Goal: Task Accomplishment & Management: Complete application form

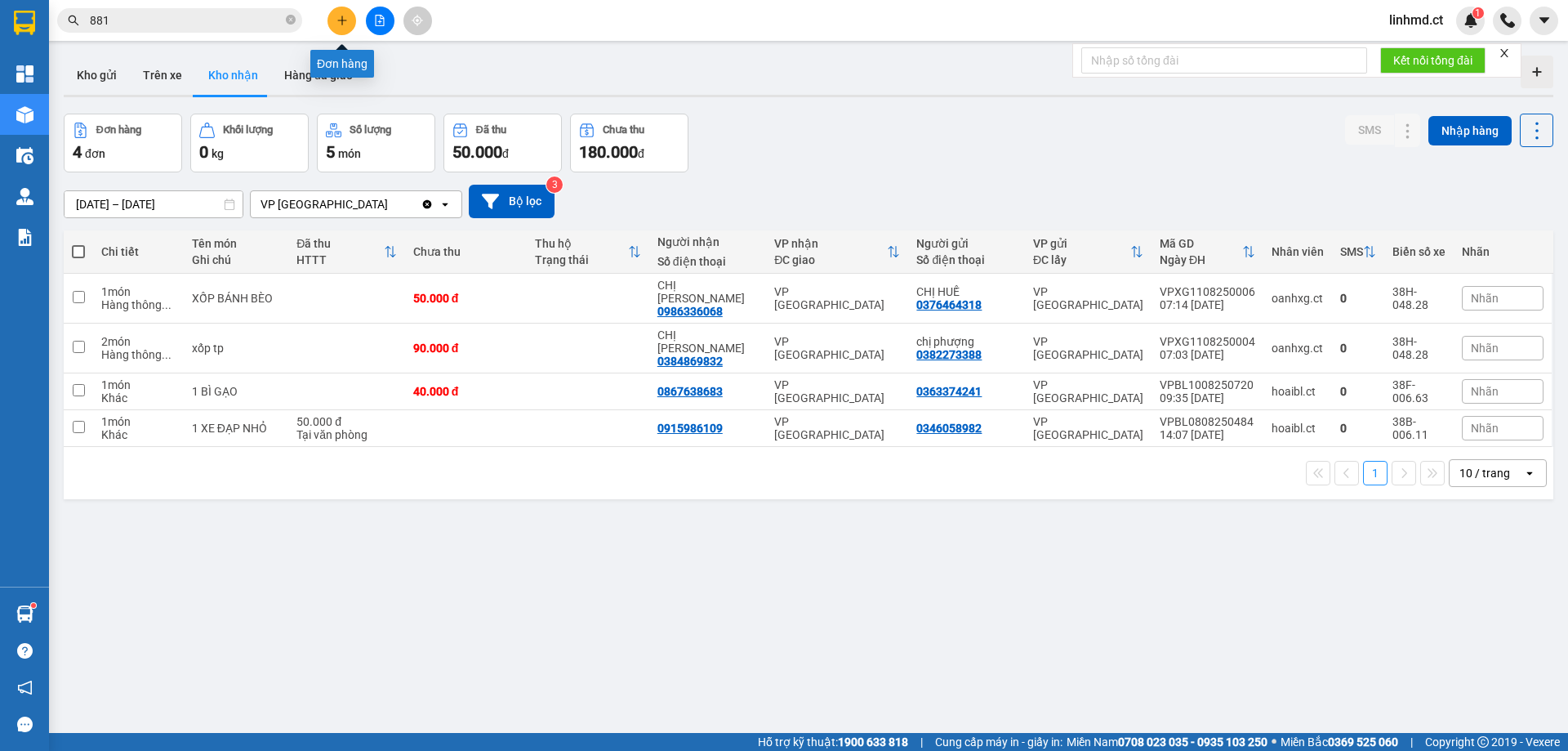
click at [344, 21] on icon "plus" at bounding box center [342, 21] width 12 height 12
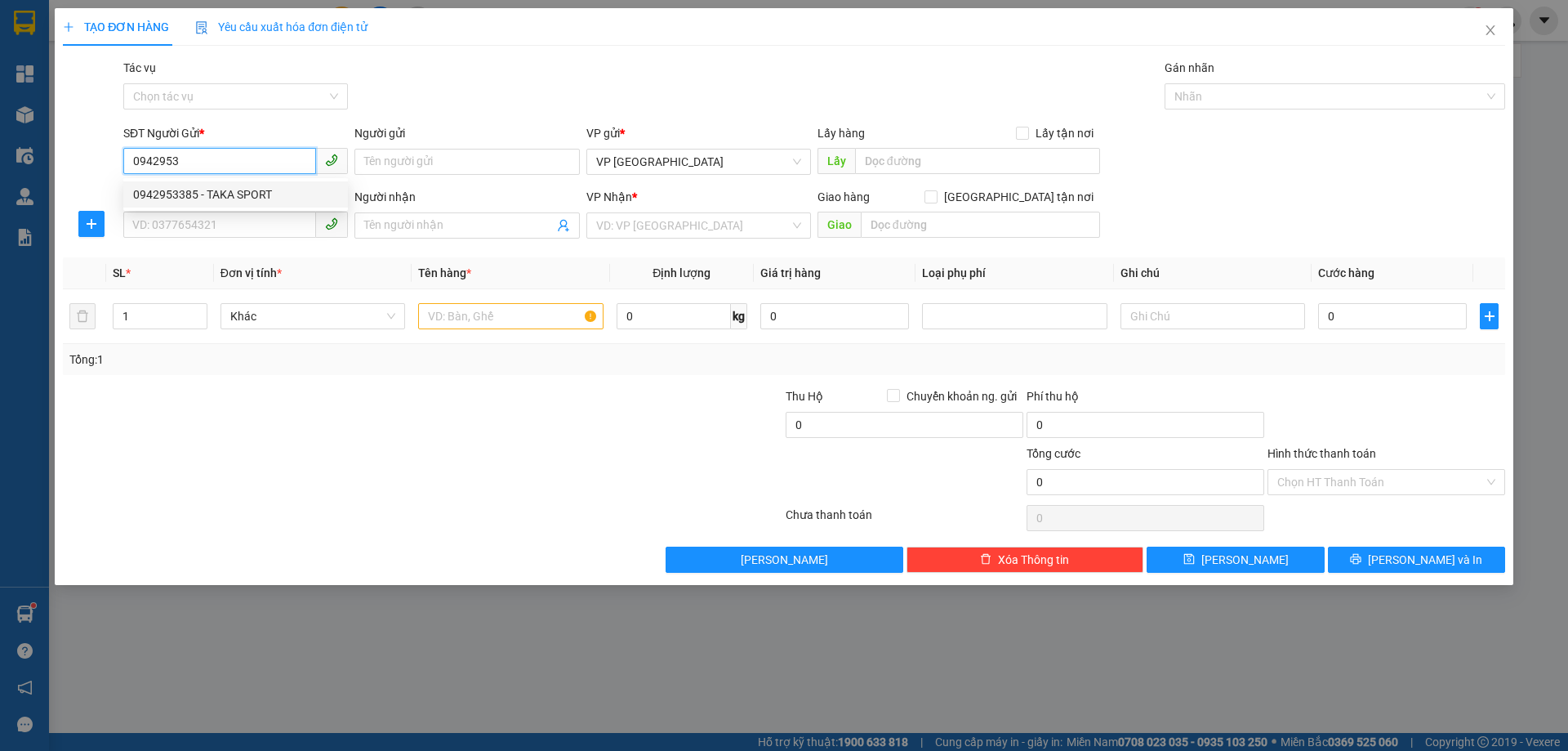
click at [284, 192] on div "0942953385 - TAKA SPORT" at bounding box center [235, 195] width 205 height 18
type input "0942953385"
type input "TAKA SPORT"
type input "0704568827"
type input "c thương"
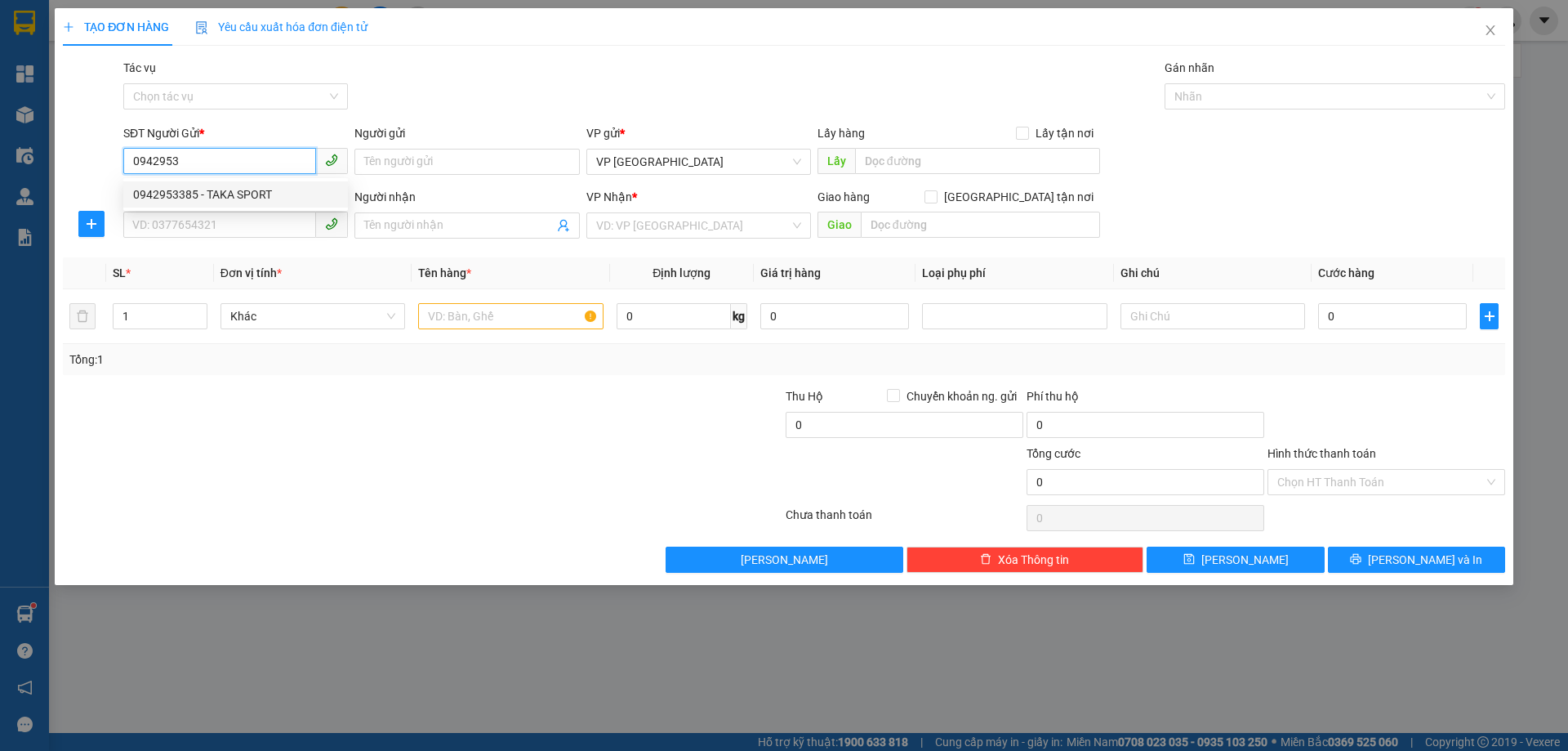
type input "CẦU TRÙ"
type input "30.000"
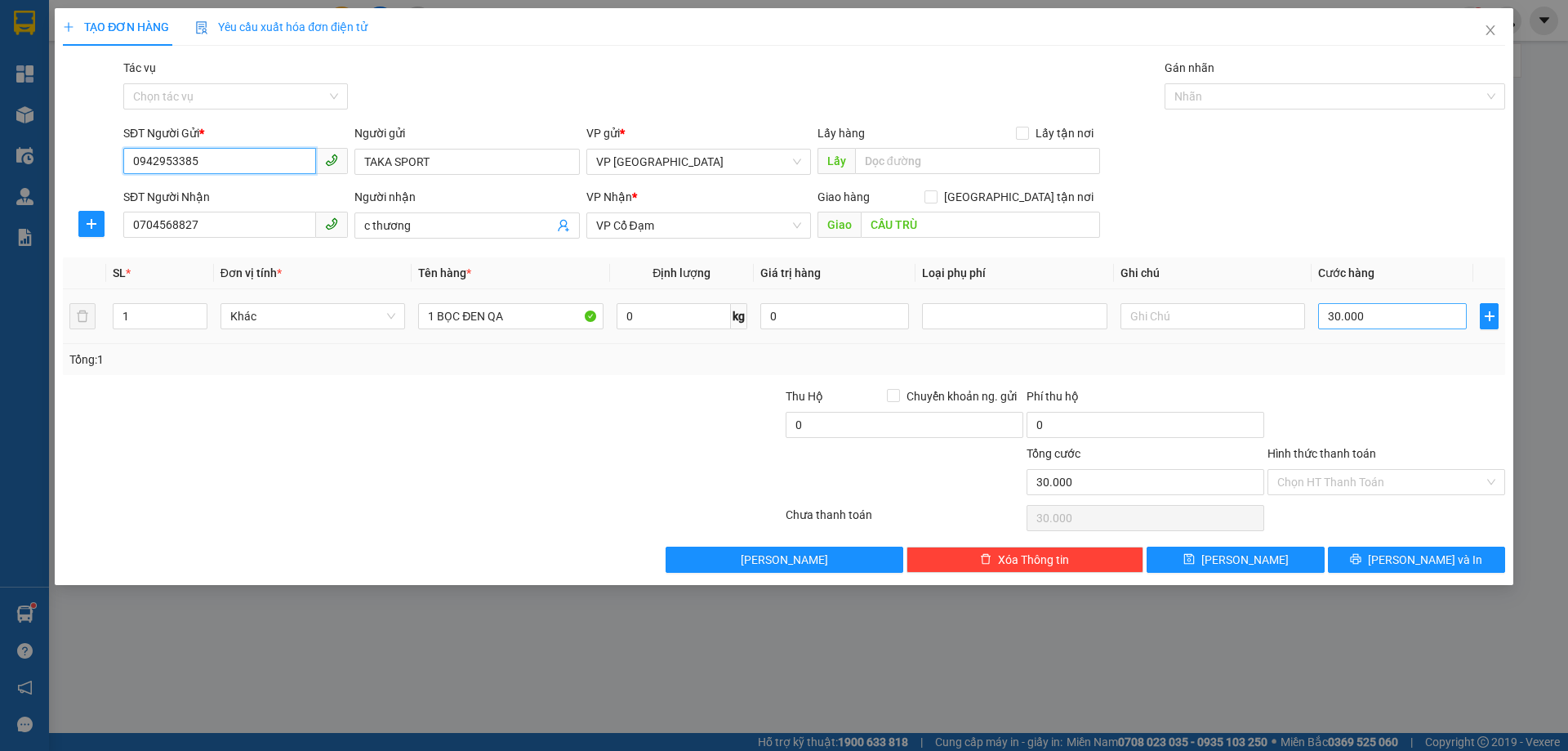
type input "0942953385"
drag, startPoint x: 1376, startPoint y: 322, endPoint x: 1369, endPoint y: 315, distance: 9.9
click at [1376, 321] on input "30.000" at bounding box center [1392, 316] width 148 height 26
type input "0"
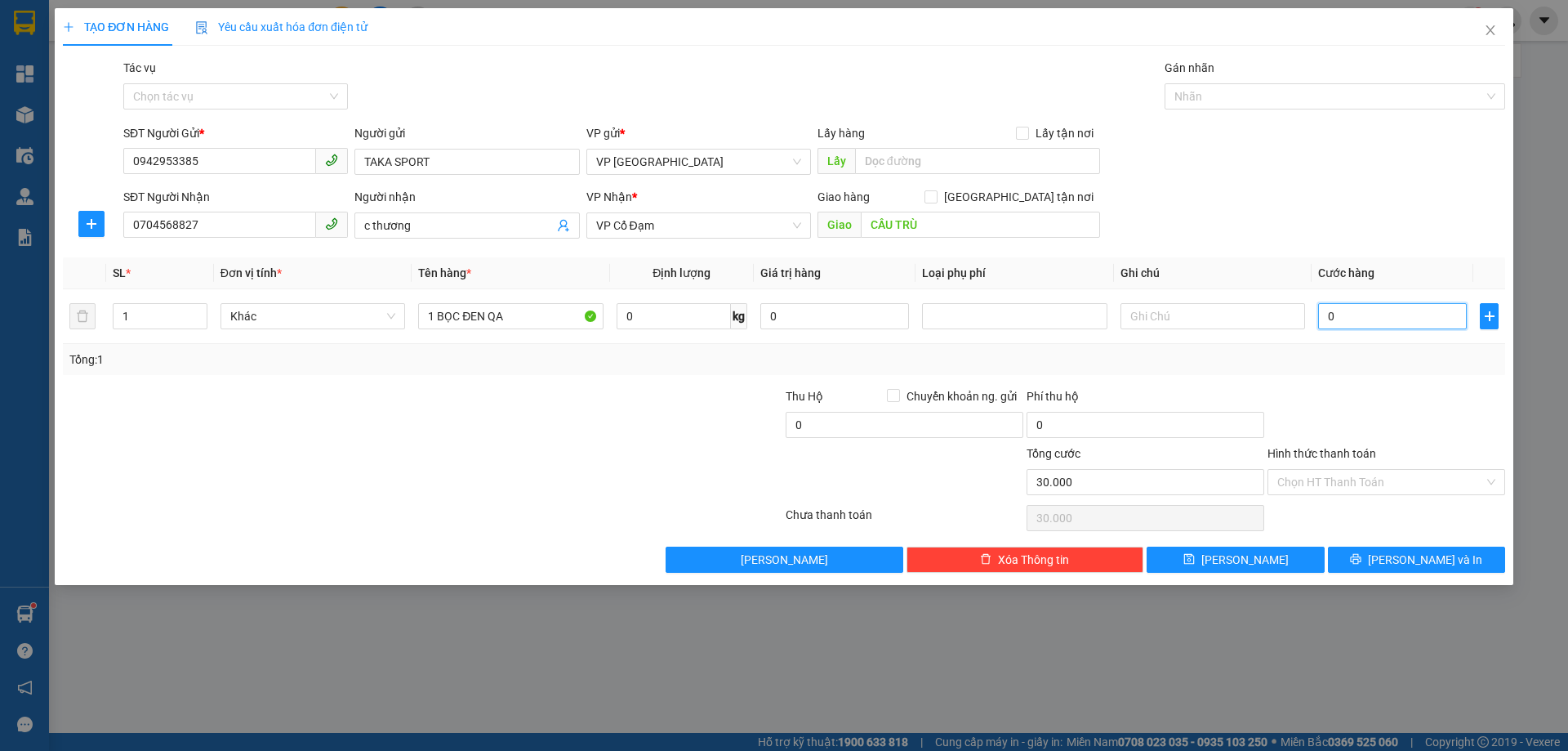
type input "0"
click at [863, 227] on input "CẦU TRÙ" at bounding box center [981, 224] width 239 height 26
click at [1414, 548] on button "[PERSON_NAME] và In" at bounding box center [1416, 560] width 177 height 26
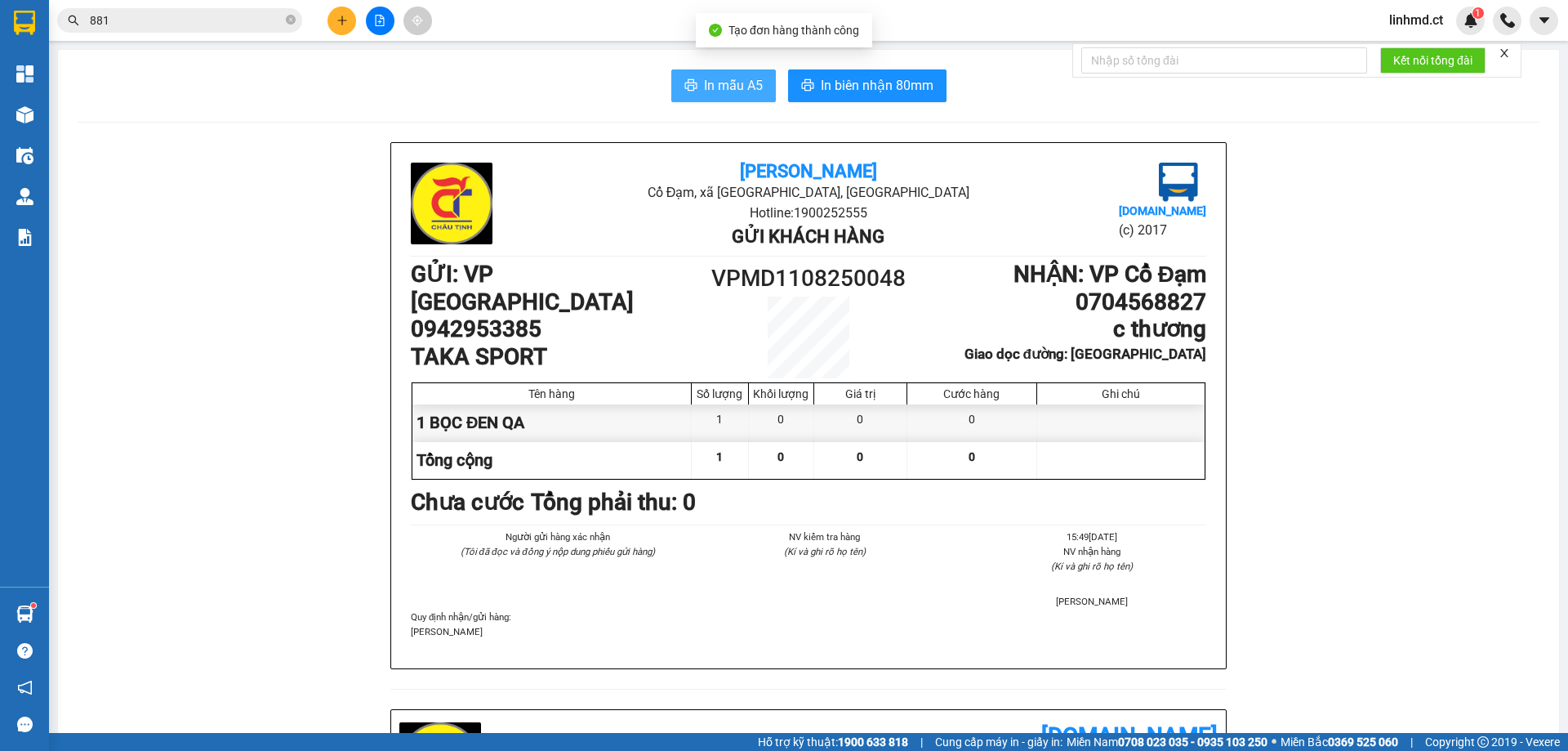
click at [730, 87] on span "In mẫu A5" at bounding box center [733, 85] width 59 height 21
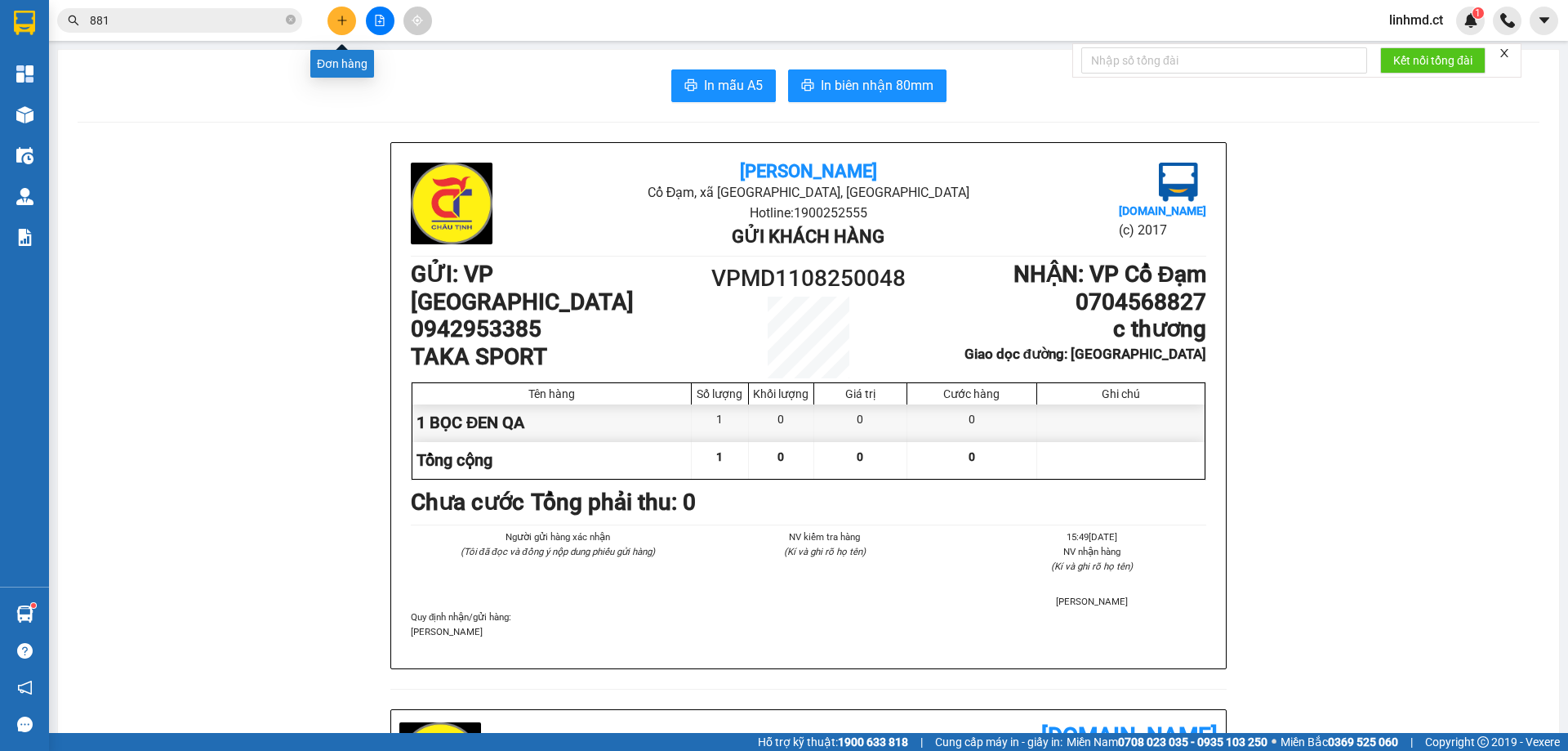
click at [342, 21] on icon "plus" at bounding box center [341, 20] width 1 height 9
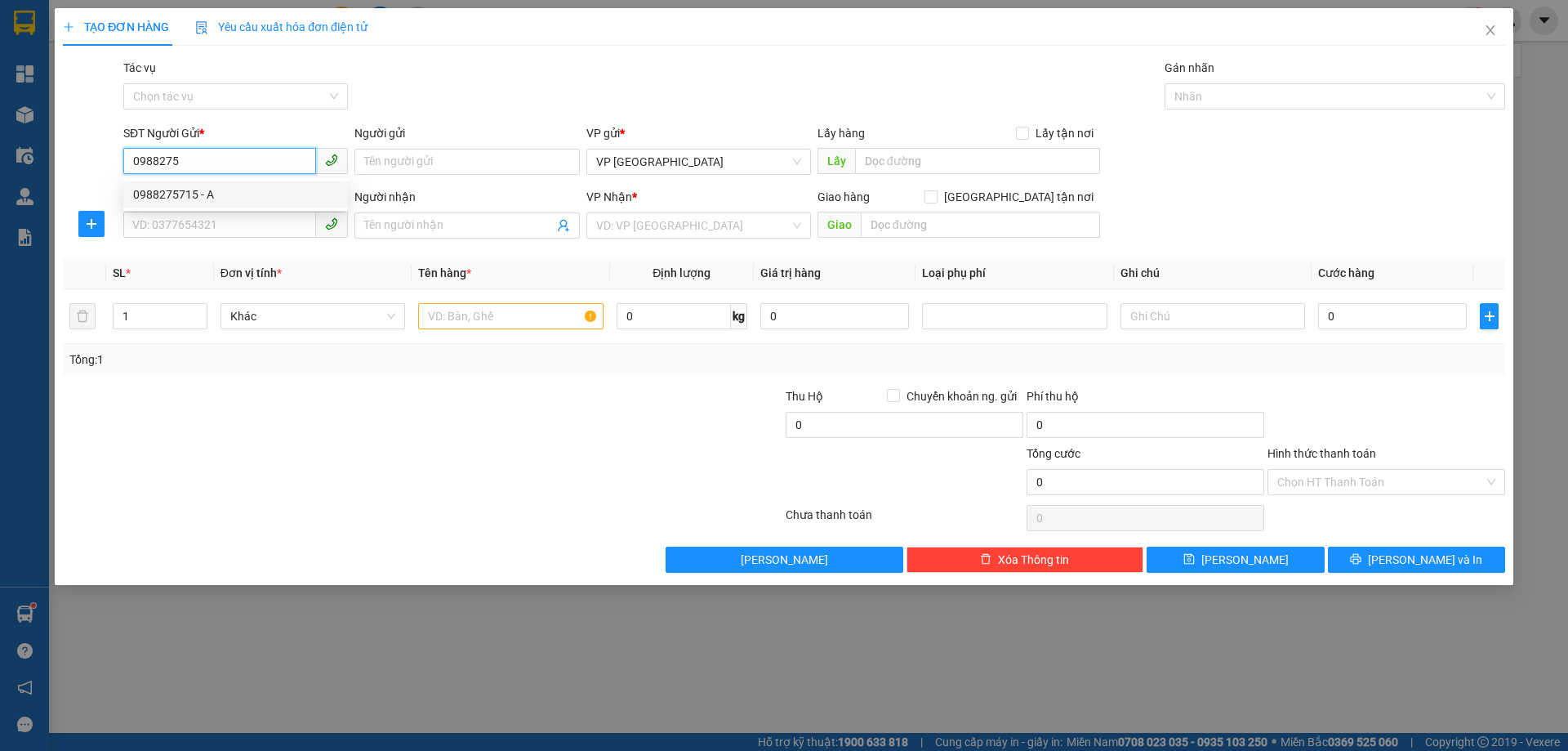
click at [212, 201] on div "0988275715 - A" at bounding box center [235, 195] width 205 height 18
type input "0988275715"
type input "A"
type input "0375578235"
type input "taigh thu tiền n30/7"
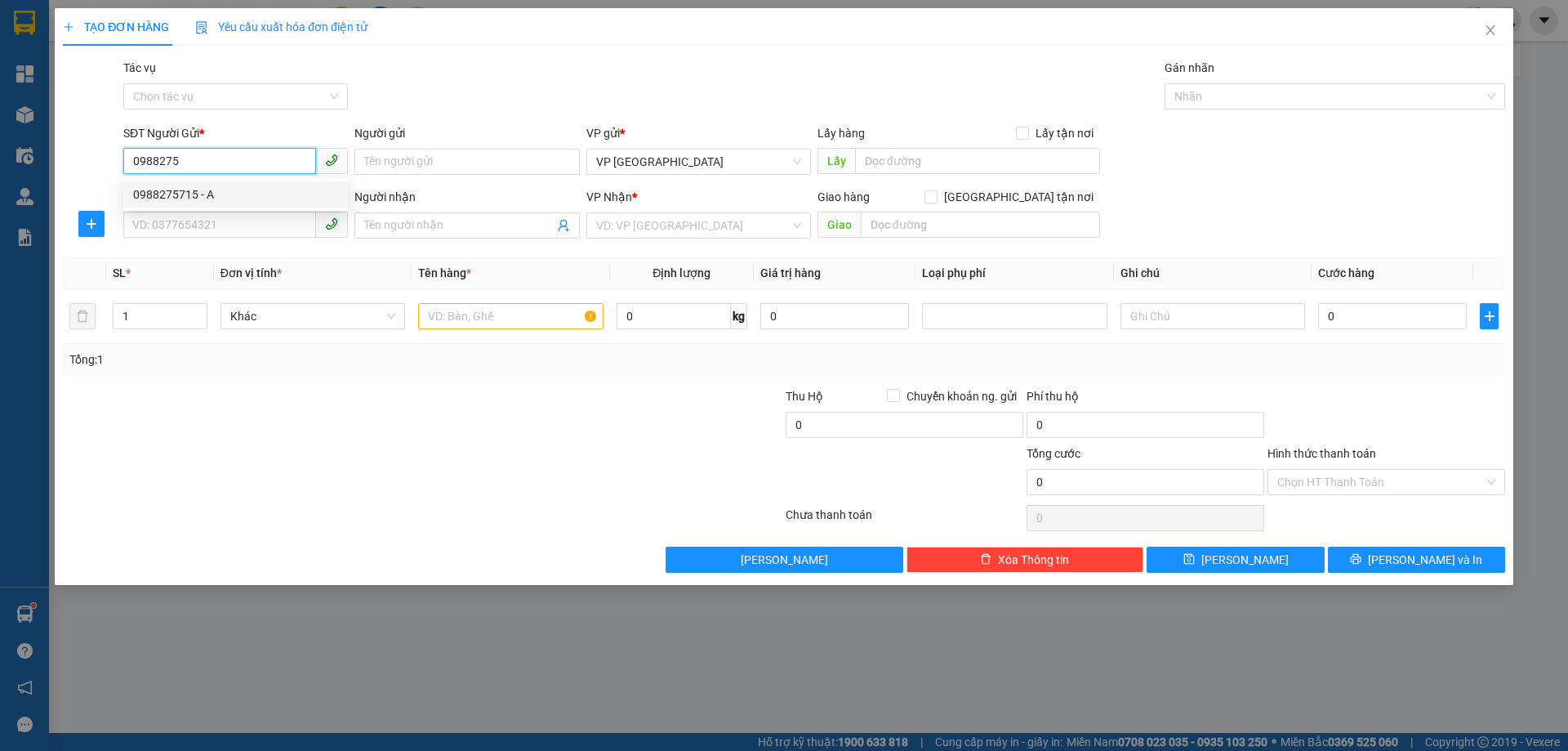
type input "CƯƠNG GIÁN"
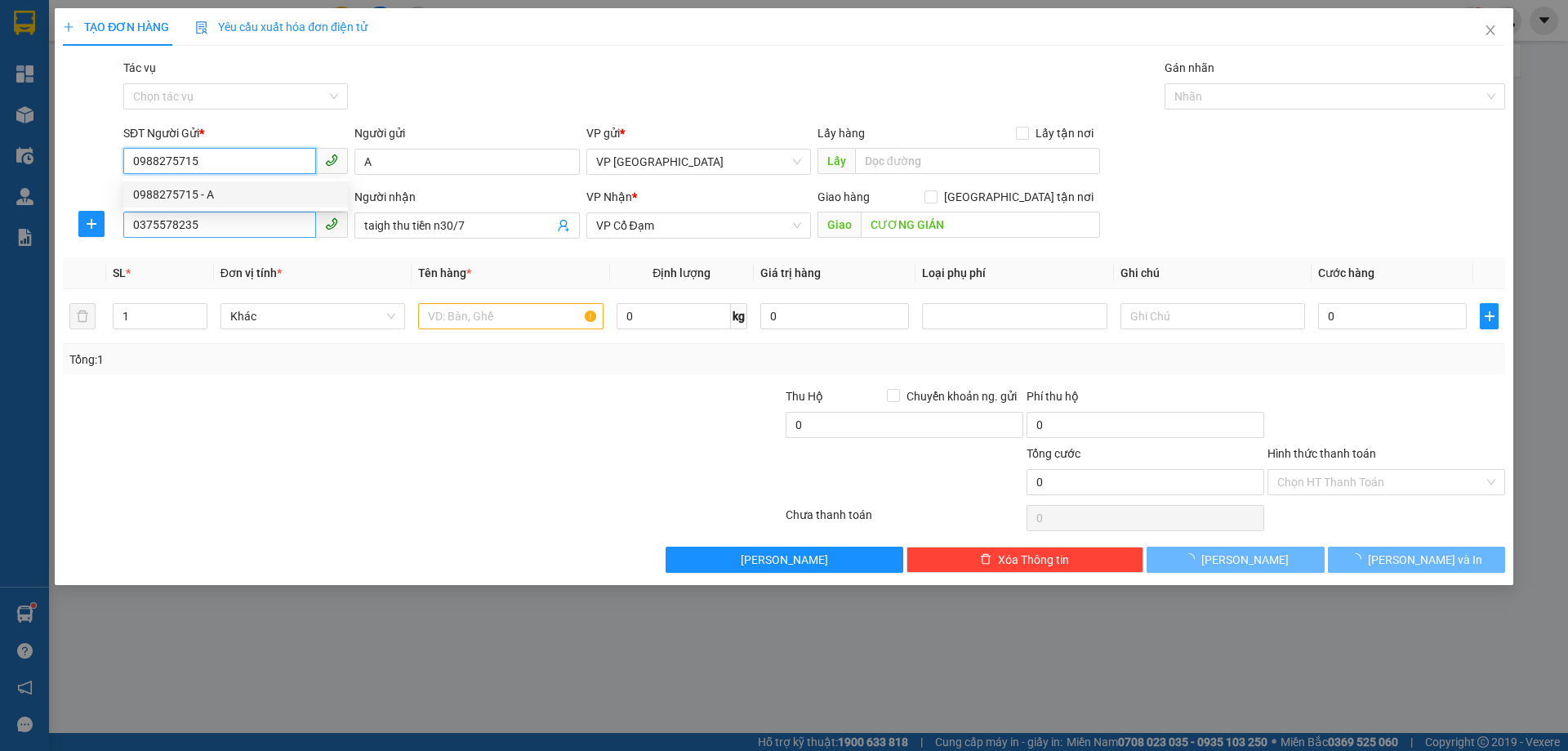
type input "300.000"
type input "0988275715"
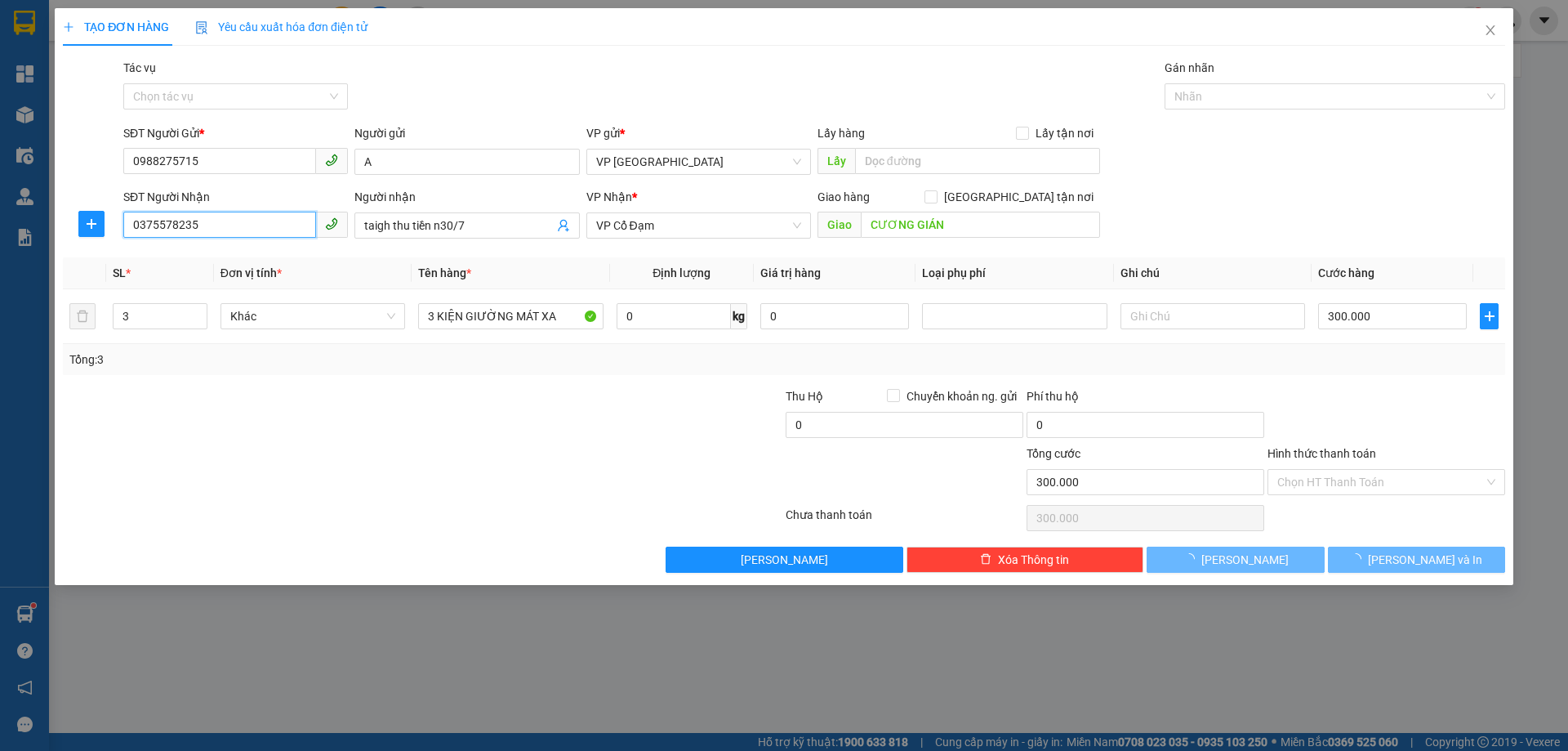
click at [225, 234] on input "0375578235" at bounding box center [220, 224] width 193 height 26
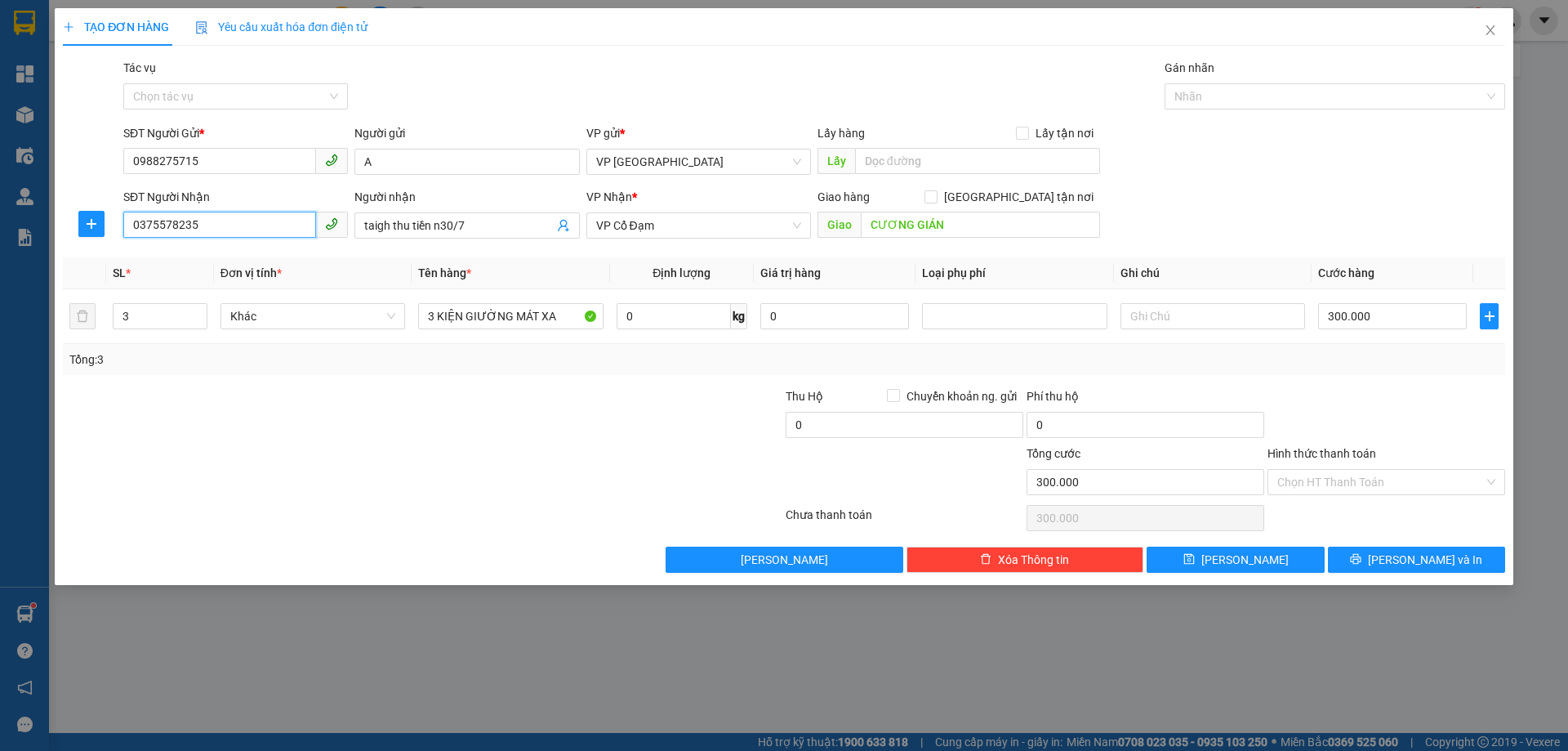
click at [225, 235] on input "0375578235" at bounding box center [220, 224] width 193 height 26
click at [285, 250] on div "0969856220 - BIÊN THÙY" at bounding box center [235, 258] width 205 height 18
type input "0969856220"
type input "BIÊN THÙY"
type input "X GIANG"
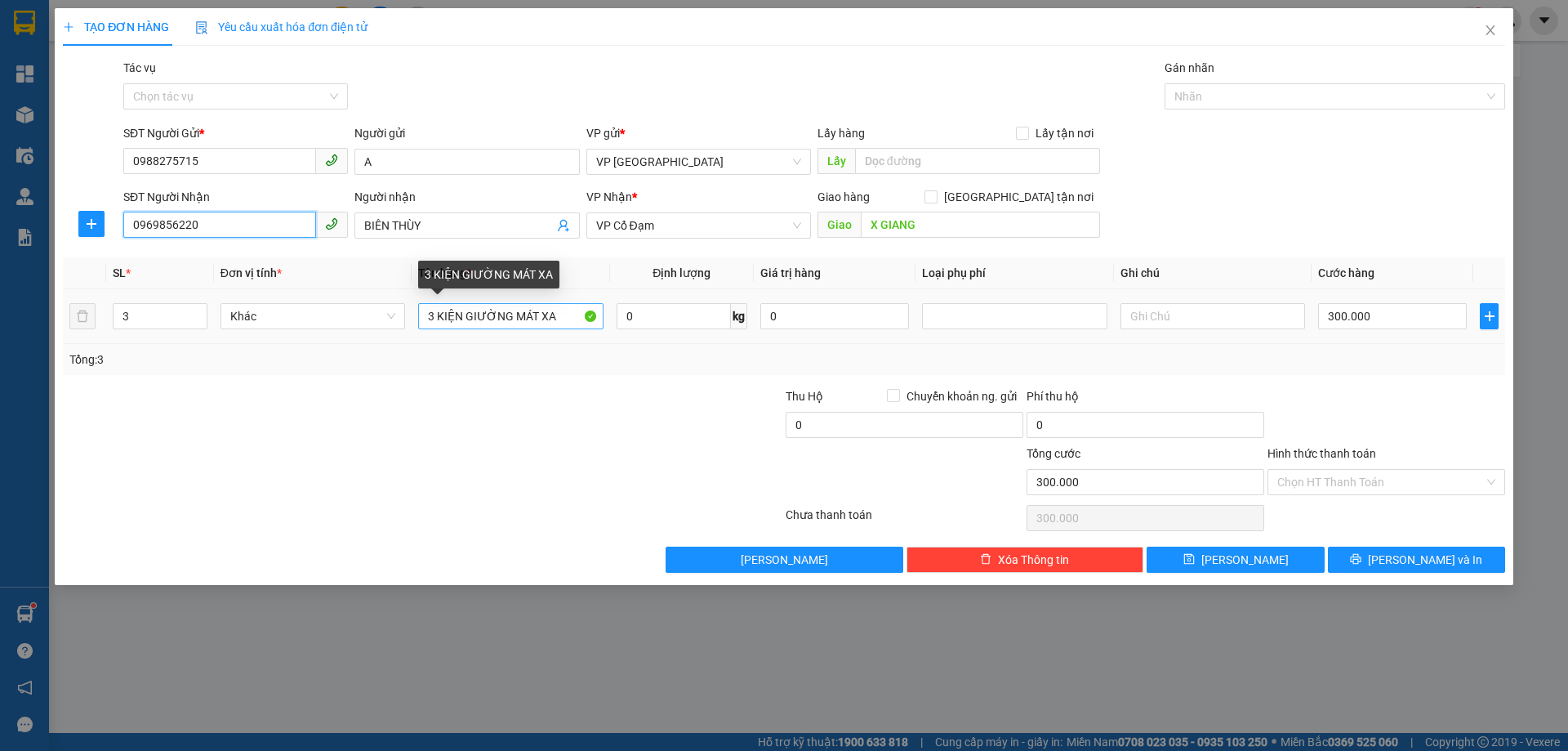
type input "0969856220"
click at [434, 317] on input "3 KIỆN GIƯỜNG MÁT XA" at bounding box center [511, 316] width 185 height 26
type input "2 KIỆN GIƯỜNG MÁT XA"
type input "2"
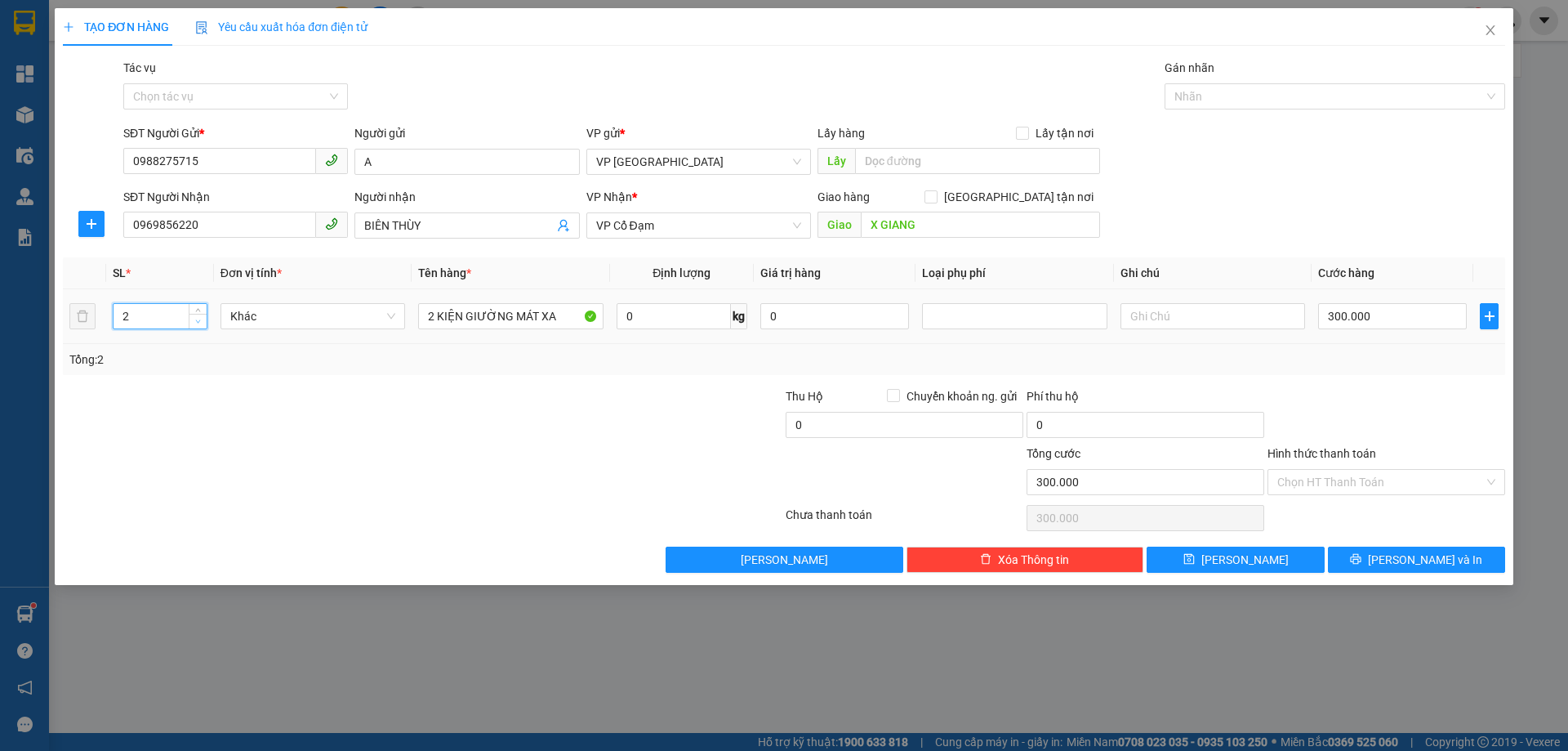
click at [202, 318] on span "down" at bounding box center [199, 322] width 10 height 10
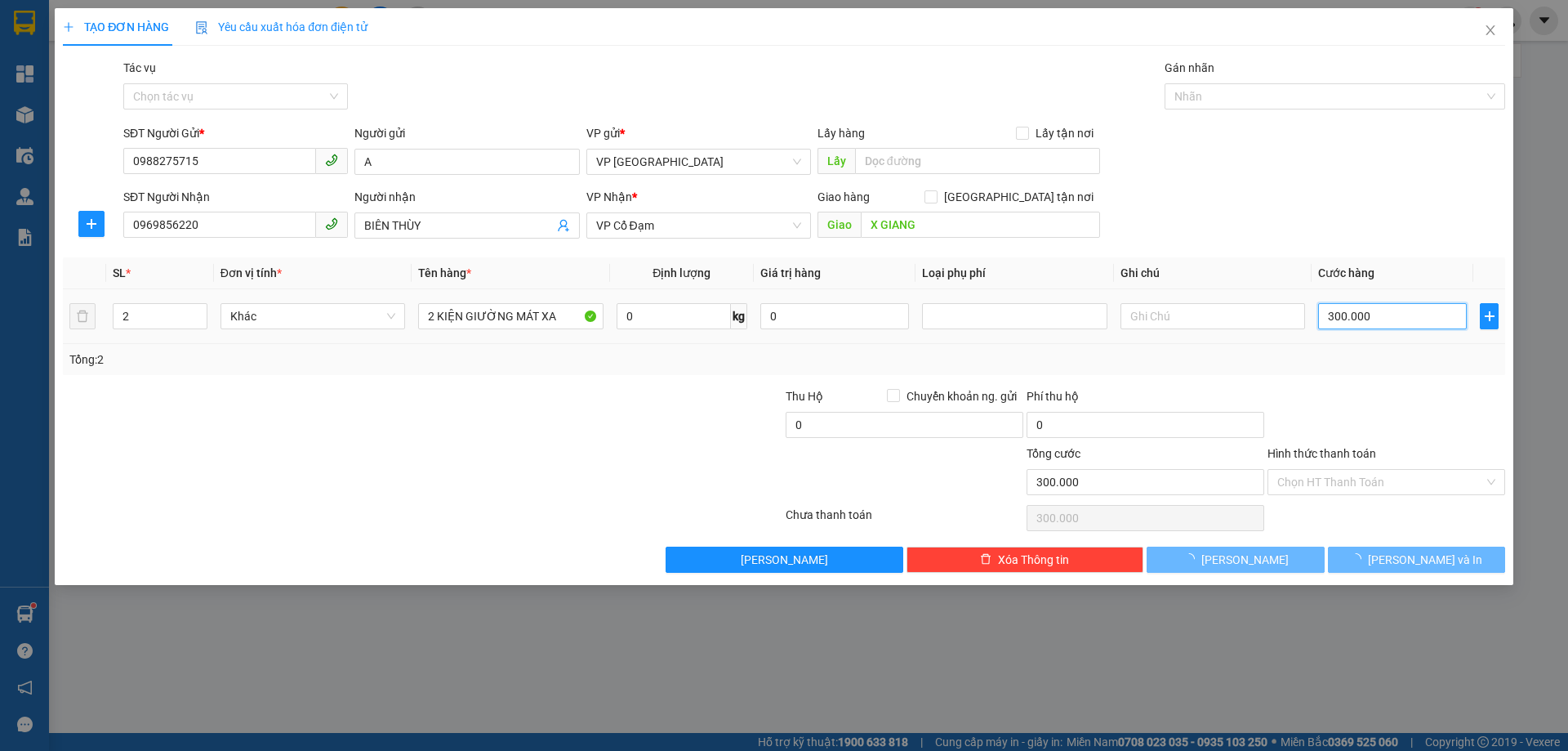
click at [1391, 318] on input "300.000" at bounding box center [1392, 316] width 148 height 26
type input "0"
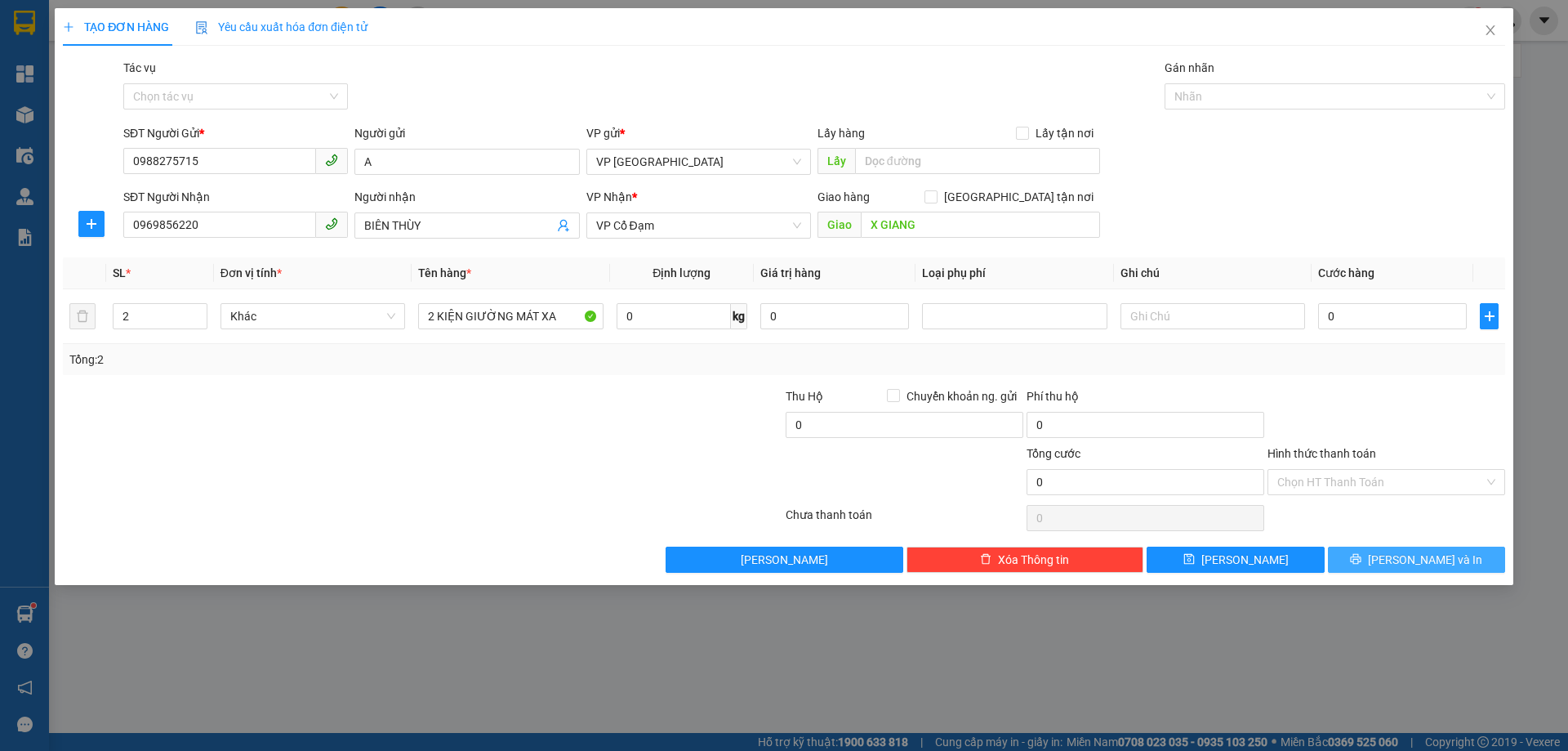
click at [1429, 557] on span "[PERSON_NAME] và In" at bounding box center [1425, 560] width 115 height 18
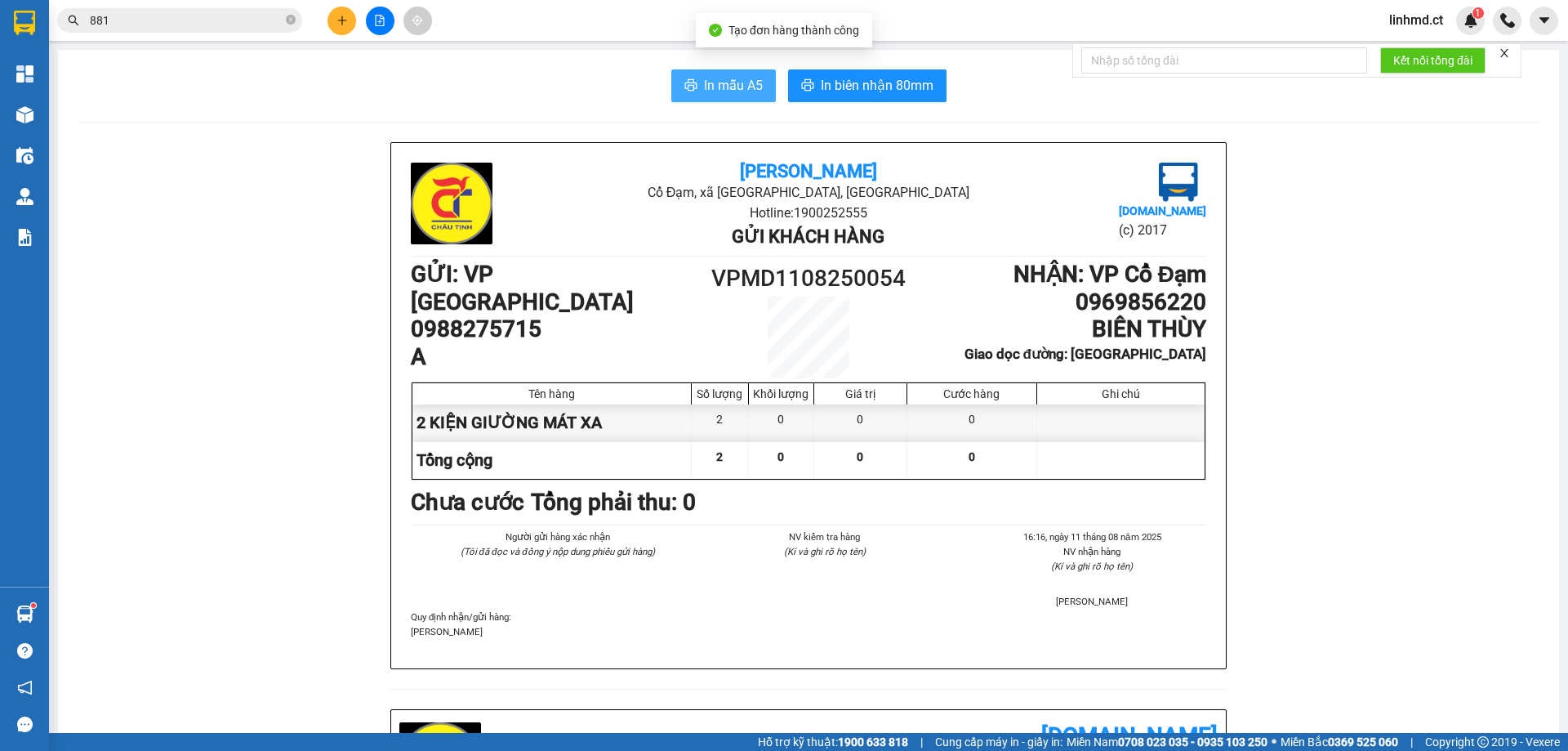
click at [726, 82] on span "In mẫu A5" at bounding box center [733, 85] width 59 height 21
click at [240, 17] on input "881" at bounding box center [186, 21] width 193 height 18
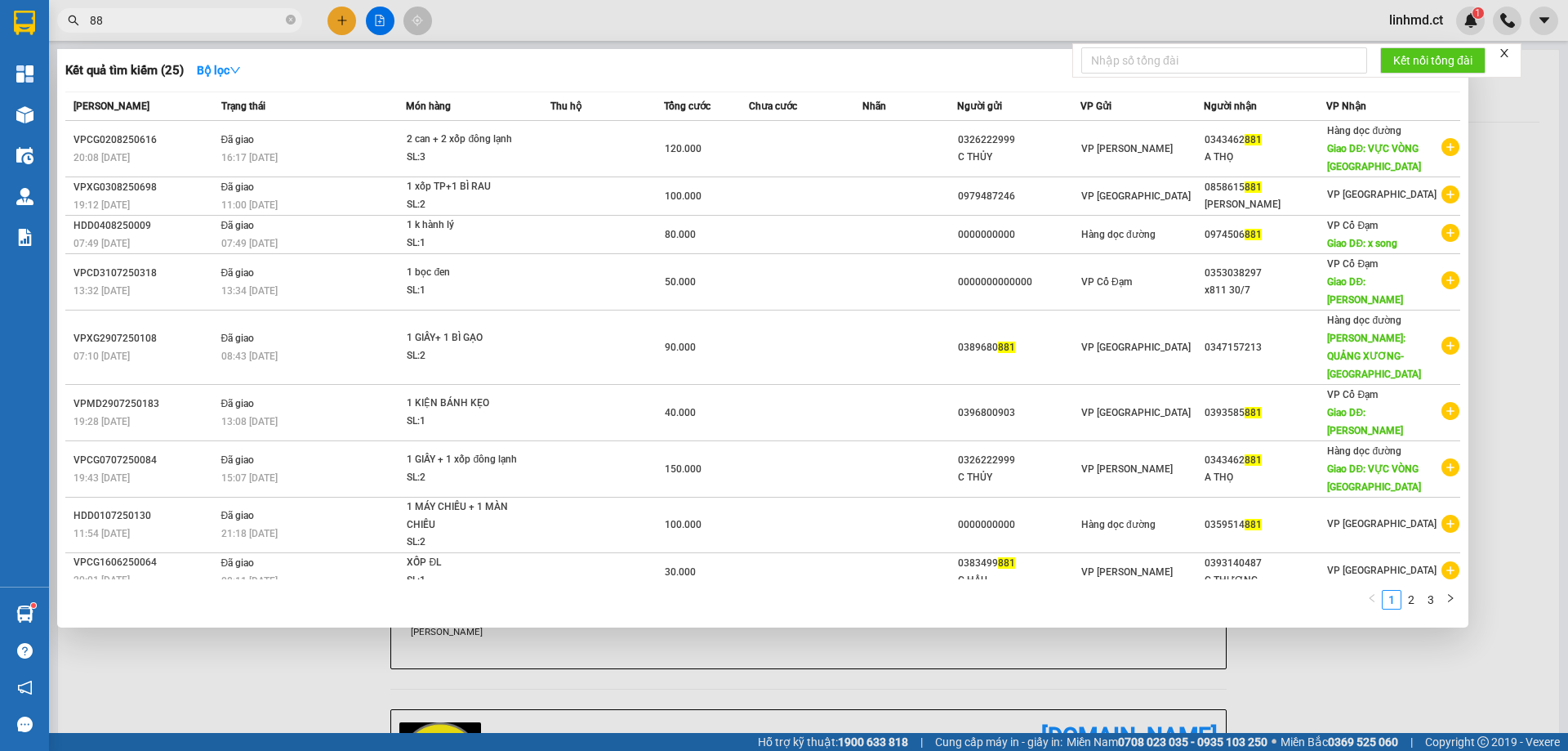
type input "8"
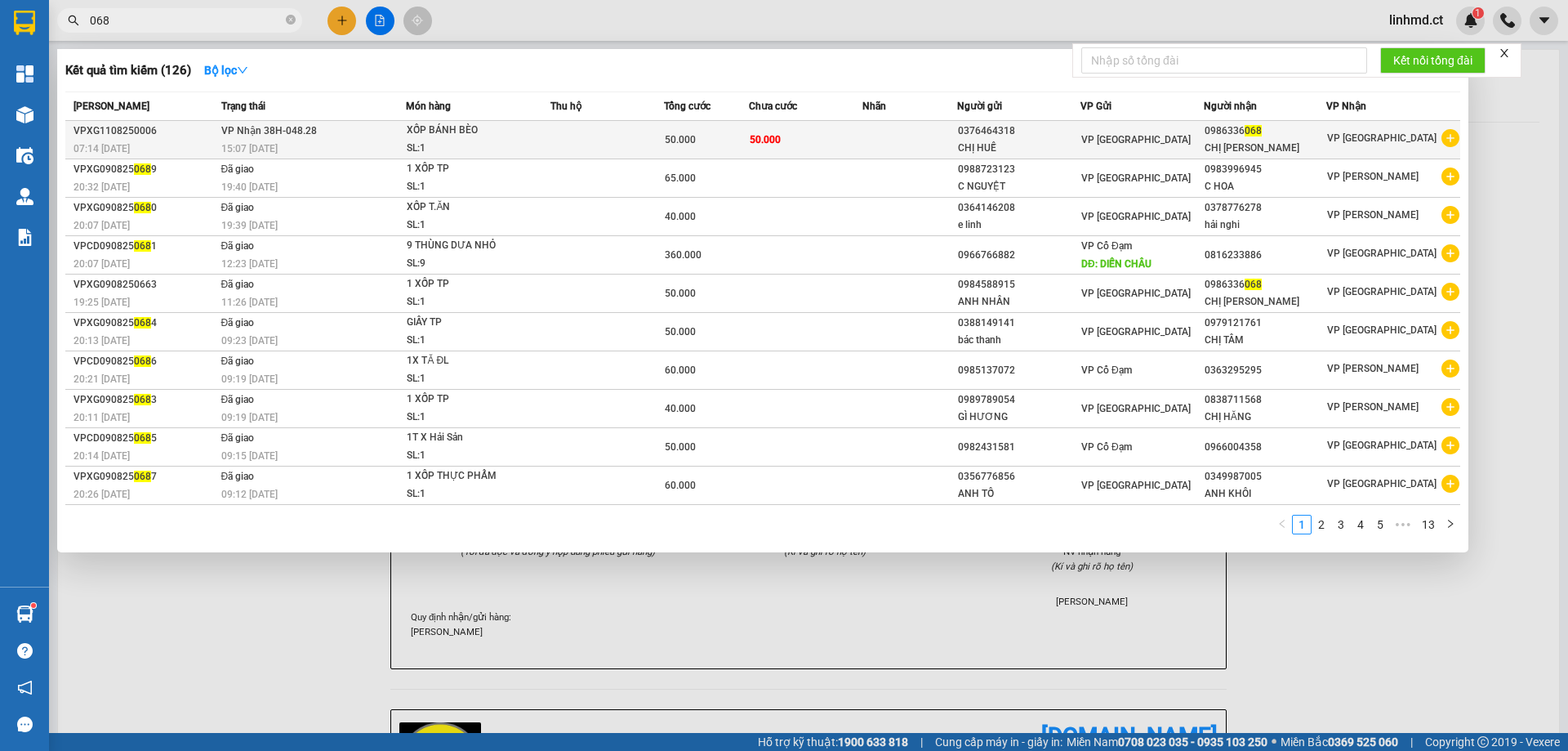
type input "068"
click at [571, 144] on td at bounding box center [607, 140] width 114 height 39
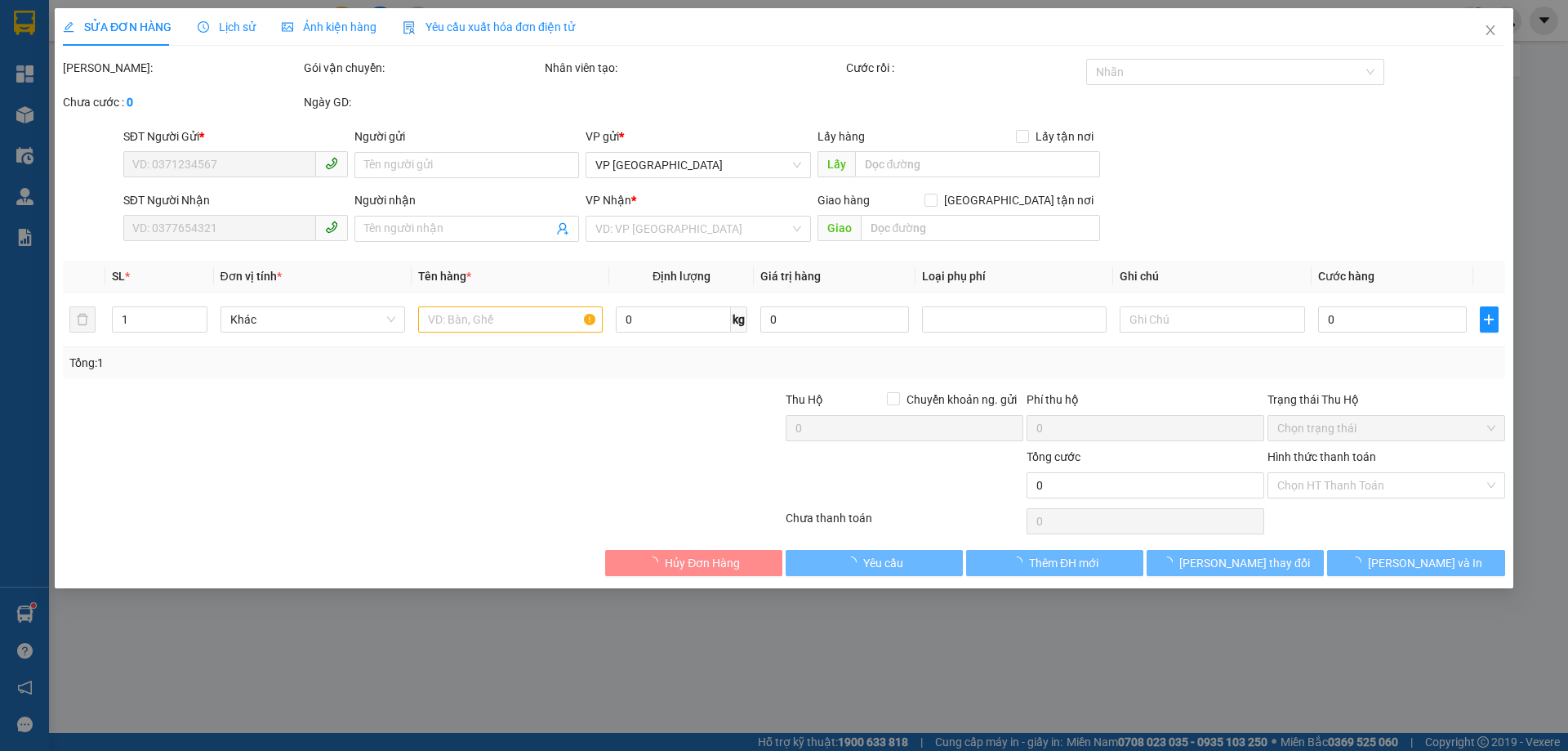
type input "0376464318"
type input "CHỊ HUẾ"
type input "0986336068"
type input "CHỊ [PERSON_NAME]"
type input "50.000"
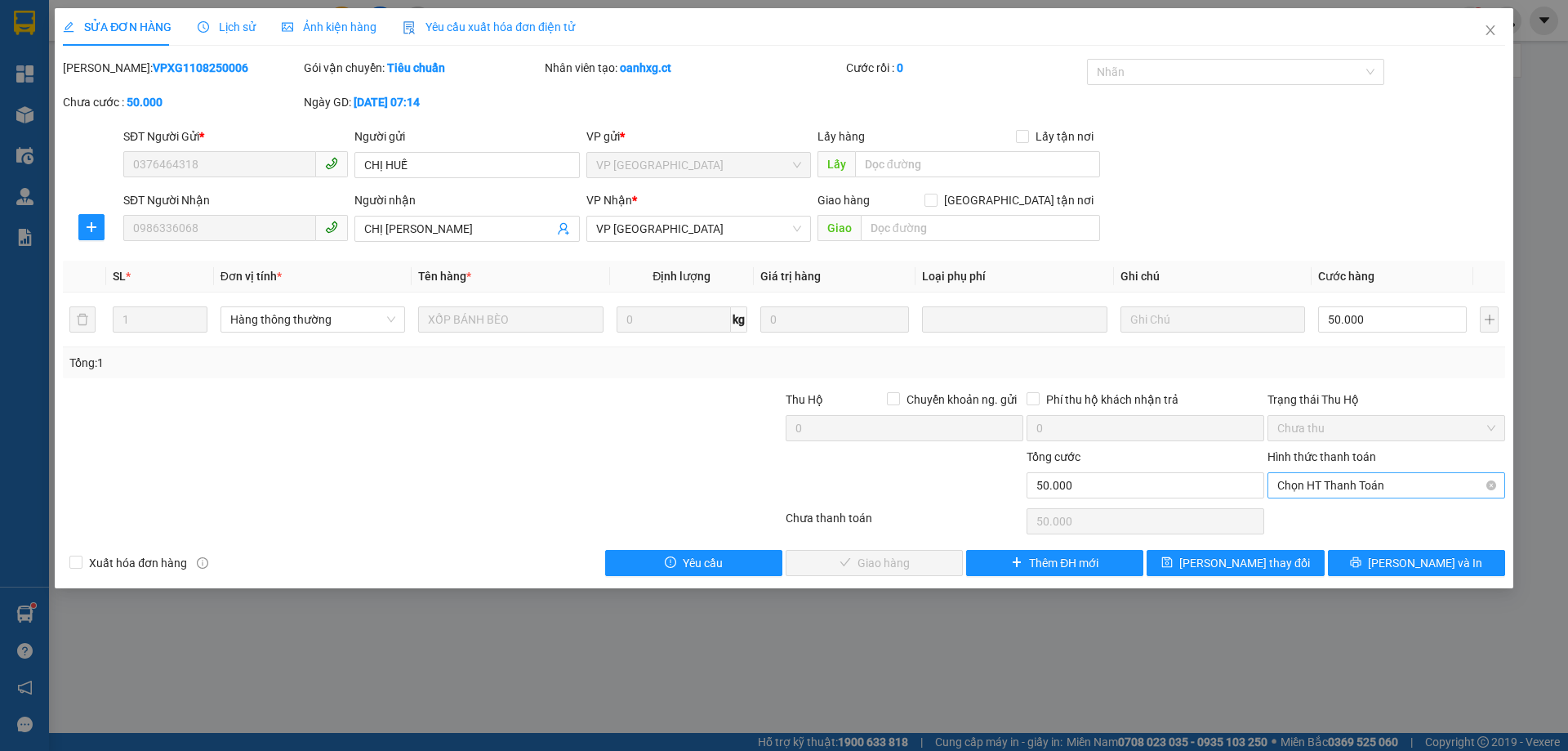
click at [1418, 483] on span "Chọn HT Thanh Toán" at bounding box center [1387, 485] width 218 height 25
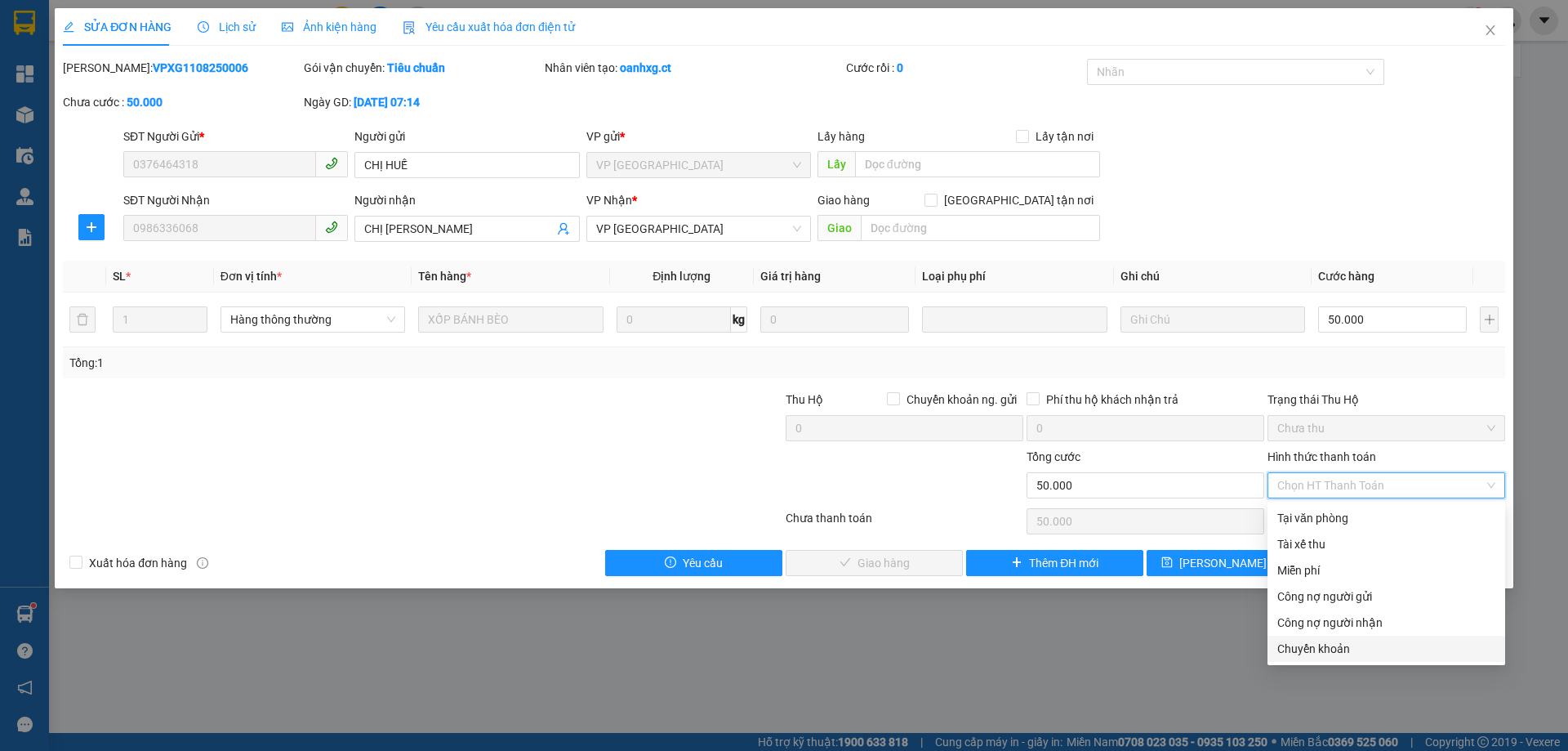
click at [1327, 645] on div "Chuyển khoản" at bounding box center [1387, 649] width 218 height 18
type input "0"
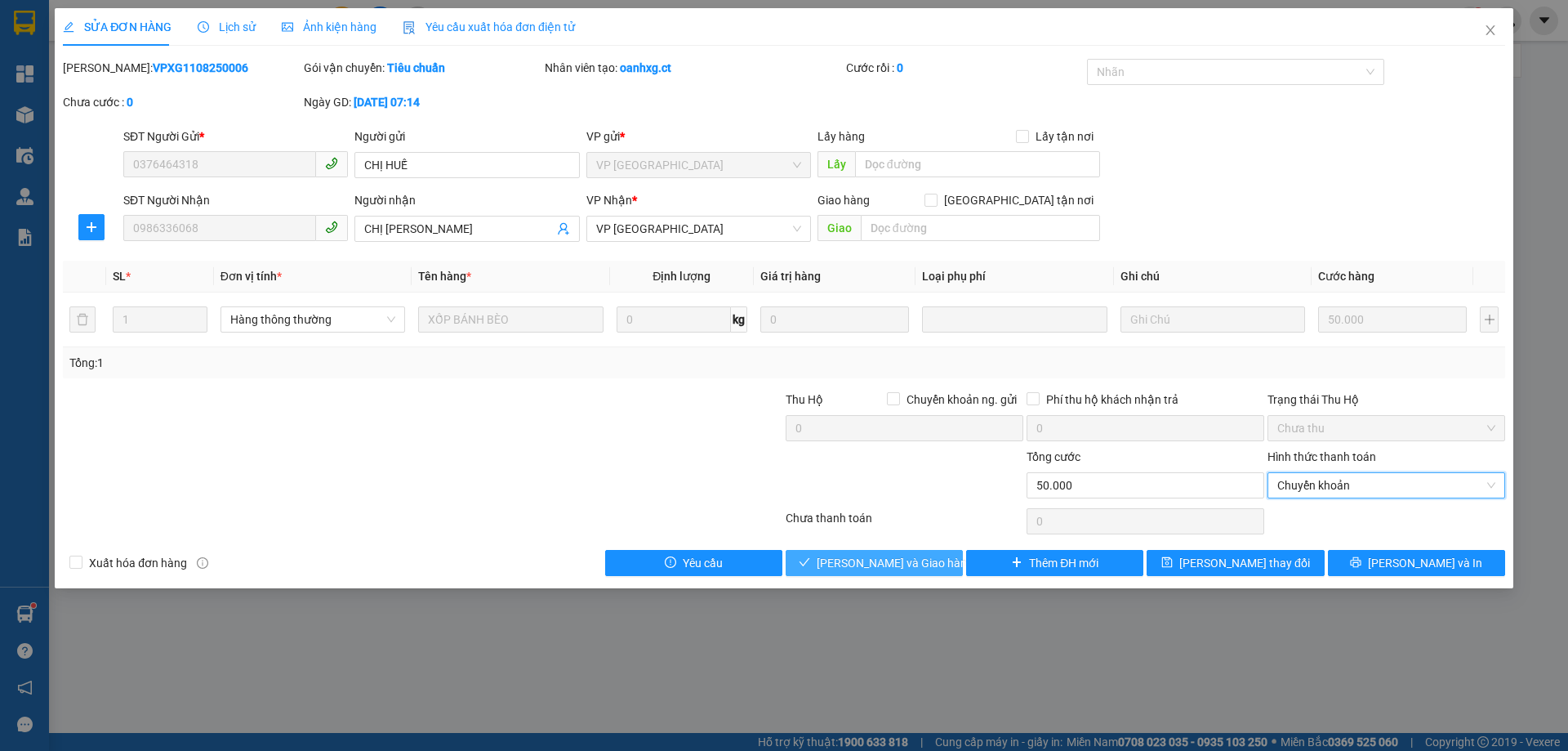
click at [883, 557] on span "[PERSON_NAME] và Giao hàng" at bounding box center [895, 563] width 157 height 18
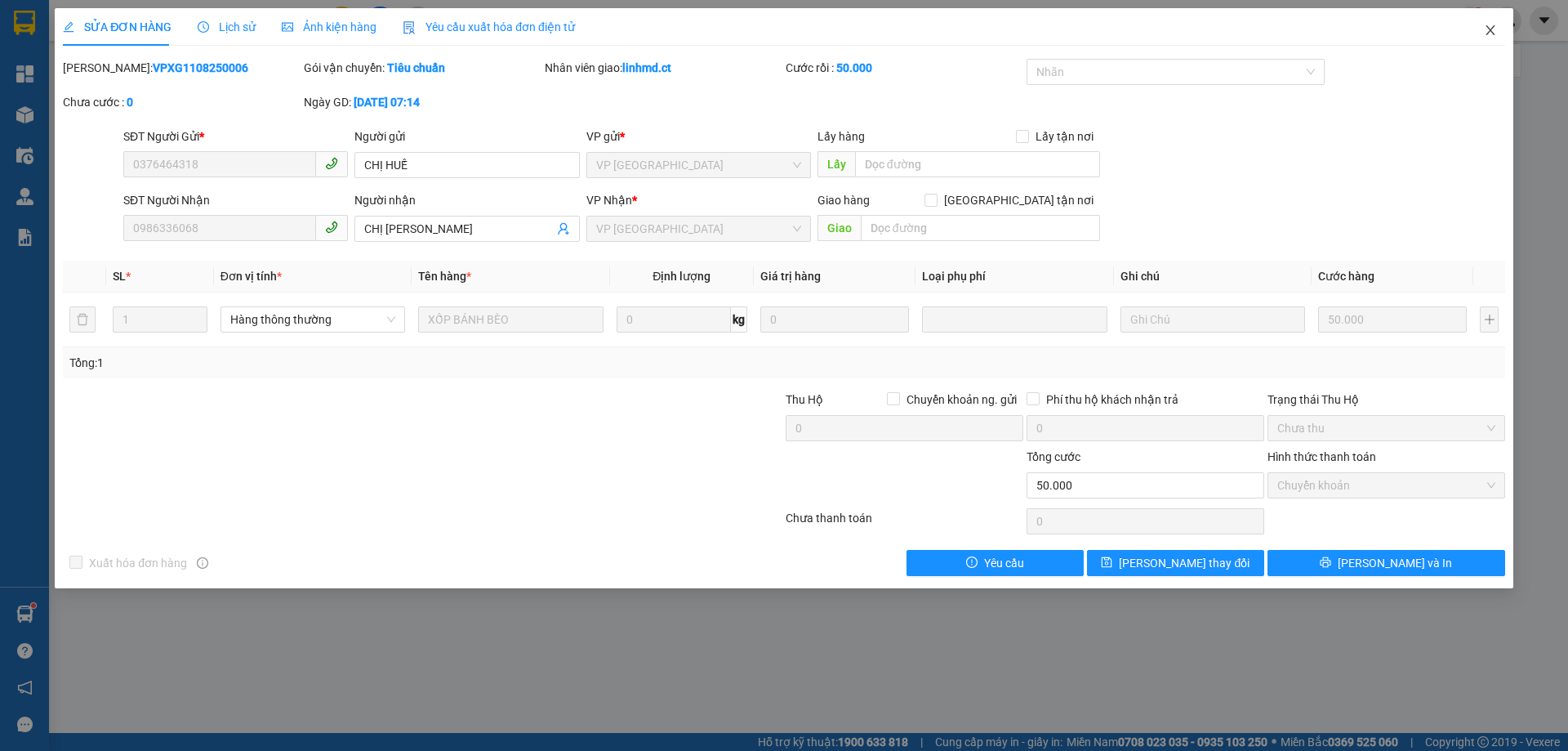
click at [1491, 36] on icon "close" at bounding box center [1490, 31] width 13 height 13
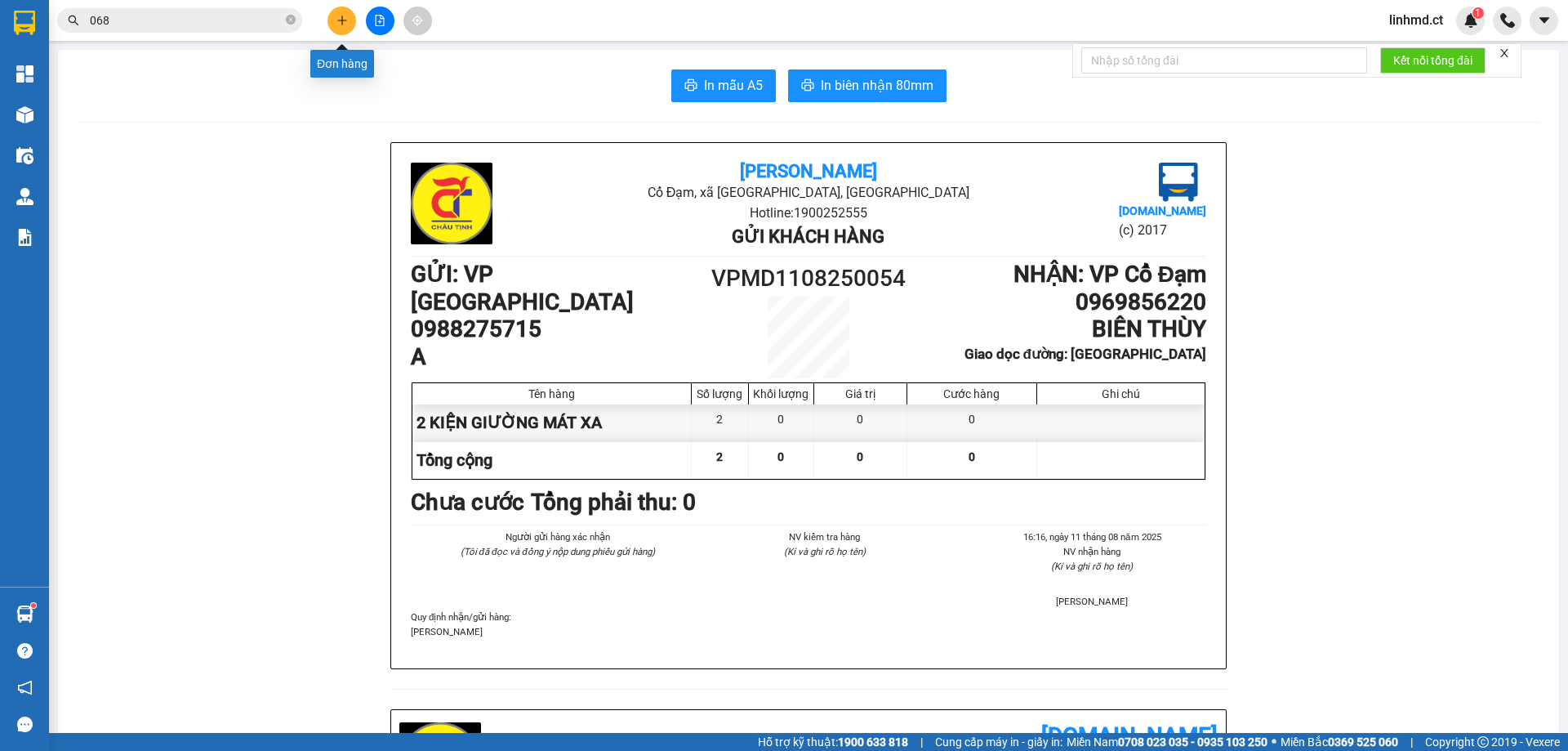
click at [345, 20] on icon "plus" at bounding box center [342, 21] width 12 height 12
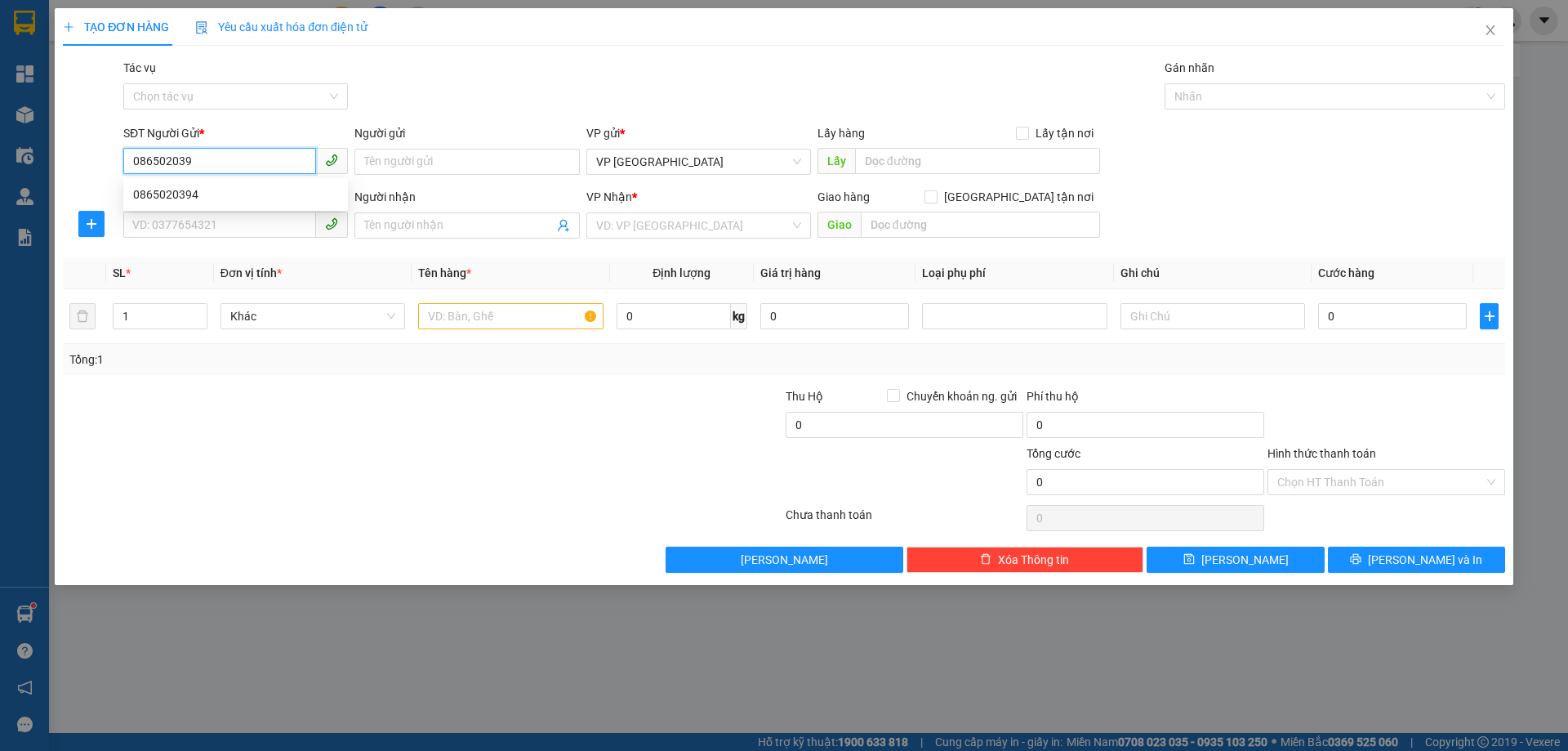
type input "0865020394"
click at [200, 197] on div "0865020394" at bounding box center [235, 195] width 205 height 18
type input "0866745200"
type input "C NHUNG"
type input "[PERSON_NAME]"
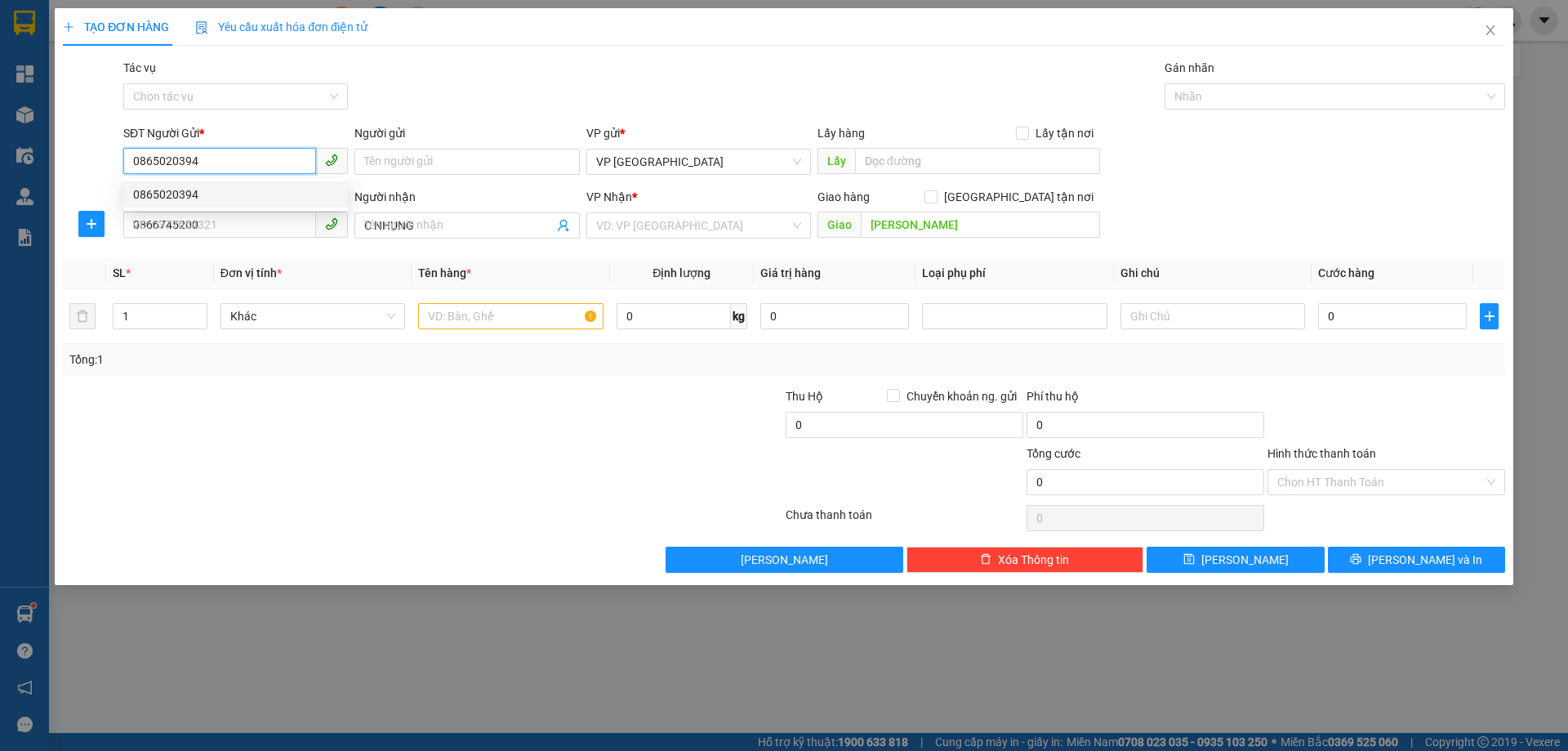
type input "40.000"
type input "0865020394"
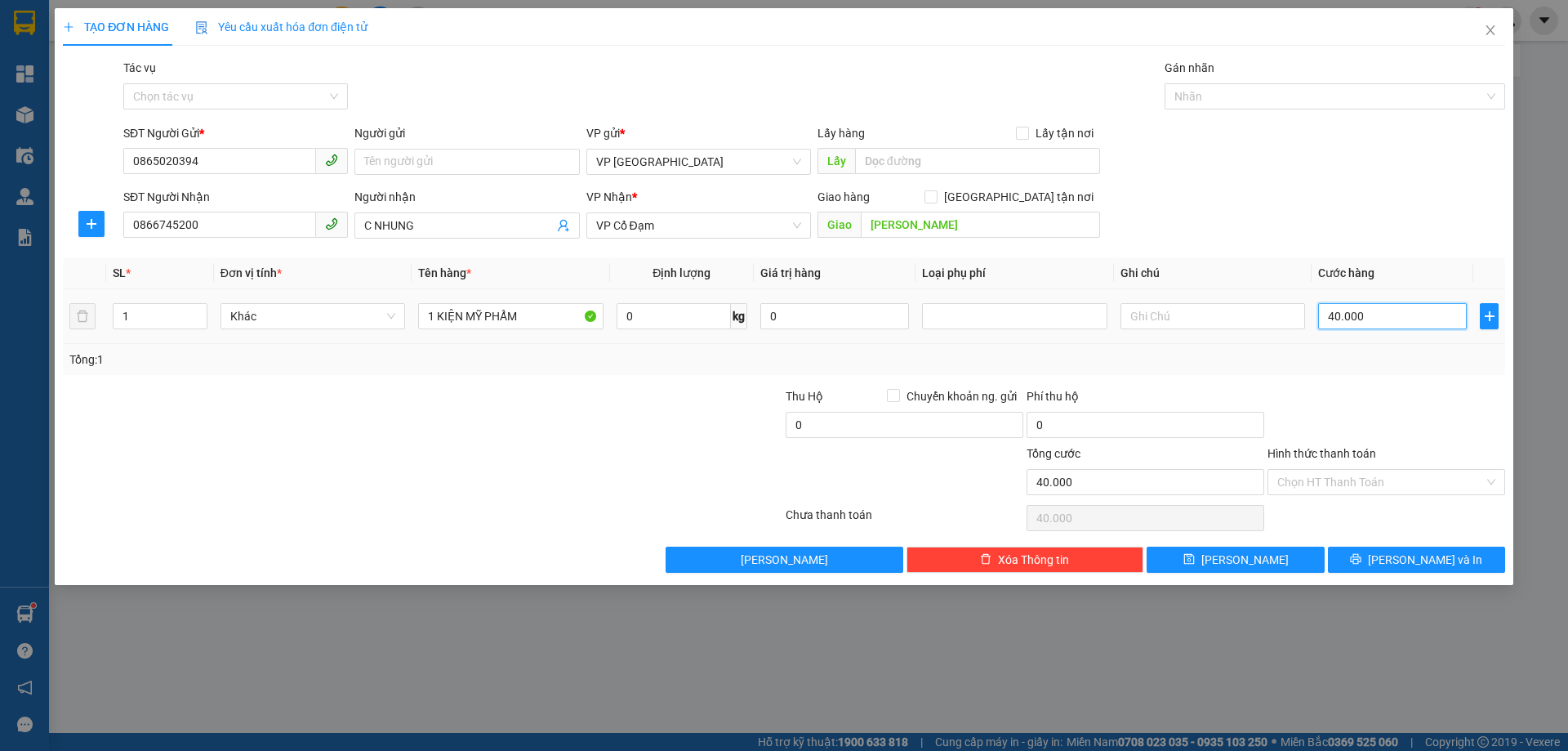
click at [1373, 321] on input "40.000" at bounding box center [1392, 316] width 148 height 26
type input "0"
click at [1404, 553] on span "[PERSON_NAME] và In" at bounding box center [1425, 560] width 115 height 18
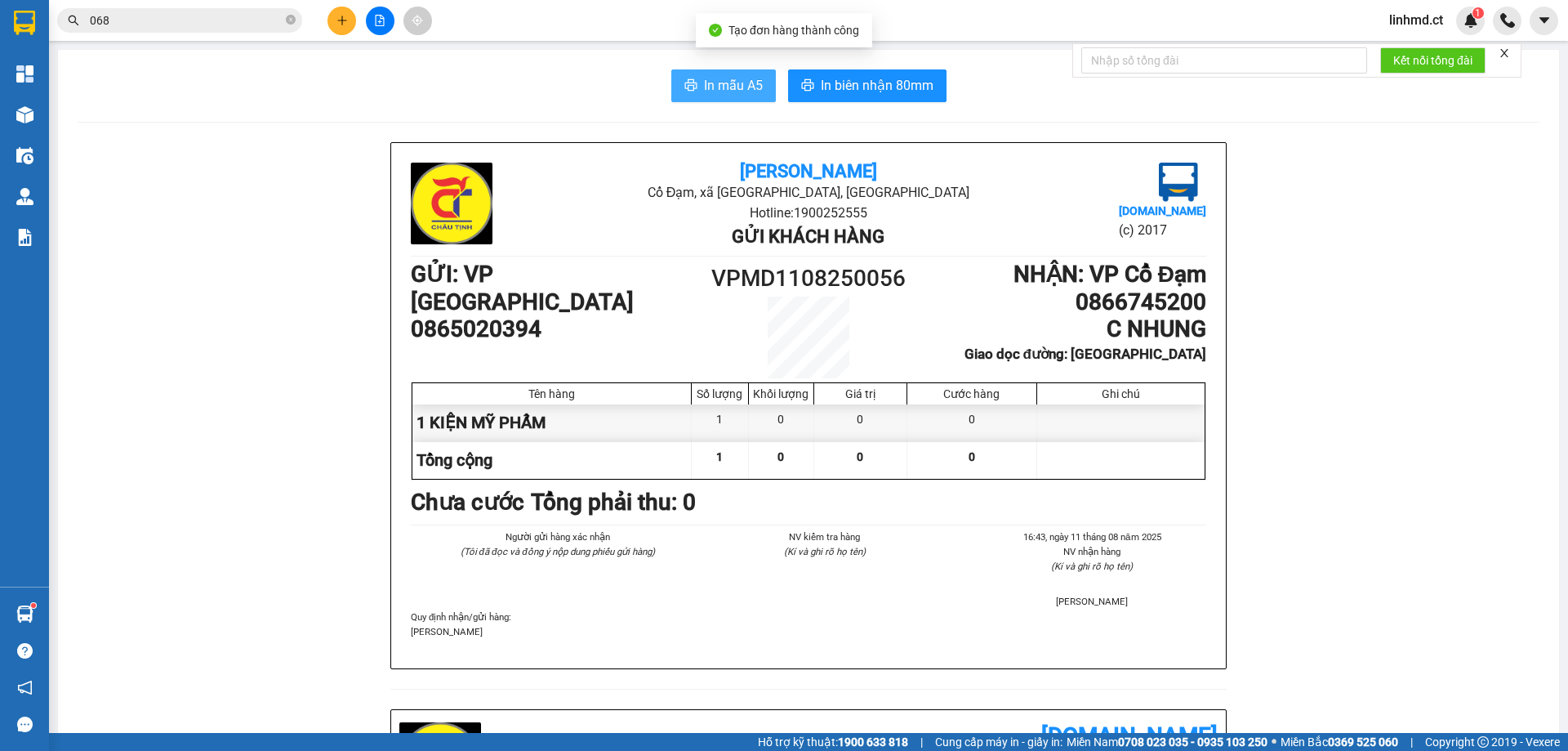
drag, startPoint x: 746, startPoint y: 87, endPoint x: 712, endPoint y: 99, distance: 36.1
click at [745, 86] on span "In mẫu A5" at bounding box center [733, 85] width 59 height 21
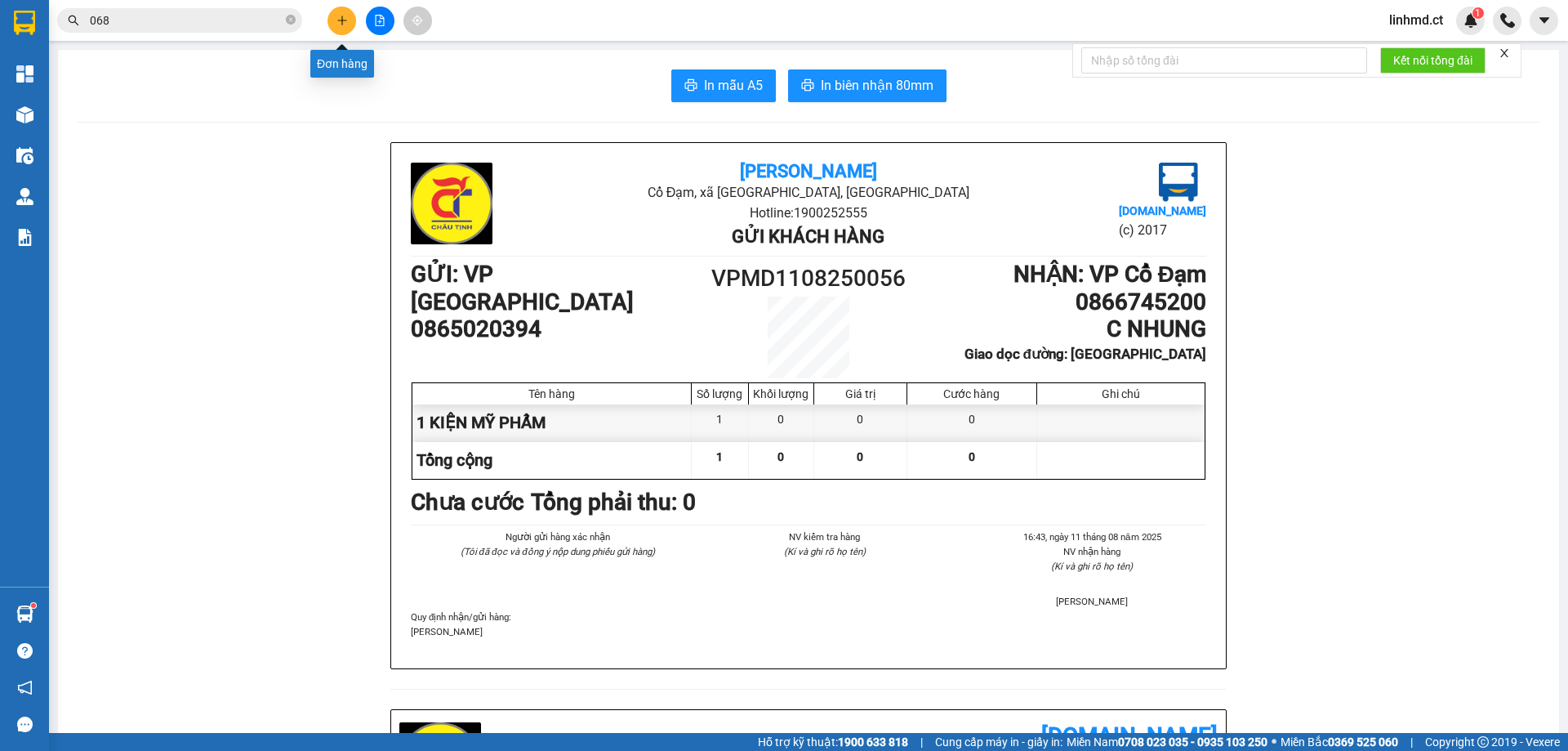
click at [346, 12] on button at bounding box center [341, 21] width 29 height 29
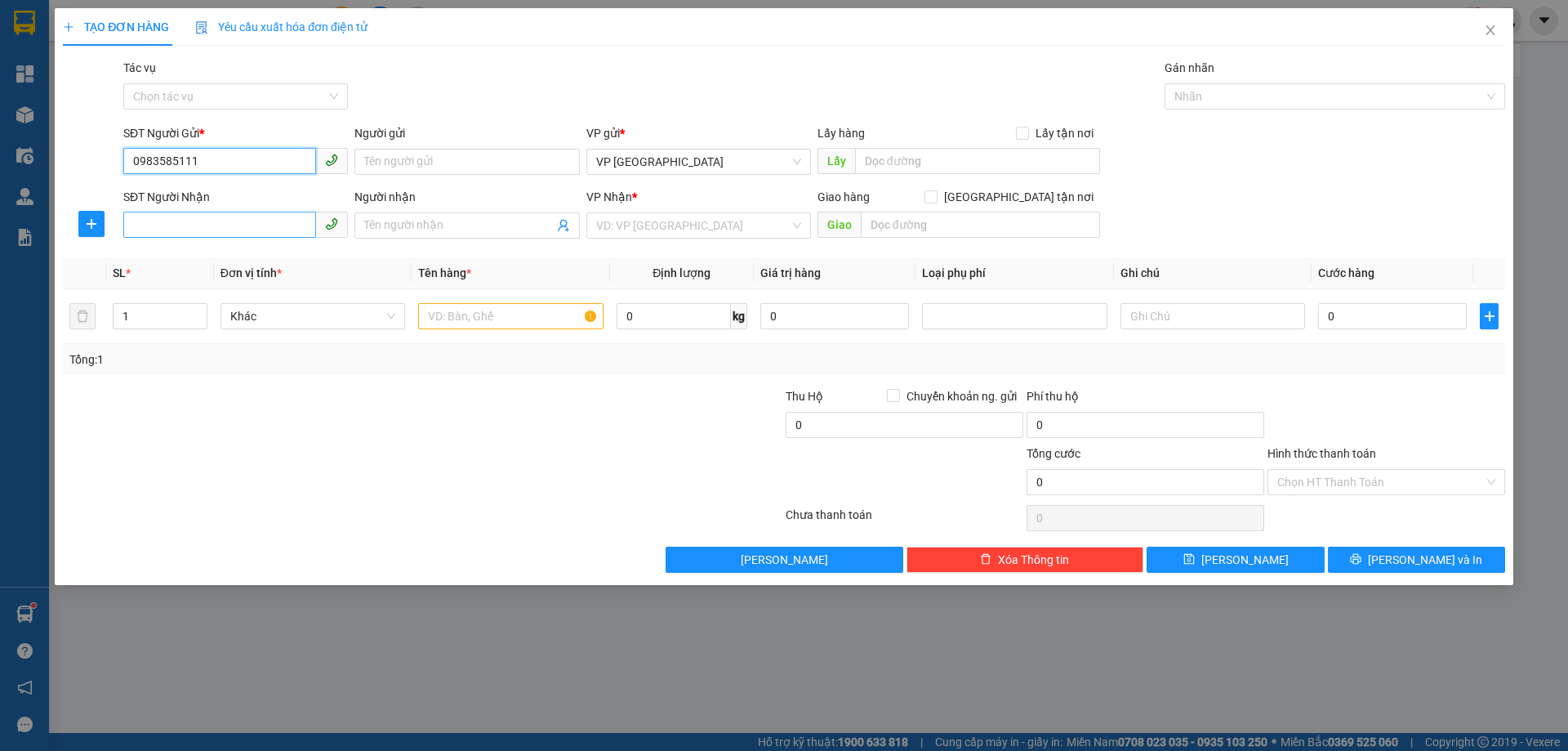
type input "0983585111"
click at [154, 234] on input "SĐT Người Nhận" at bounding box center [220, 224] width 193 height 26
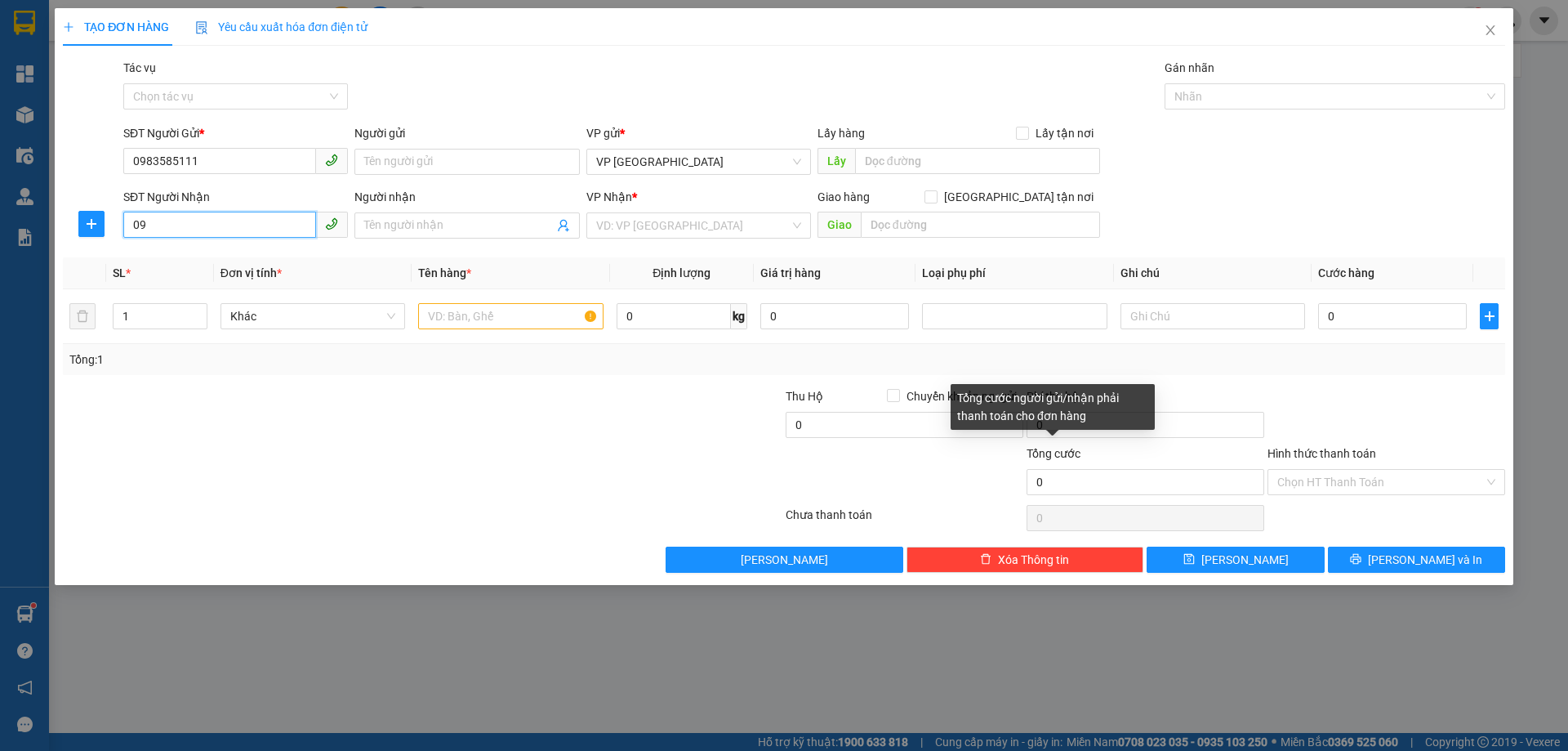
type input "0"
click at [148, 222] on input "SĐT Người Nhận" at bounding box center [220, 224] width 193 height 26
type input "0978190314"
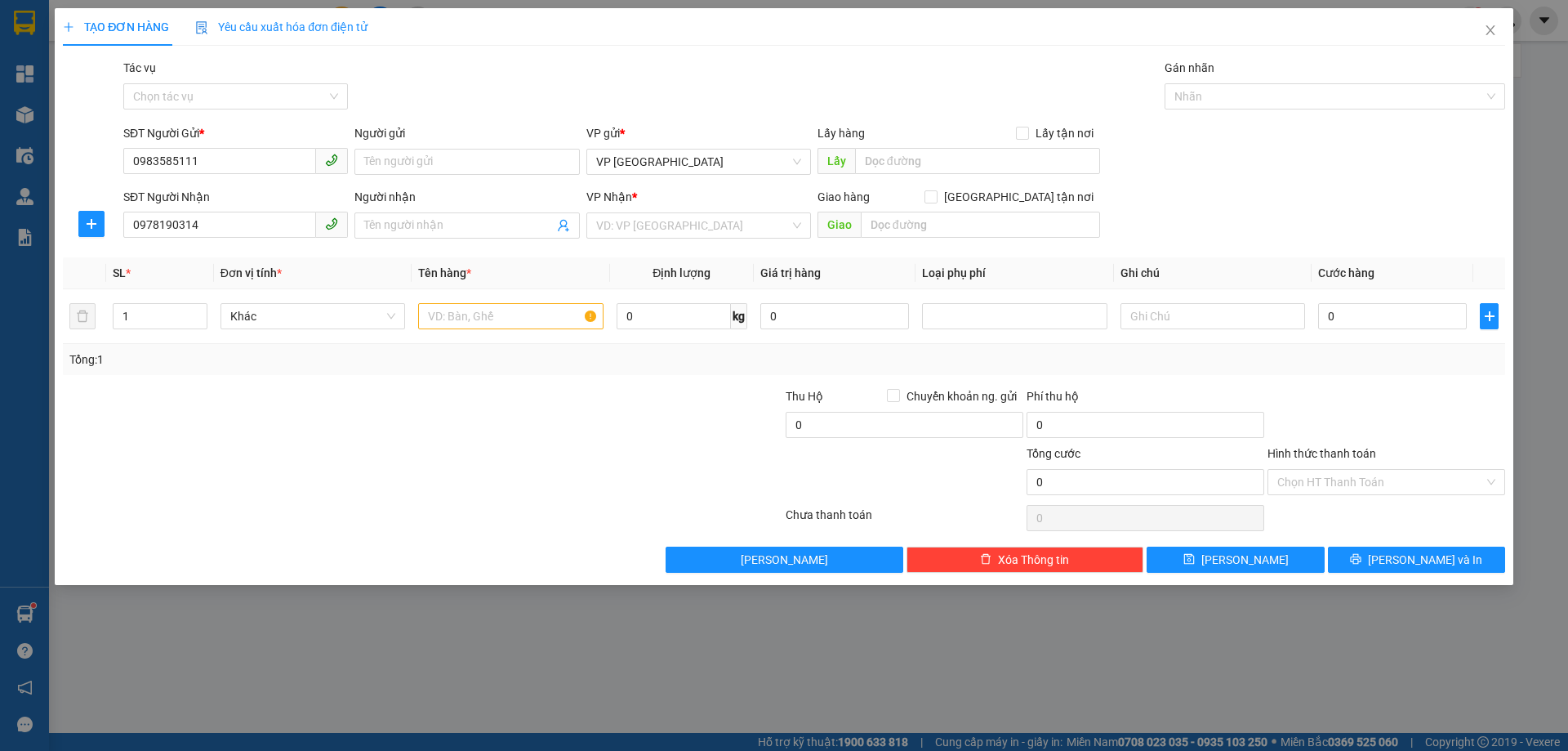
click at [233, 206] on div "SĐT Người Nhận" at bounding box center [236, 201] width 224 height 25
click at [226, 229] on input "0978190314" at bounding box center [220, 224] width 193 height 26
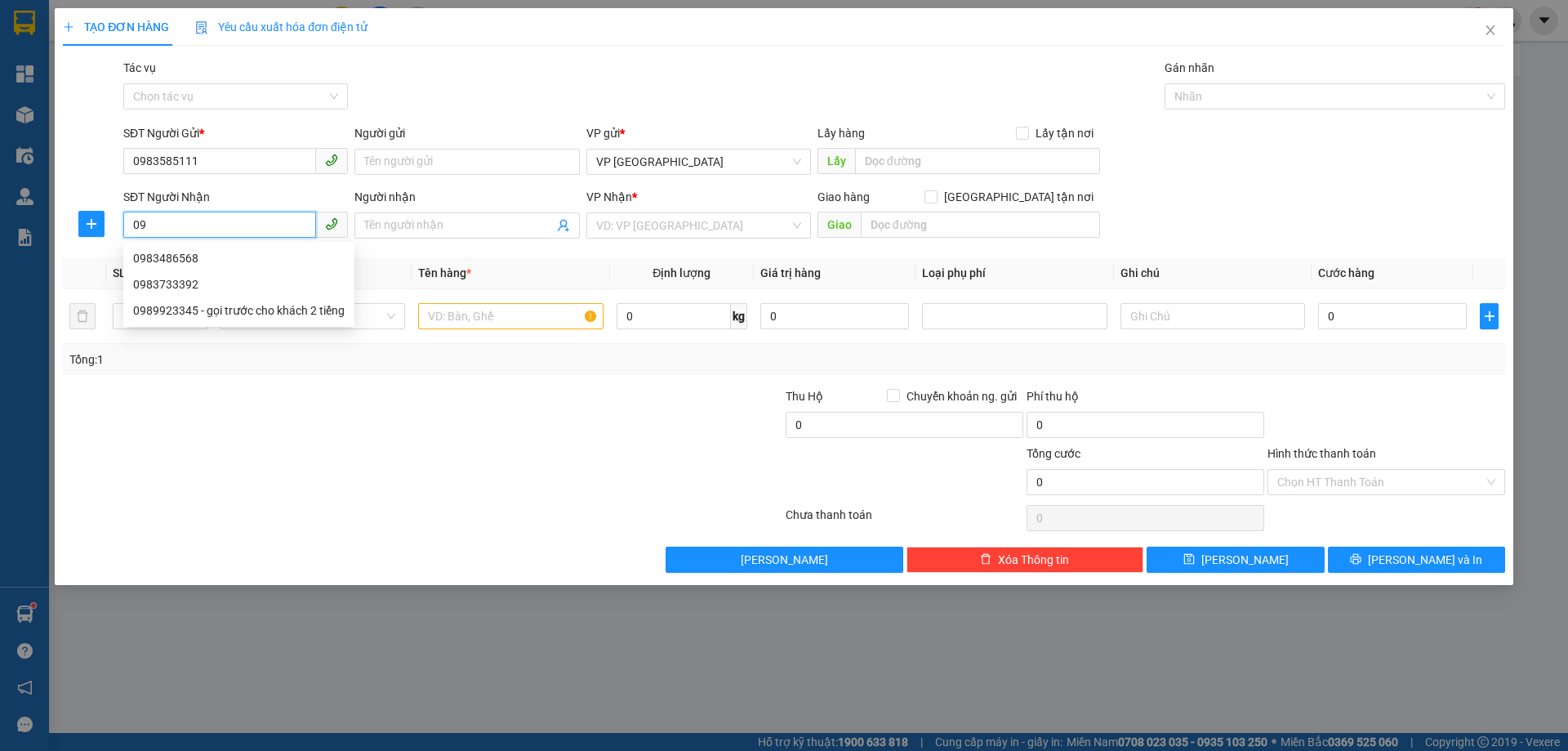
type input "0"
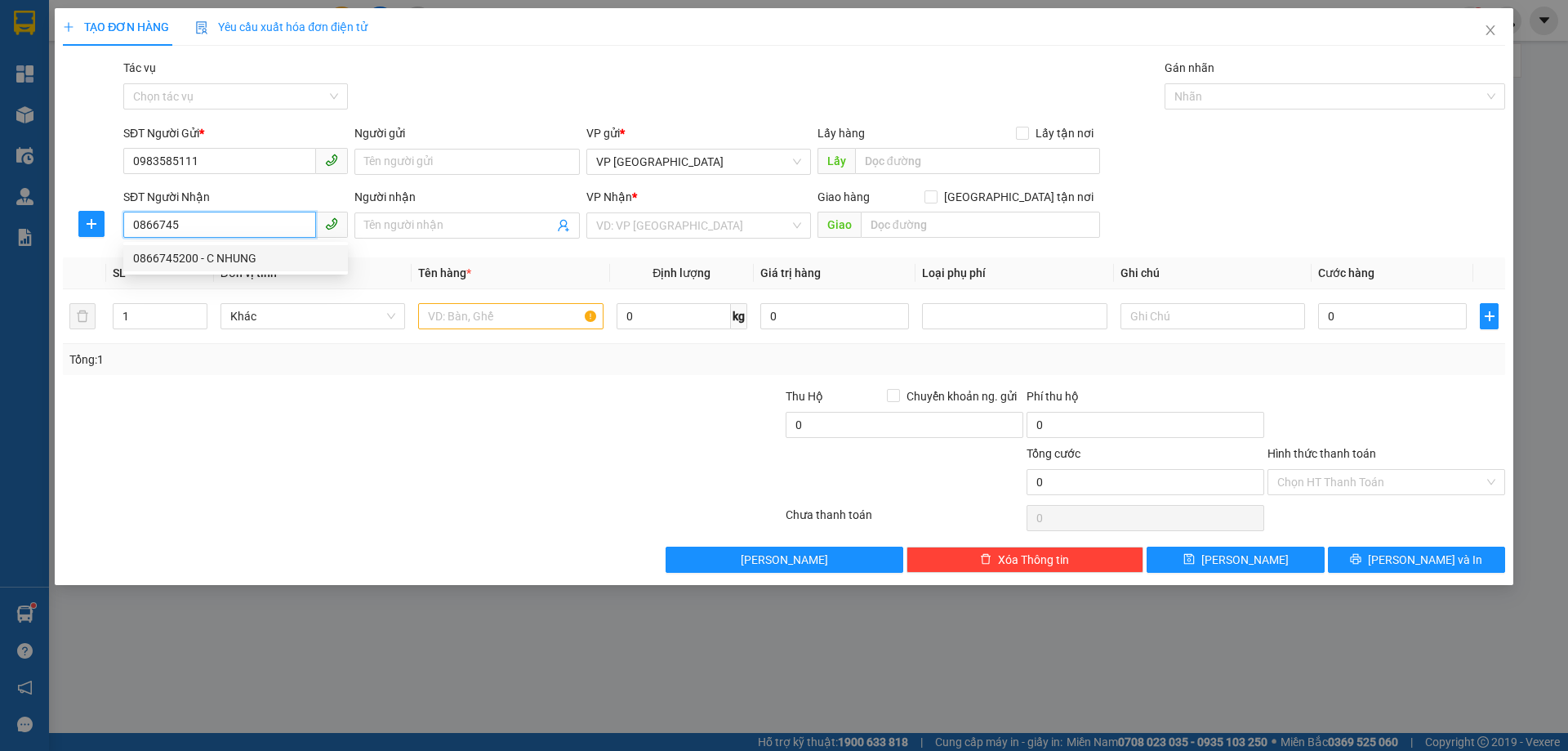
click at [241, 262] on div "0866745200 - C NHUNG" at bounding box center [235, 258] width 205 height 18
type input "0866745200"
type input "C NHUNG"
type input "[PERSON_NAME]"
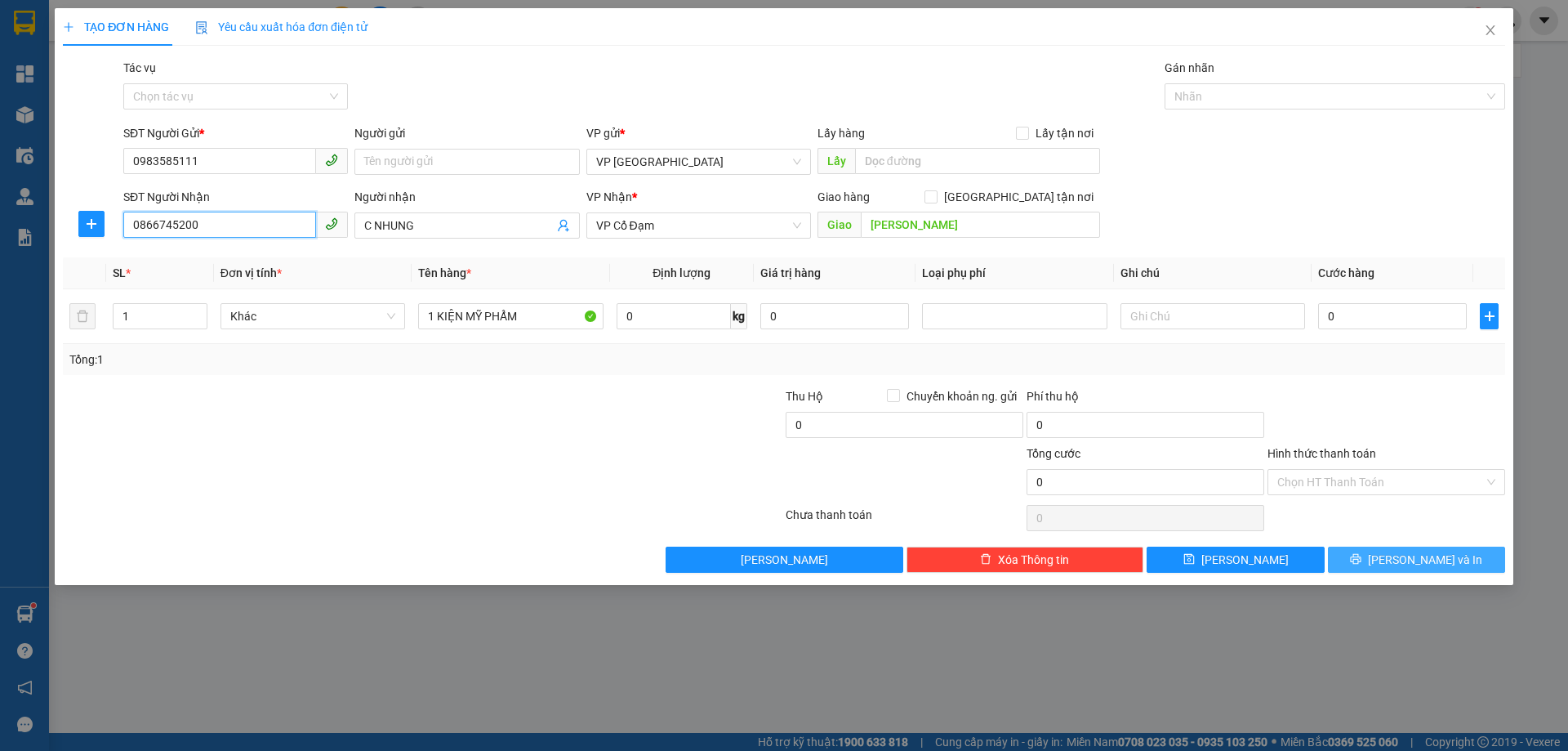
type input "0866745200"
click at [1362, 556] on icon "printer" at bounding box center [1356, 559] width 12 height 12
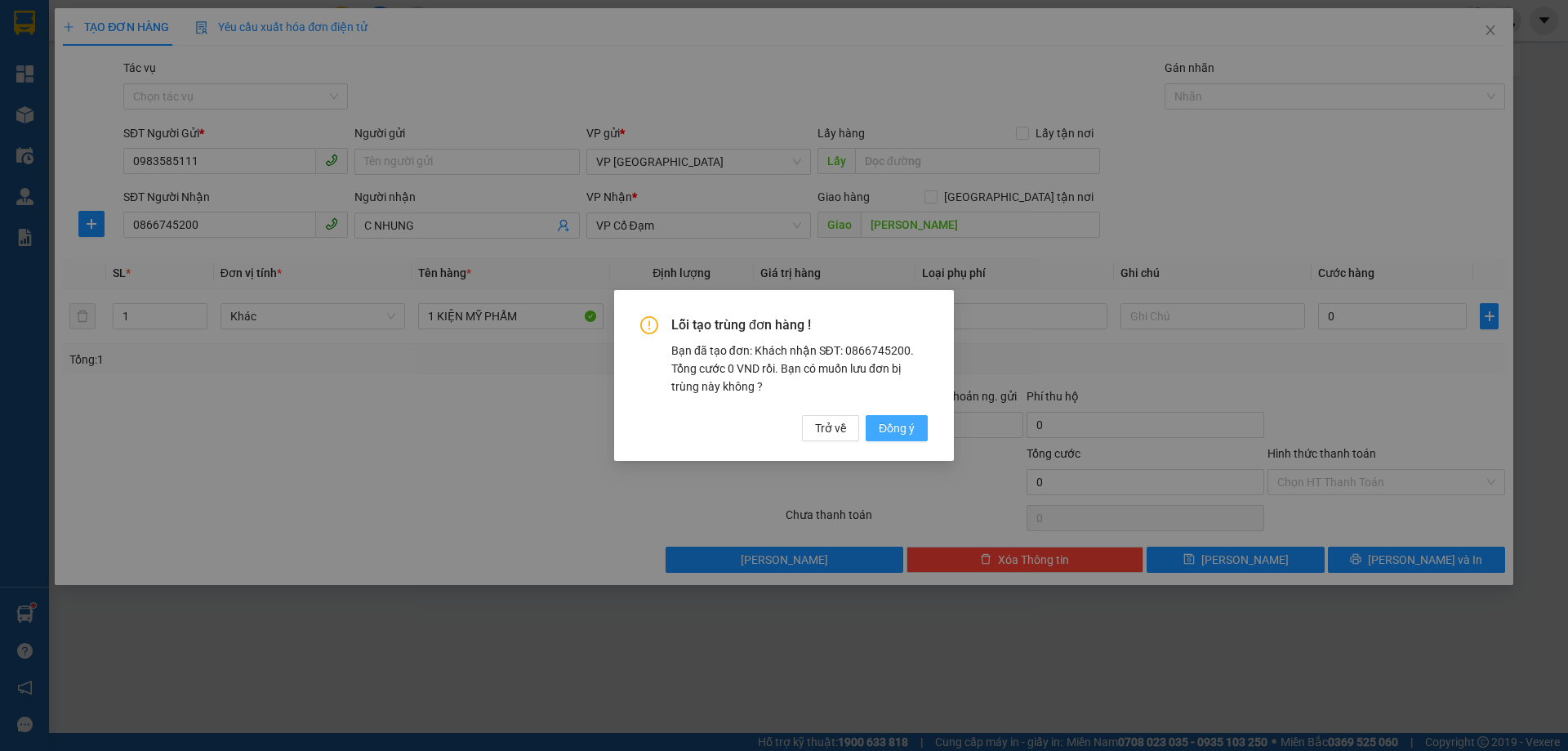
click at [896, 430] on span "Đồng ý" at bounding box center [897, 428] width 36 height 18
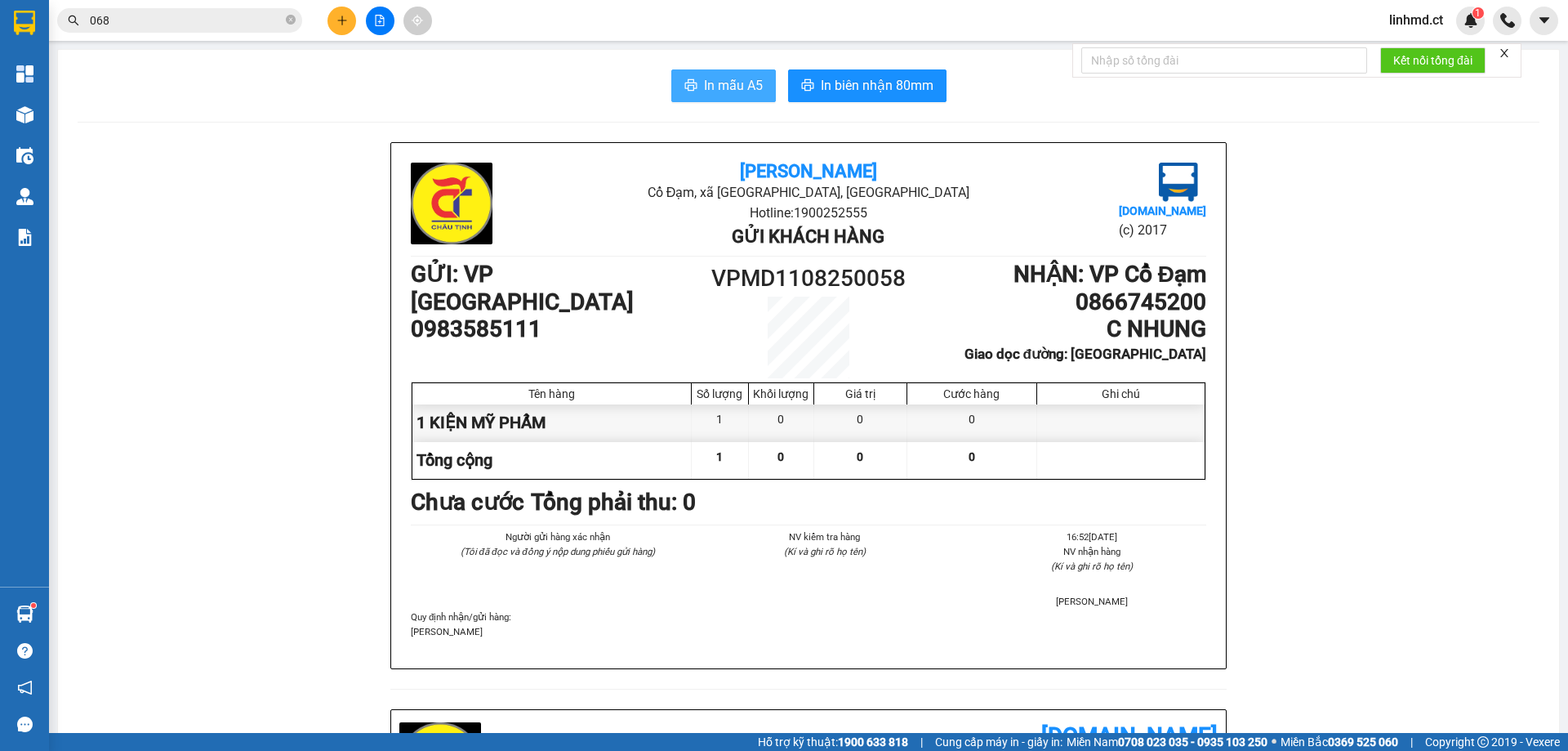
click at [739, 85] on span "In mẫu A5" at bounding box center [733, 85] width 59 height 21
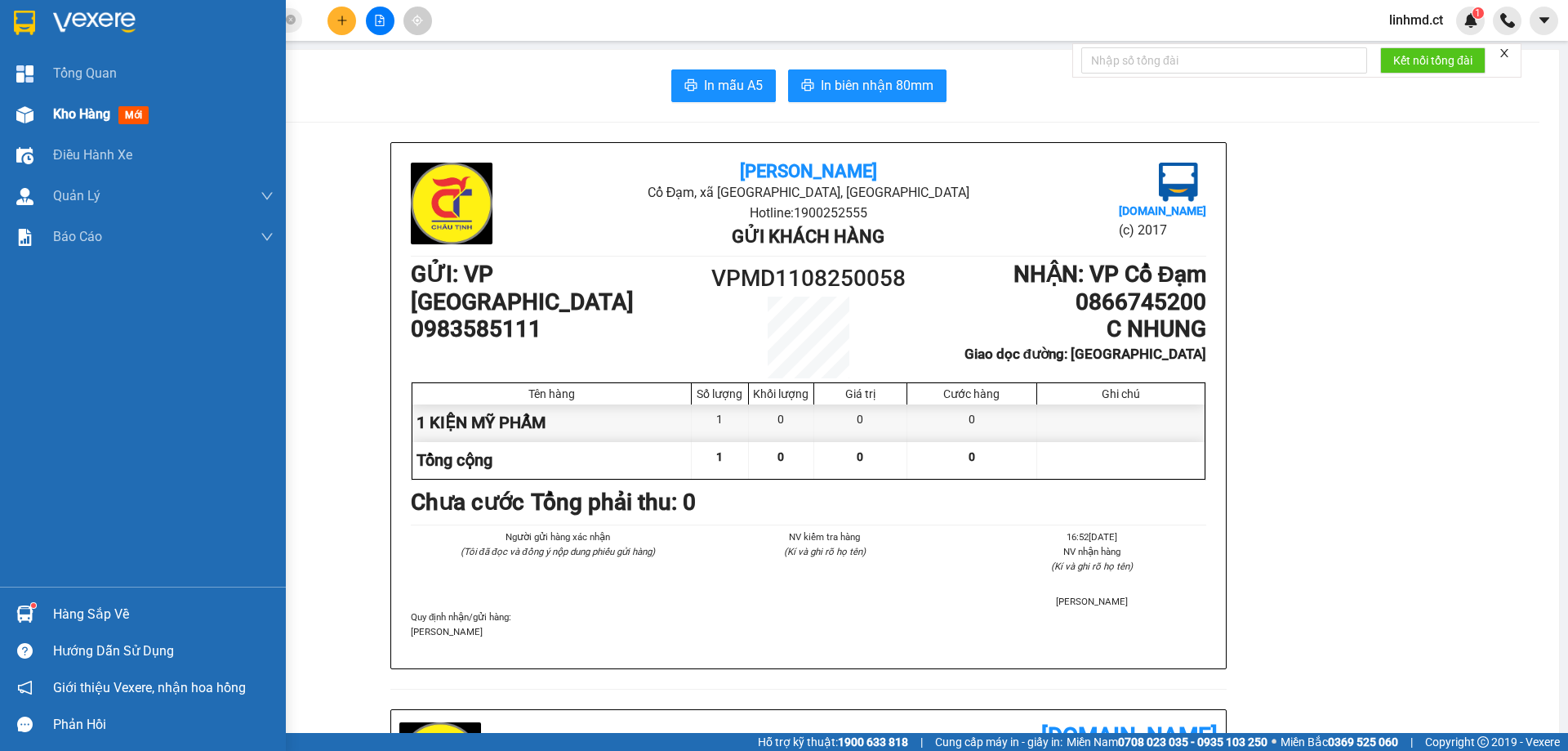
click at [16, 114] on img at bounding box center [25, 115] width 17 height 17
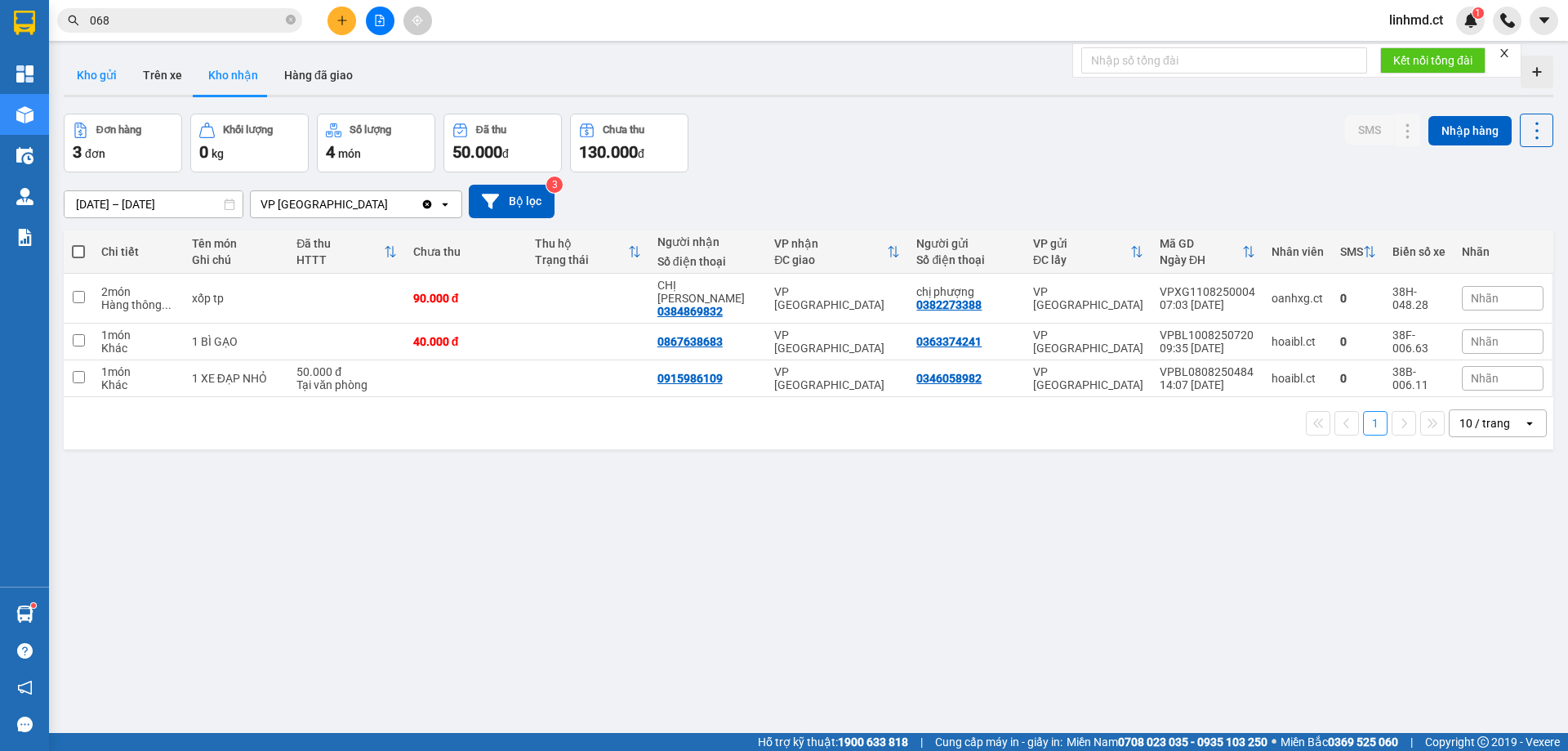
click at [89, 66] on button "Kho gửi" at bounding box center [97, 75] width 66 height 40
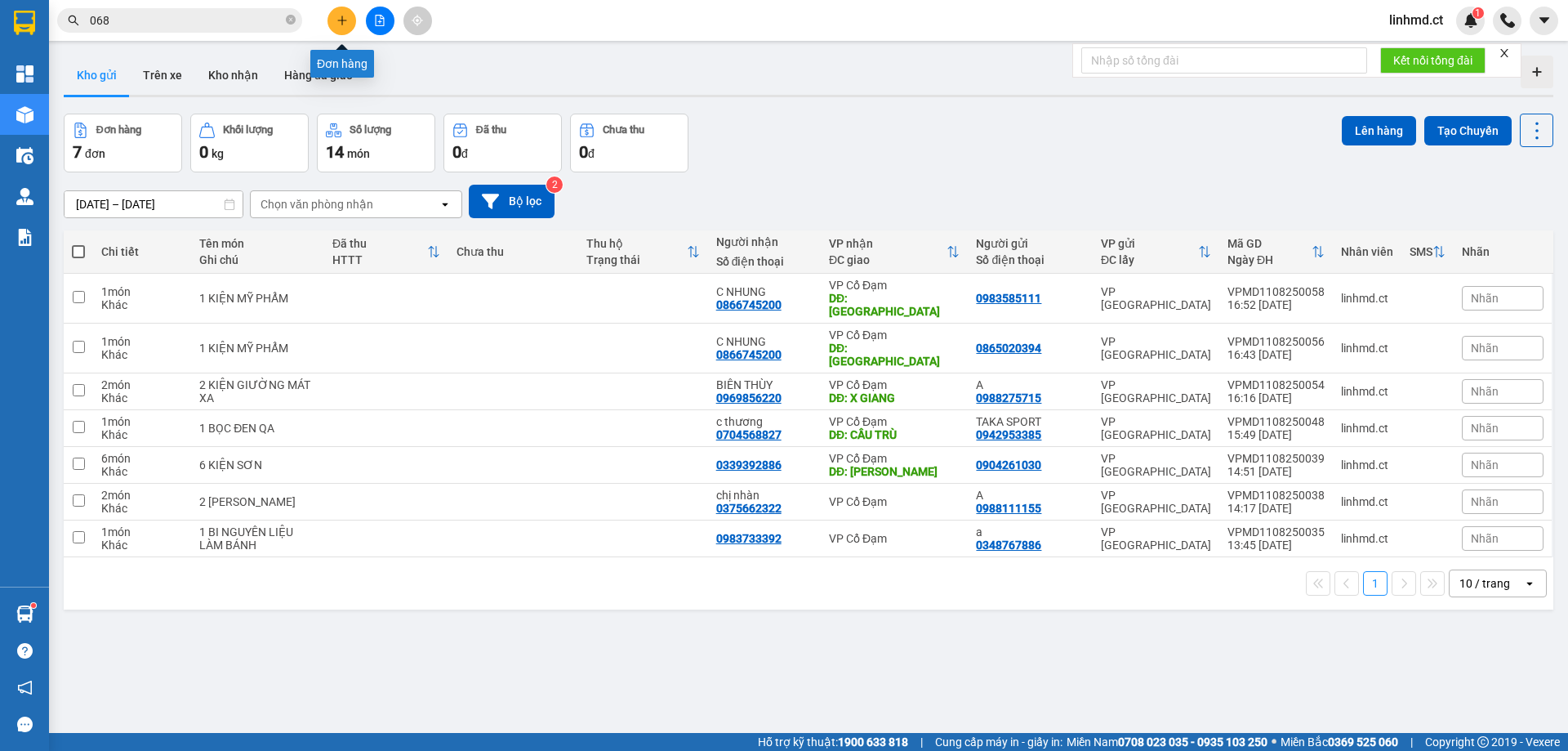
click at [346, 26] on icon "plus" at bounding box center [342, 21] width 12 height 12
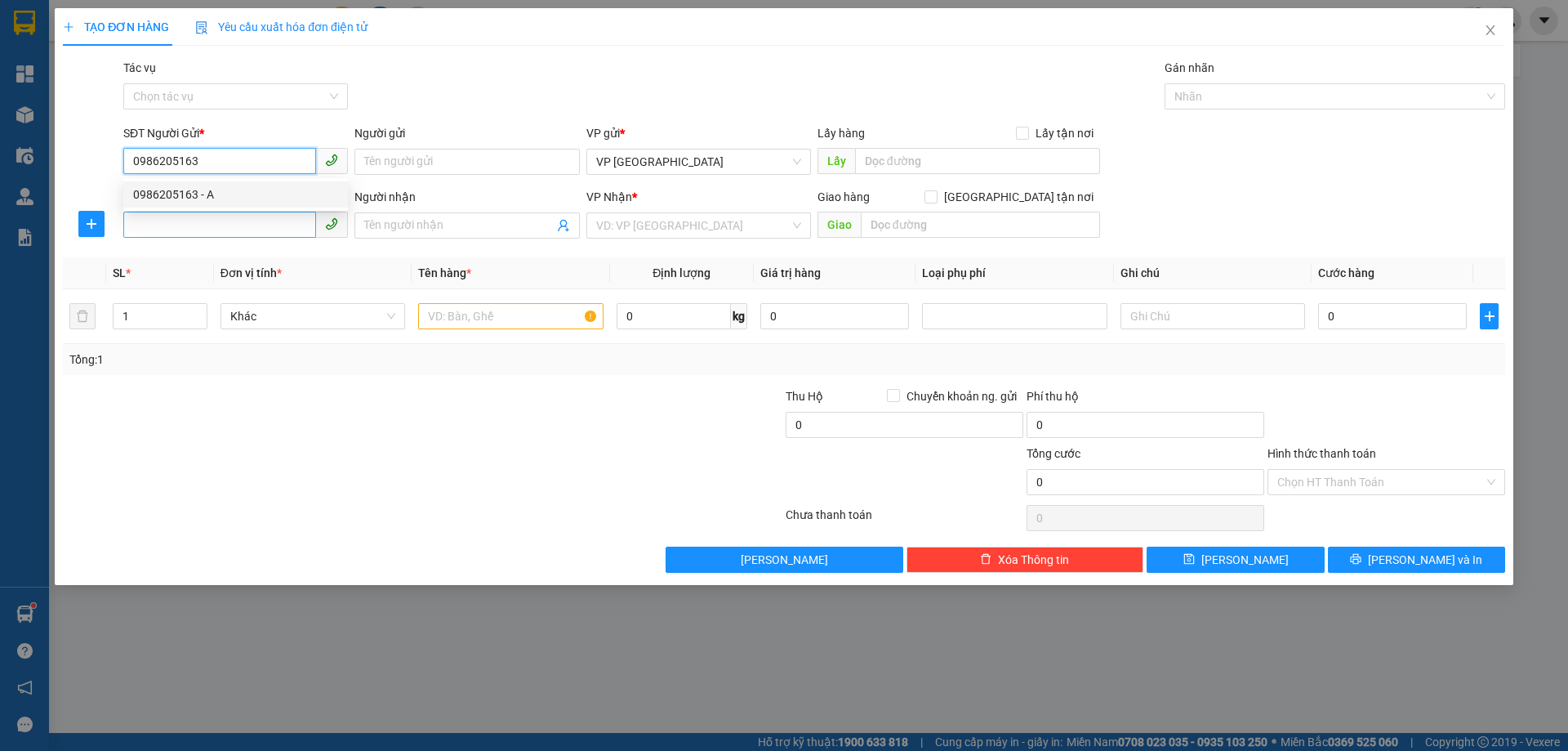
type input "0986205163"
click at [161, 232] on input "SĐT Người Nhận" at bounding box center [220, 224] width 193 height 26
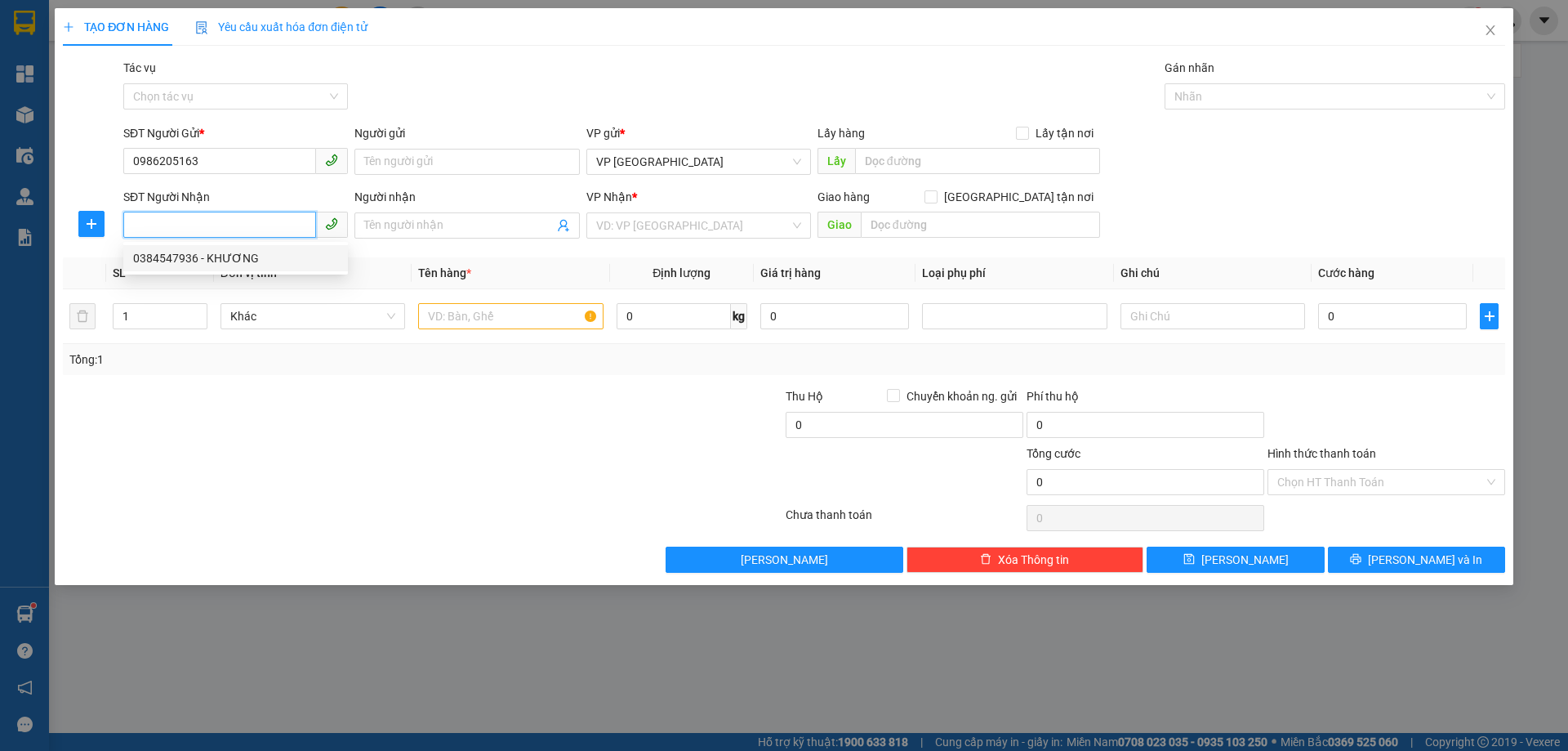
click at [195, 258] on div "0384547936 - KHƯƠNG" at bounding box center [235, 258] width 205 height 18
type input "0384547936"
type input "KHƯƠNG"
type input "CƯƠNG GIÁN"
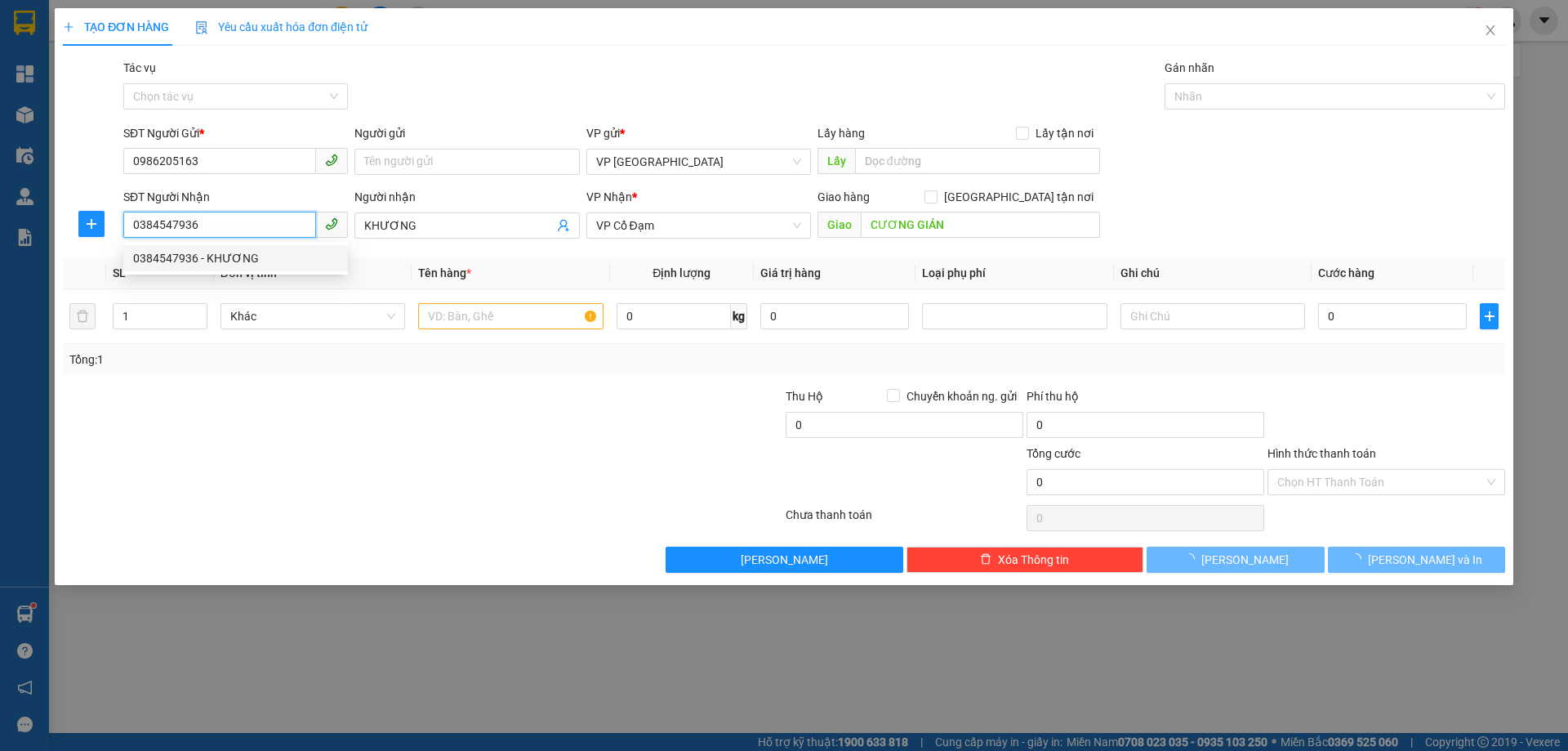
type input "30.000"
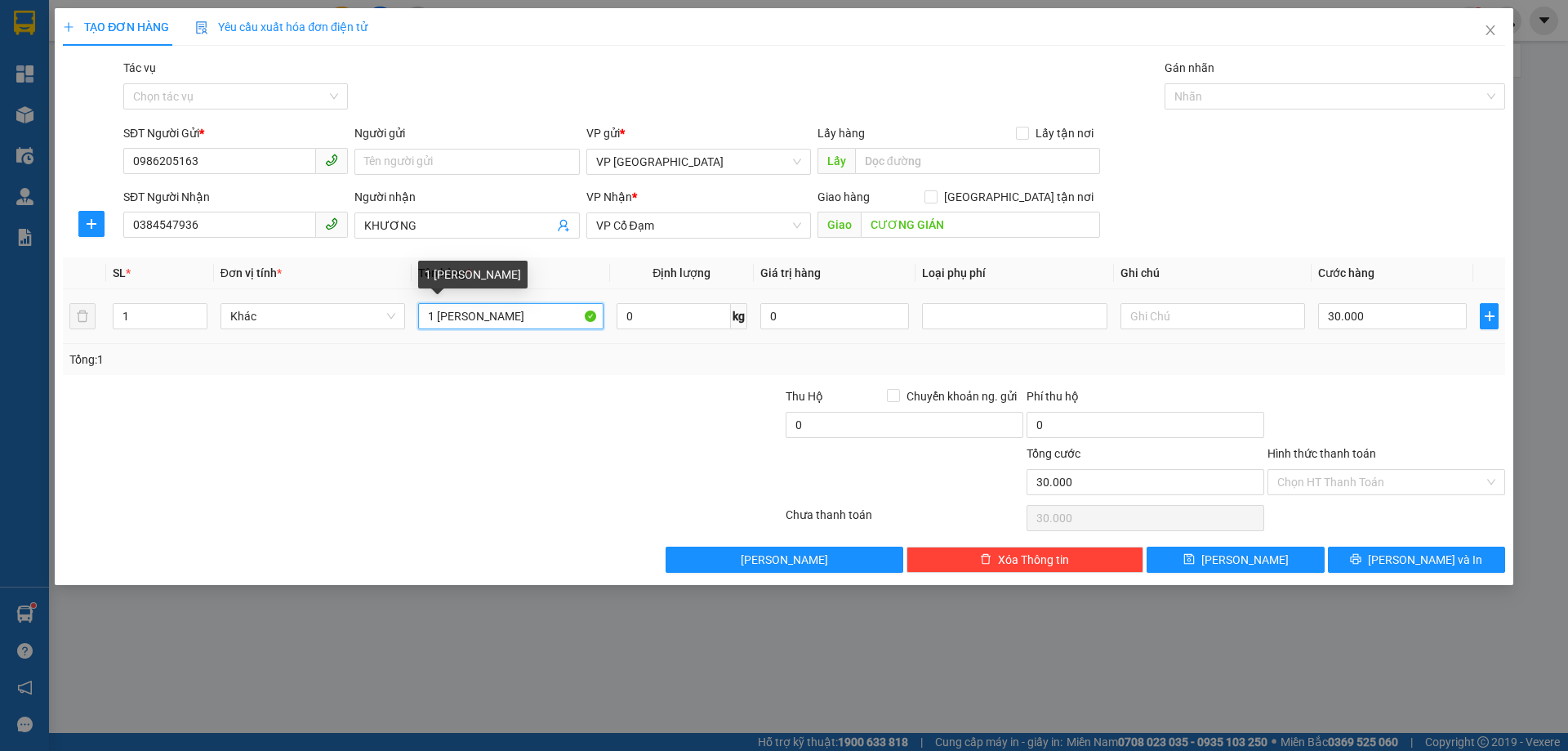
drag, startPoint x: 474, startPoint y: 318, endPoint x: 441, endPoint y: 309, distance: 34.2
click at [441, 309] on input "1 [PERSON_NAME]" at bounding box center [511, 316] width 185 height 26
type input "1 KIỆN SƠN"
click at [1367, 313] on input "30.000" at bounding box center [1392, 316] width 148 height 26
type input "0"
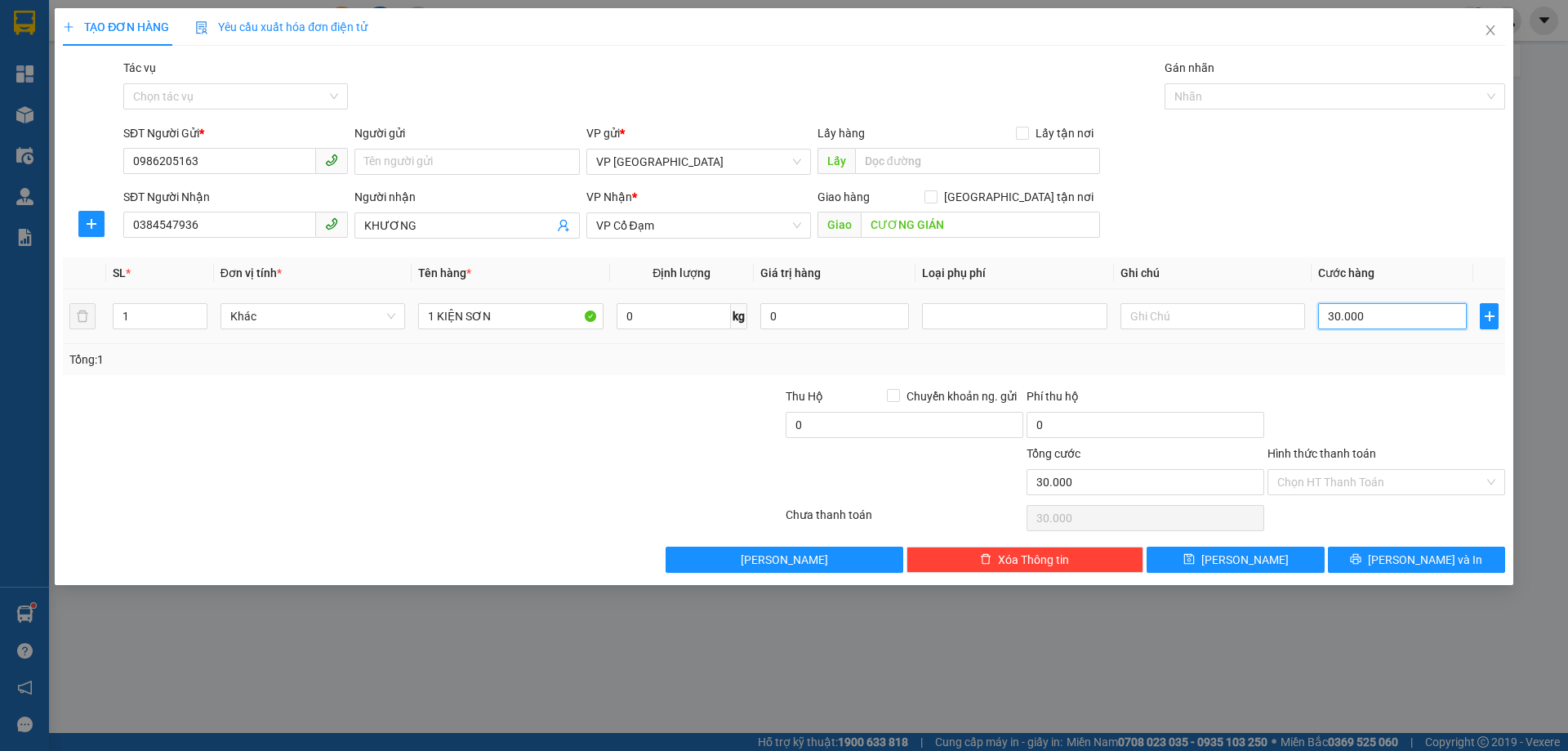
type input "0"
drag, startPoint x: 1453, startPoint y: 557, endPoint x: 1467, endPoint y: 574, distance: 22.0
click at [1453, 558] on button "[PERSON_NAME] và In" at bounding box center [1416, 560] width 177 height 26
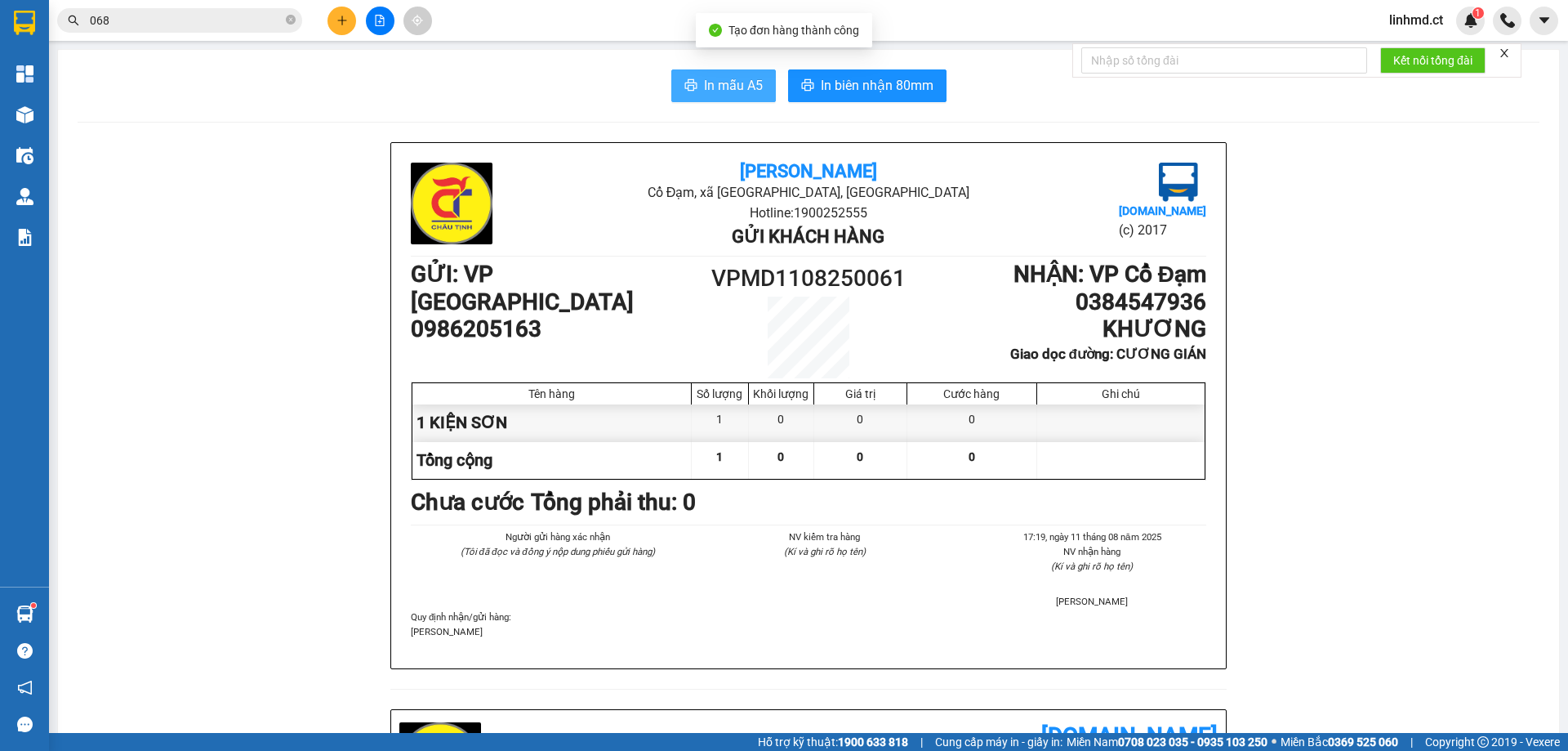
click at [682, 71] on button "In mẫu A5" at bounding box center [723, 86] width 105 height 33
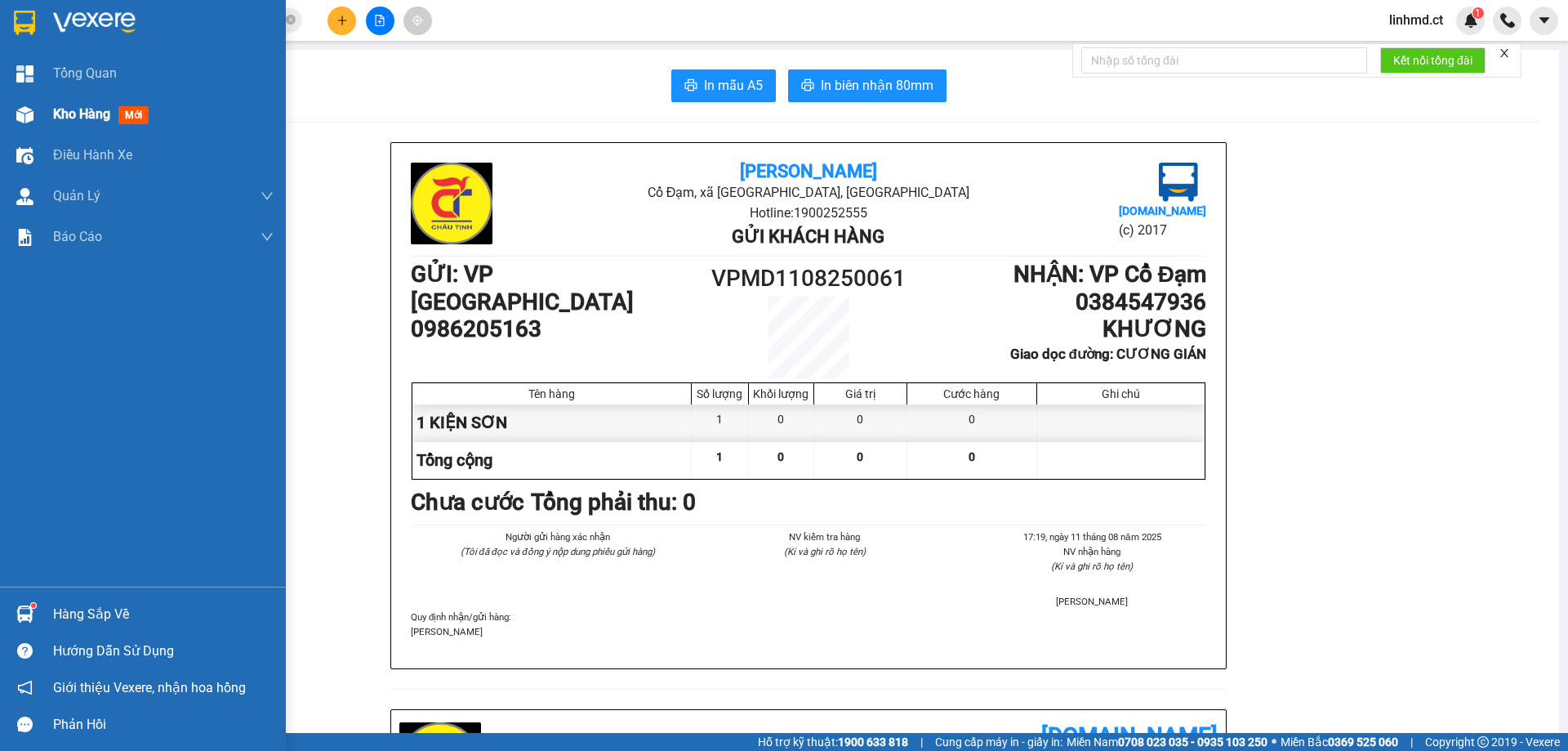
click at [19, 111] on img at bounding box center [25, 115] width 17 height 17
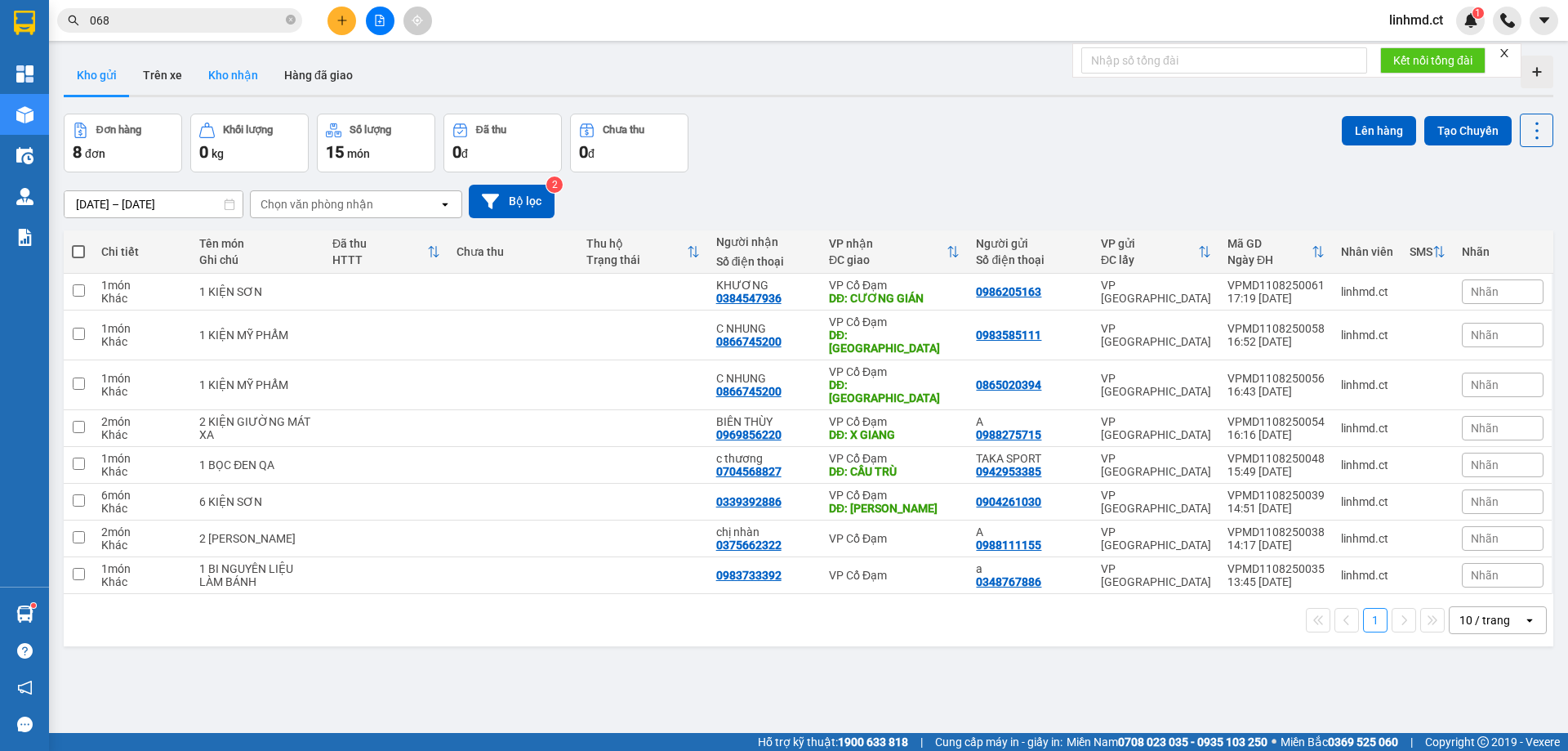
click at [239, 68] on button "Kho nhận" at bounding box center [233, 75] width 76 height 40
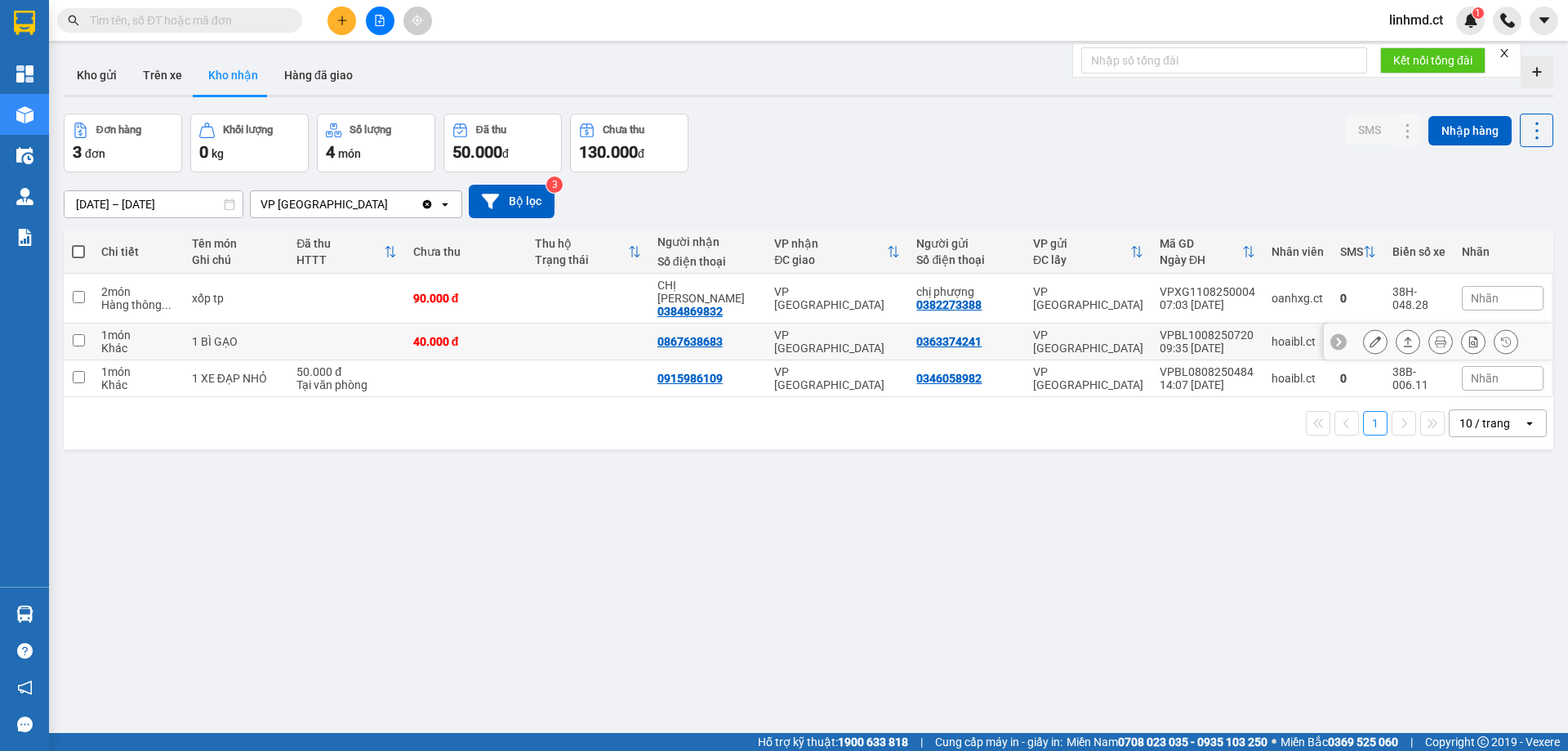
click at [616, 338] on td at bounding box center [588, 342] width 123 height 37
checkbox input "true"
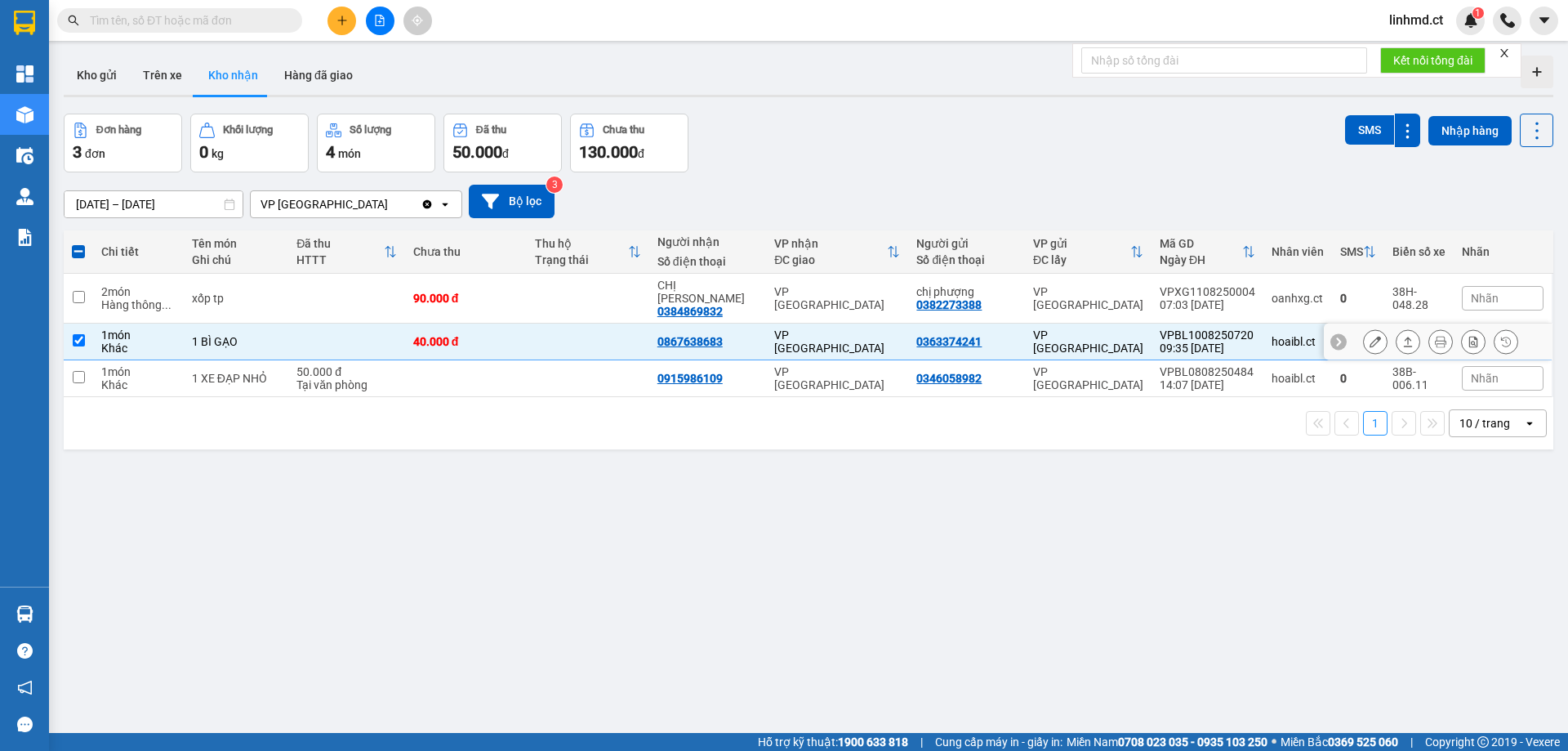
click at [1369, 336] on icon at bounding box center [1375, 342] width 12 height 12
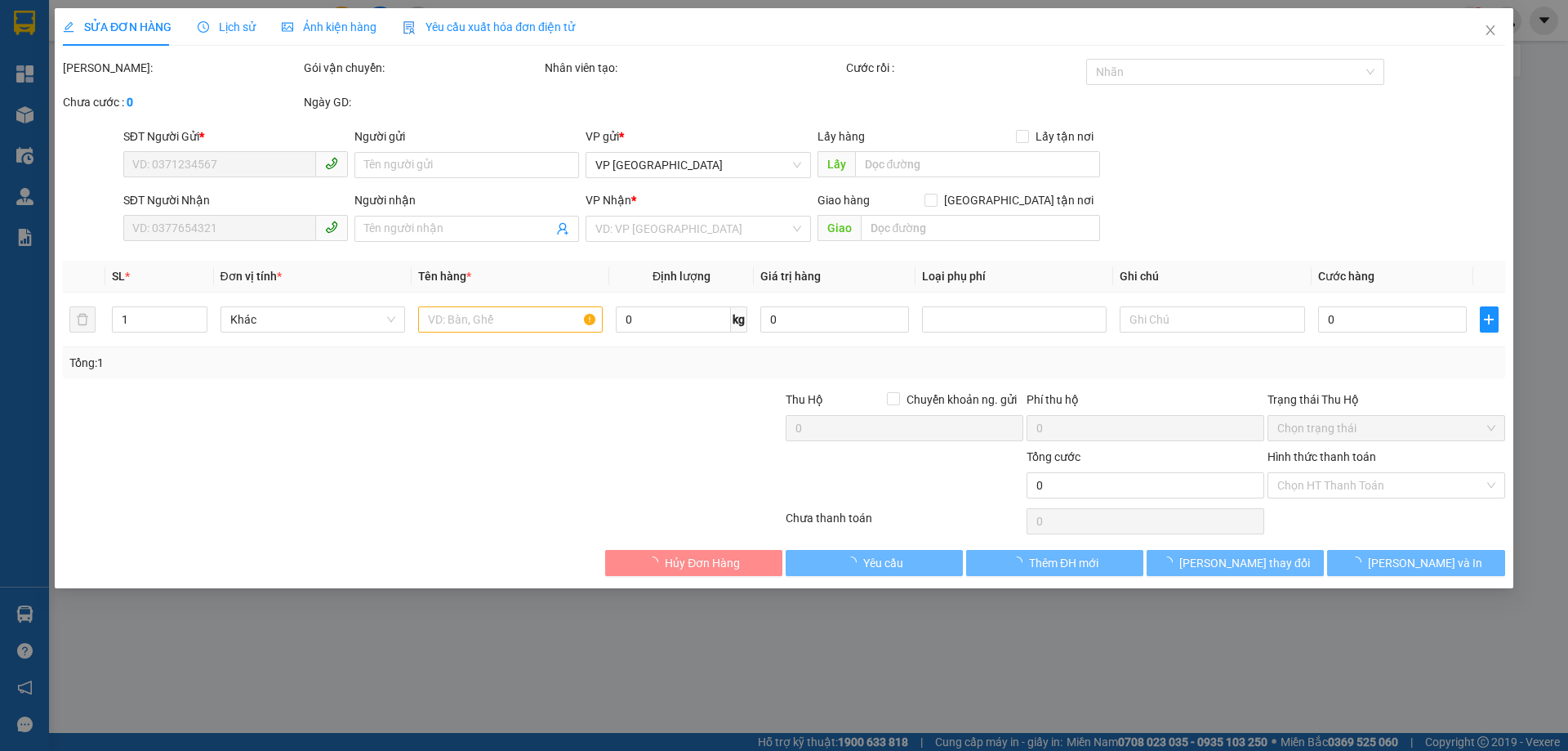
type input "0363374241"
type input "0867638683"
type input "40.000"
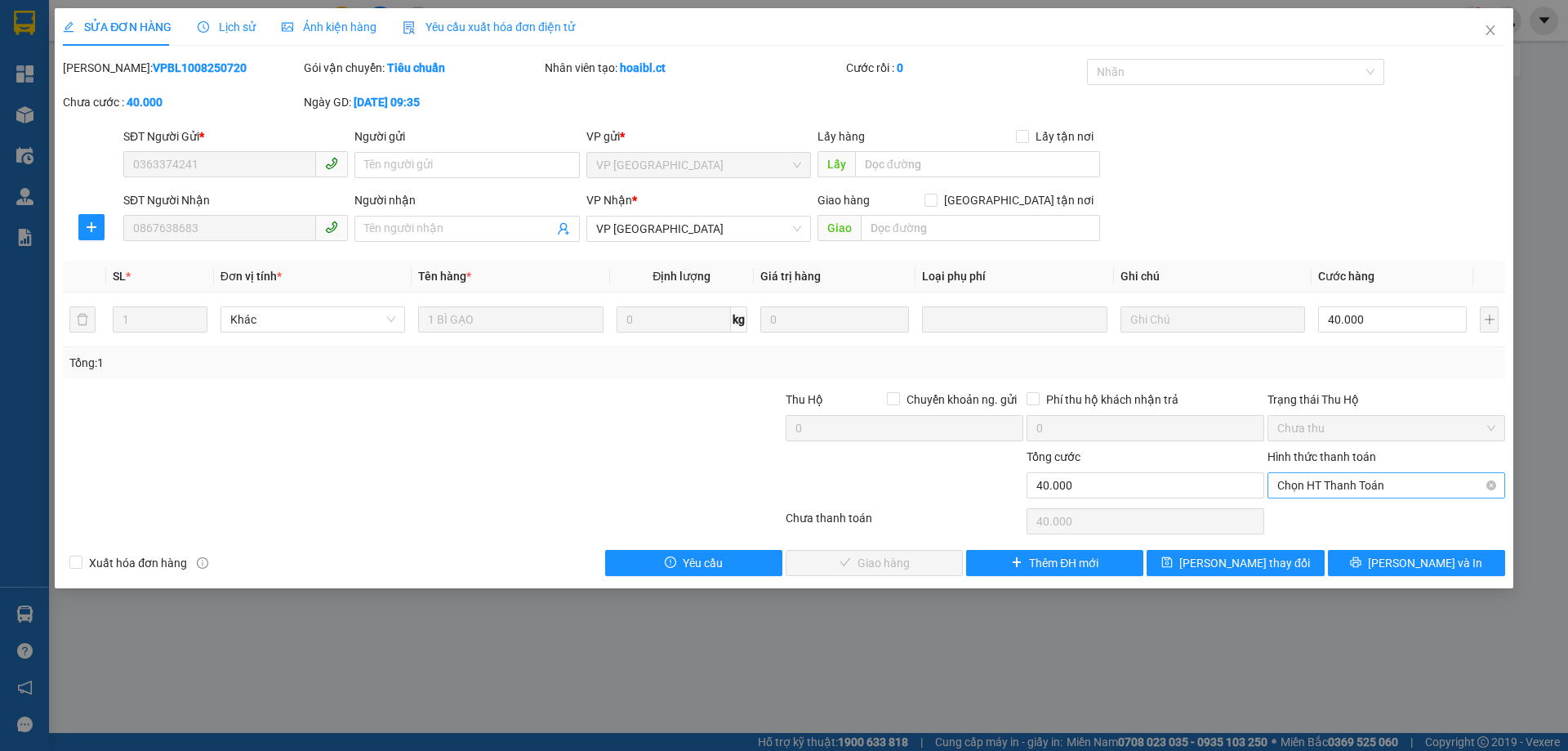
click at [1313, 493] on span "Chọn HT Thanh Toán" at bounding box center [1387, 485] width 218 height 25
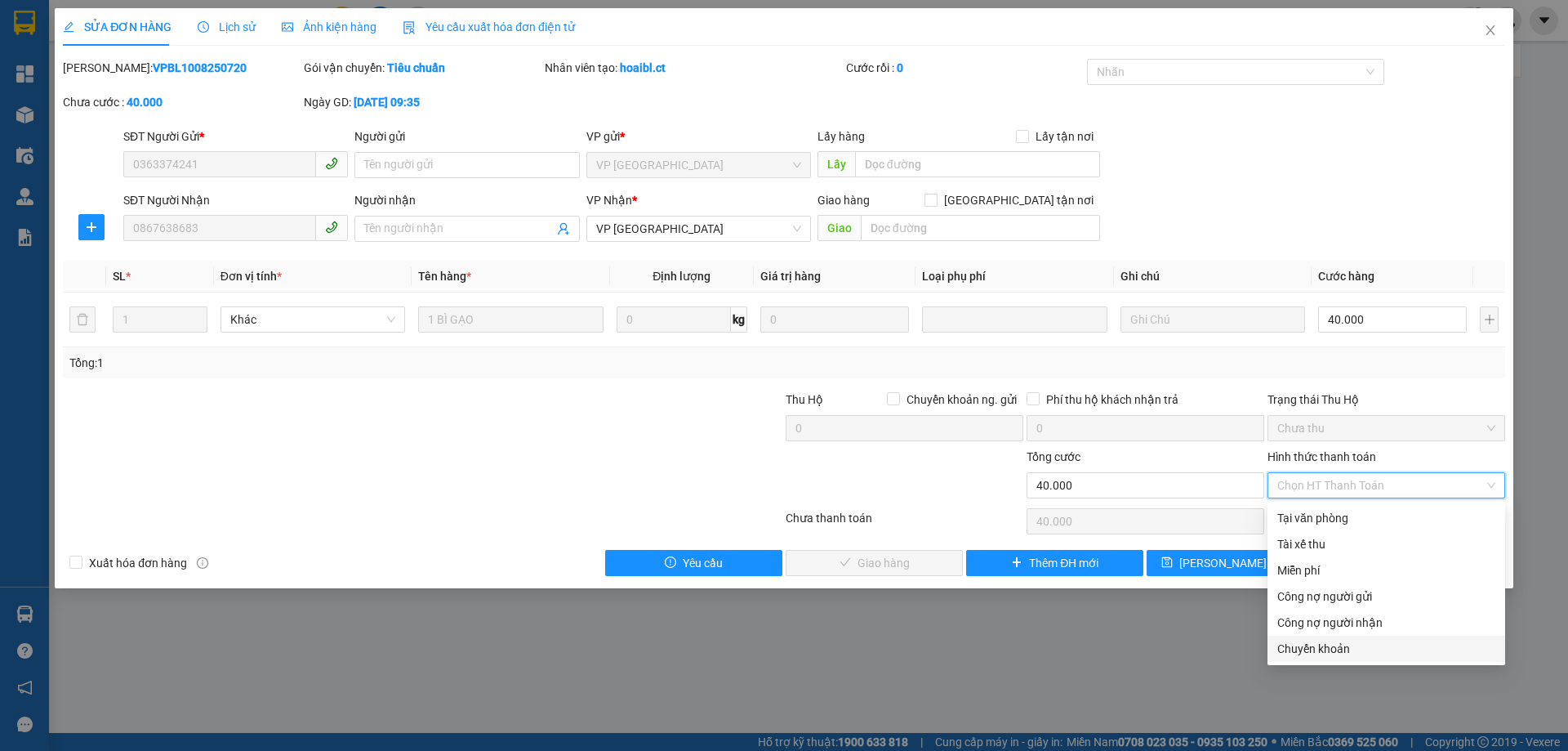
click at [1304, 649] on div "Chuyển khoản" at bounding box center [1387, 649] width 218 height 18
type input "0"
click at [1373, 643] on div "Chuyển khoản" at bounding box center [1387, 649] width 218 height 18
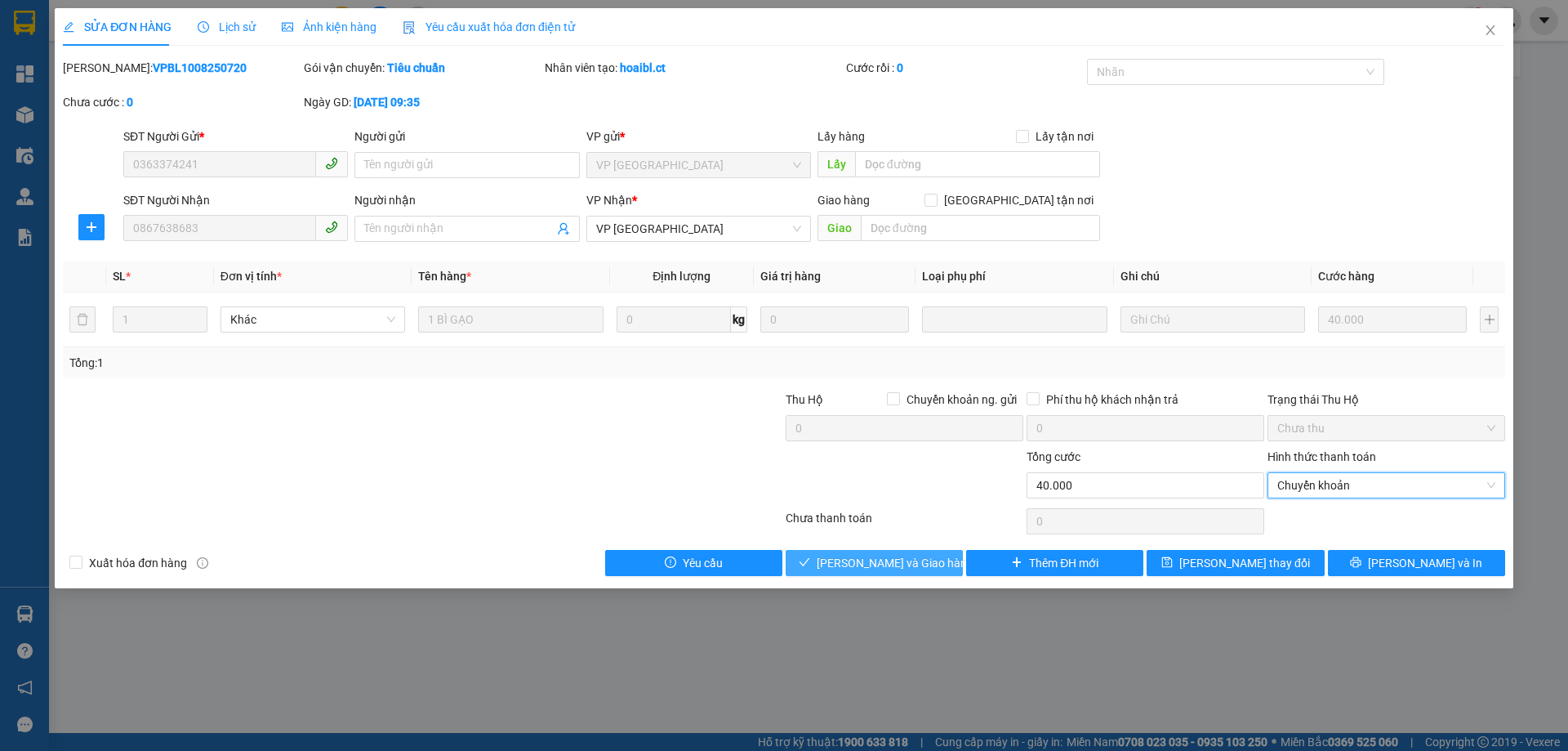
drag, startPoint x: 925, startPoint y: 555, endPoint x: 946, endPoint y: 553, distance: 21.1
click at [925, 555] on span "[PERSON_NAME] và Giao hàng" at bounding box center [895, 563] width 157 height 18
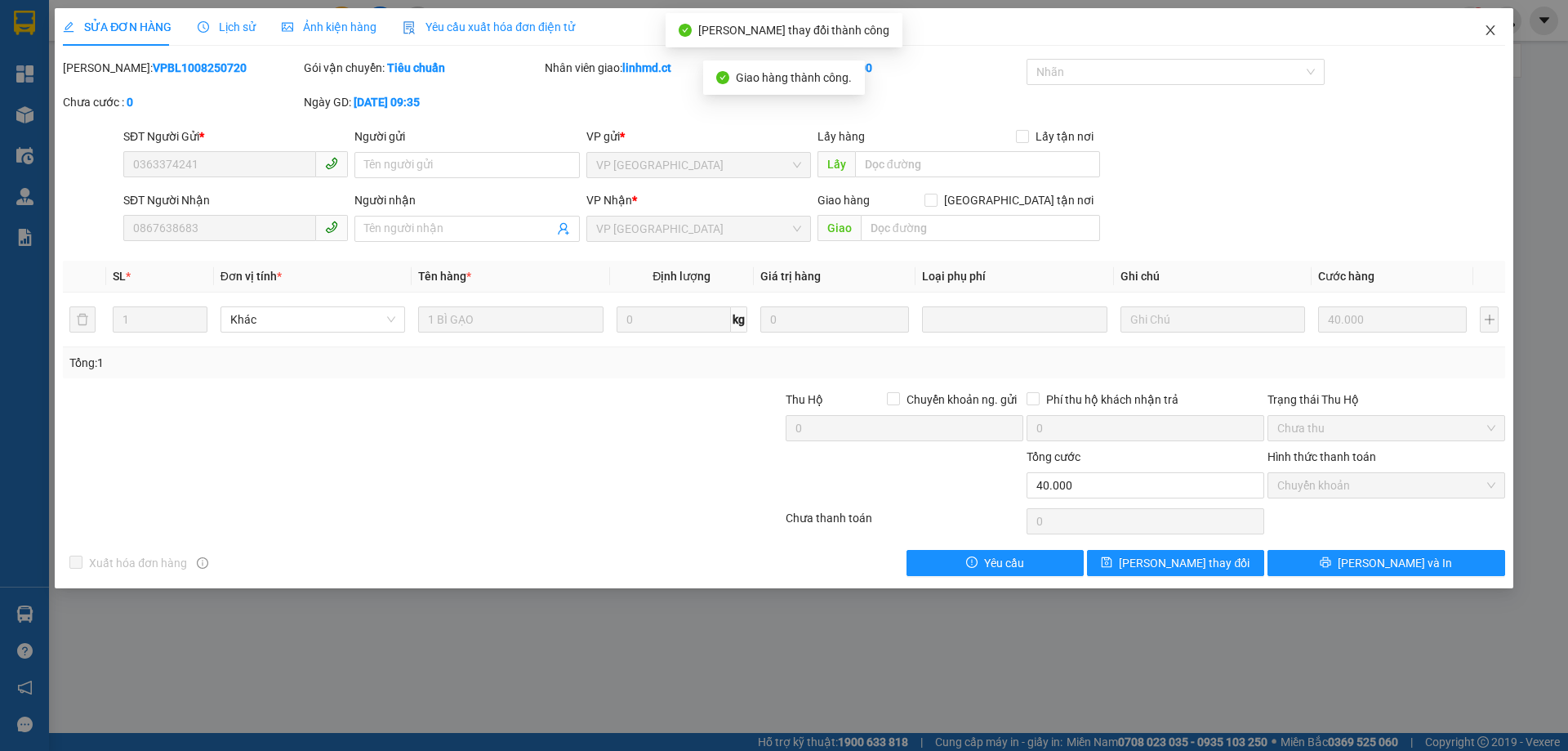
click at [1490, 34] on icon "close" at bounding box center [1490, 31] width 13 height 13
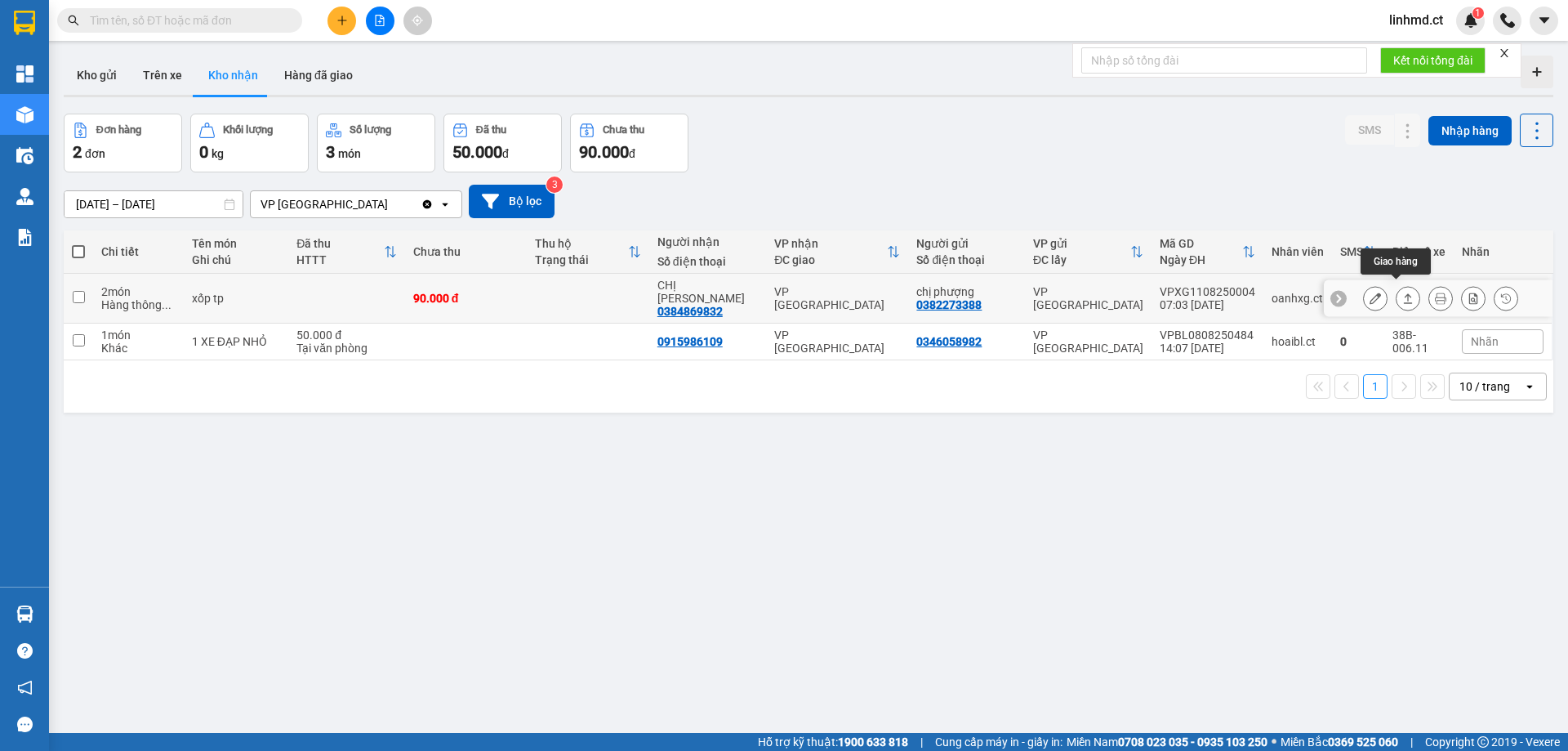
click at [1402, 292] on icon at bounding box center [1408, 298] width 12 height 12
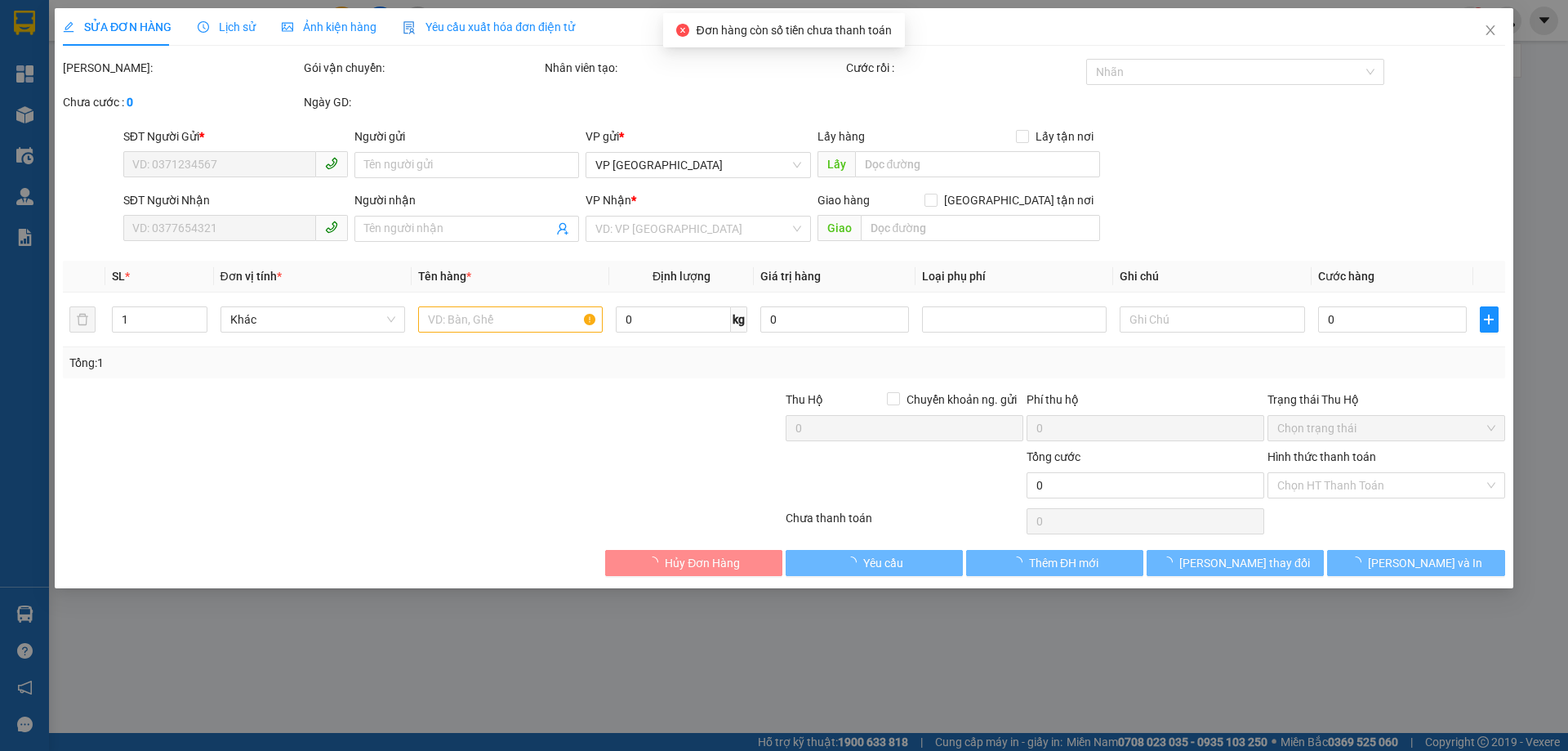
type input "0382273388"
type input "chị phượng"
type input "0384869832"
type input "CHỊ [PERSON_NAME]"
type input "90.000"
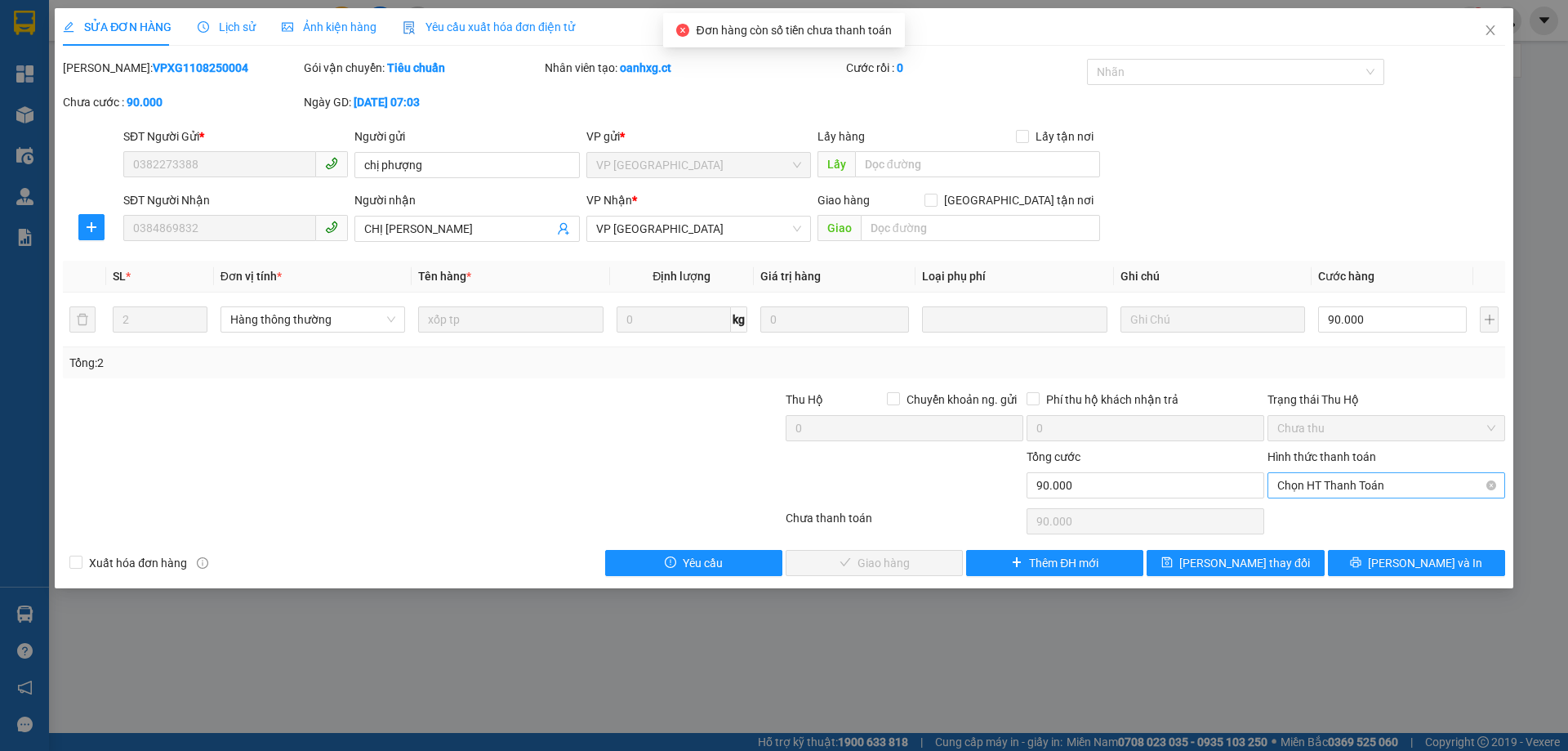
drag, startPoint x: 1345, startPoint y: 474, endPoint x: 1350, endPoint y: 491, distance: 17.7
click at [1346, 475] on span "Chọn HT Thanh Toán" at bounding box center [1387, 485] width 218 height 25
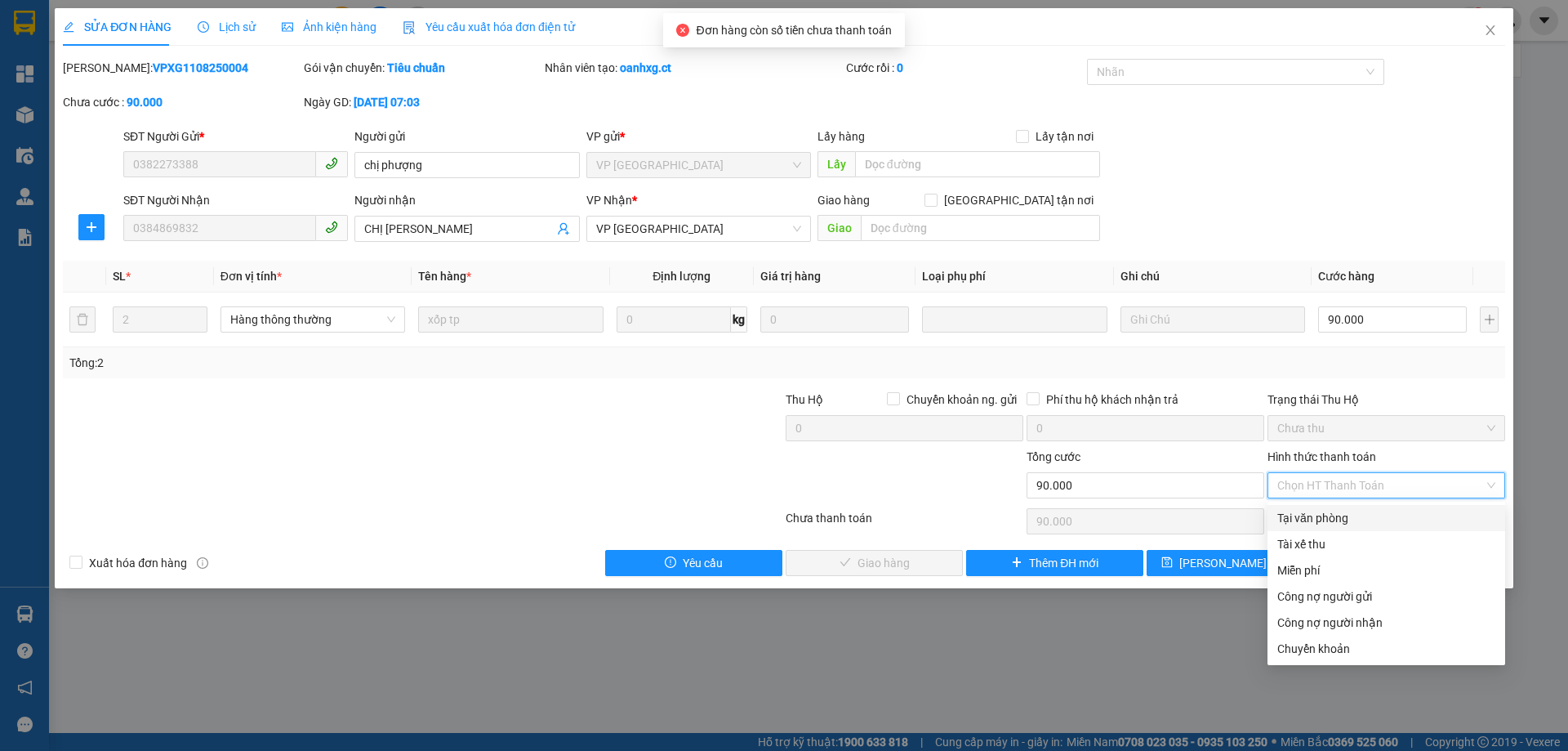
click at [1353, 517] on div "Tại văn phòng" at bounding box center [1387, 518] width 218 height 18
type input "0"
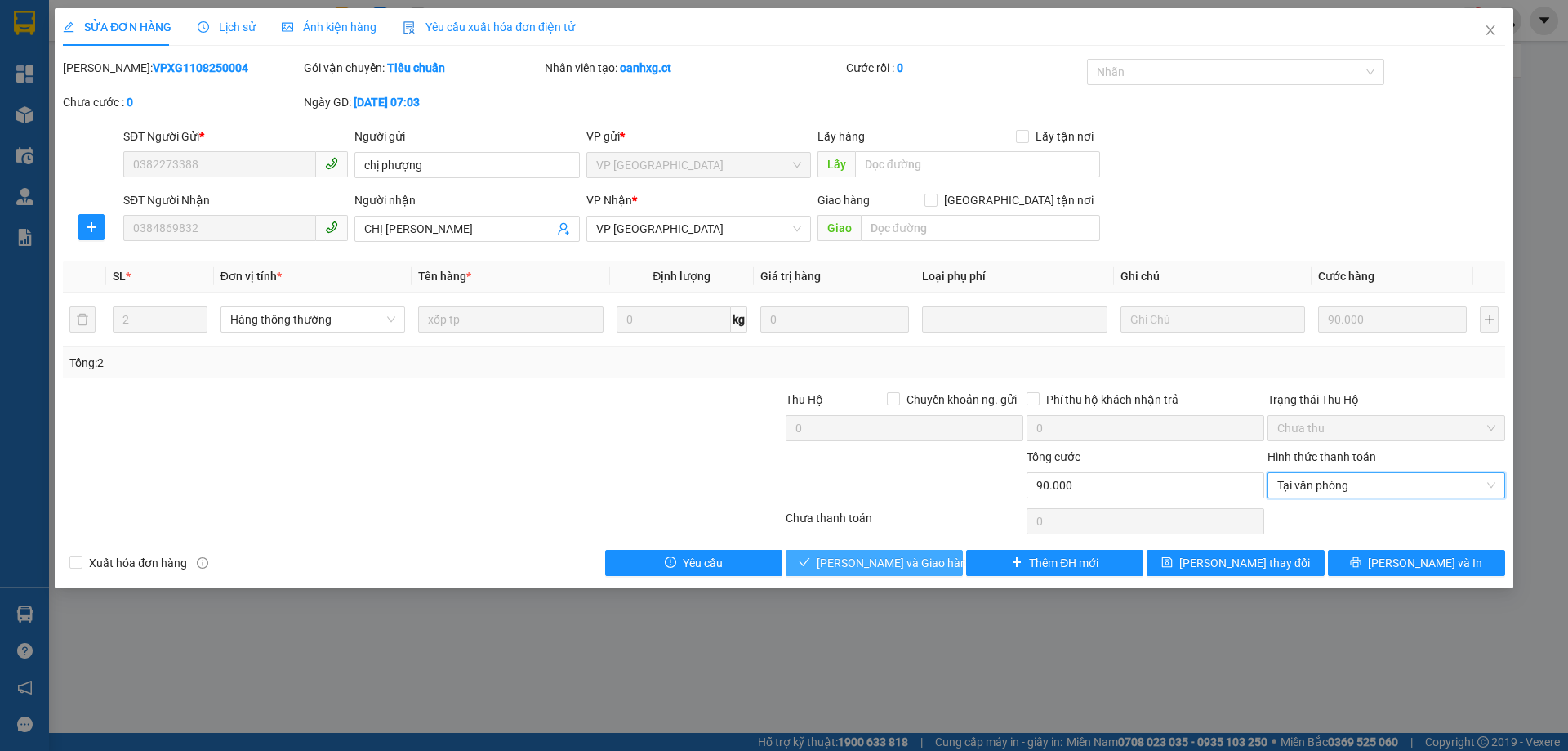
click at [906, 569] on span "[PERSON_NAME] và Giao hàng" at bounding box center [895, 563] width 157 height 18
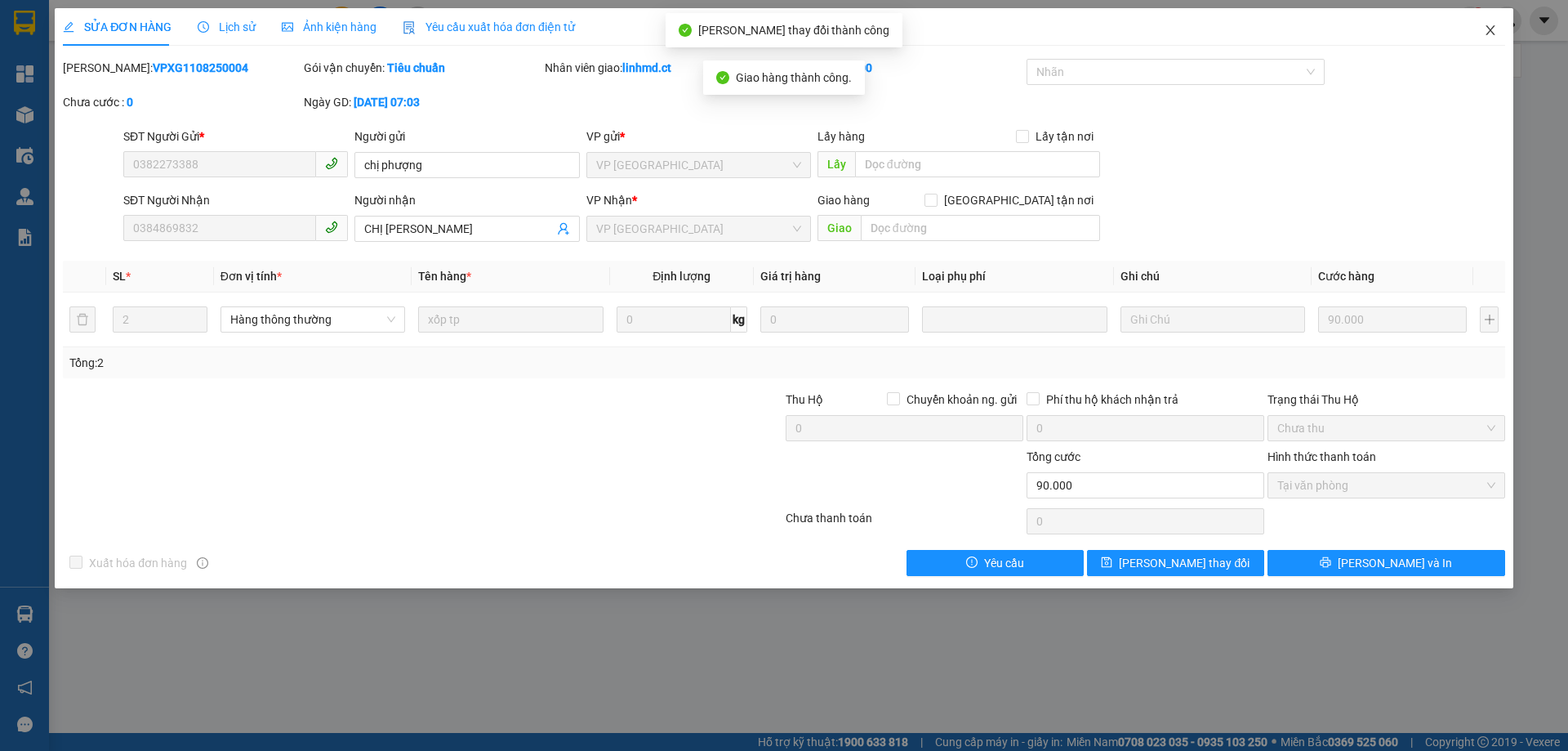
click at [1495, 35] on icon "close" at bounding box center [1490, 31] width 13 height 13
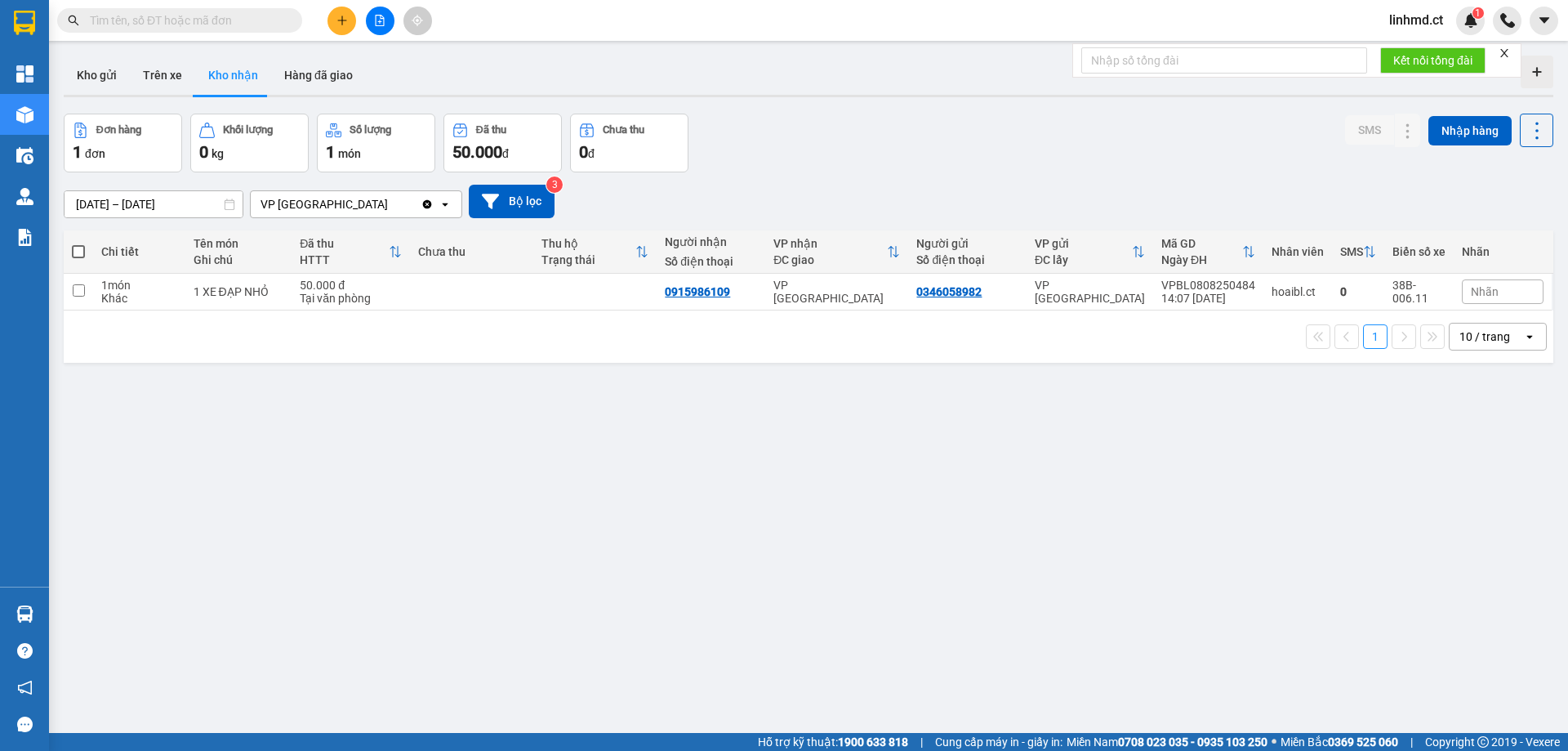
click at [164, 19] on input "text" at bounding box center [186, 21] width 193 height 18
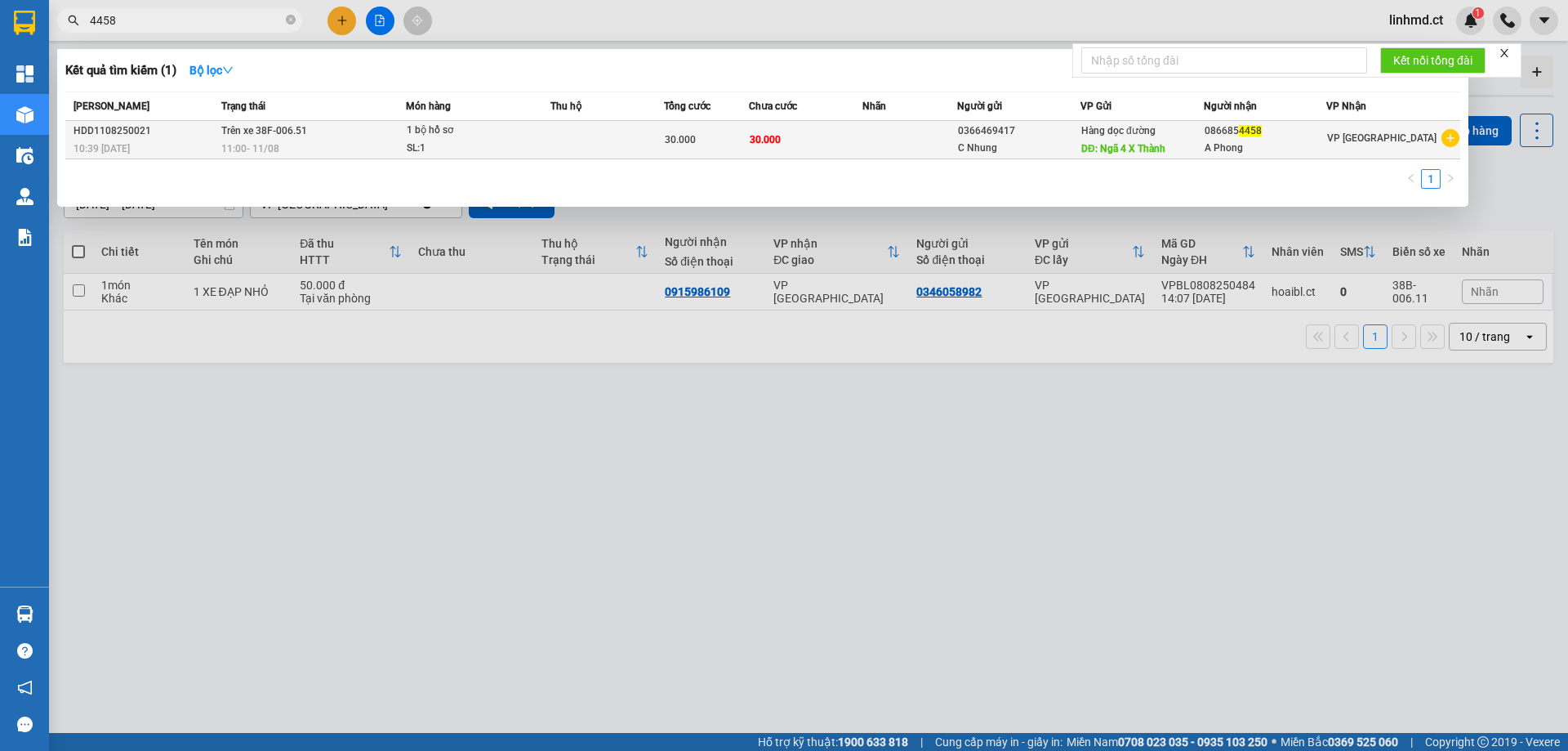
type input "4458"
click at [833, 144] on td "30.000" at bounding box center [806, 140] width 114 height 39
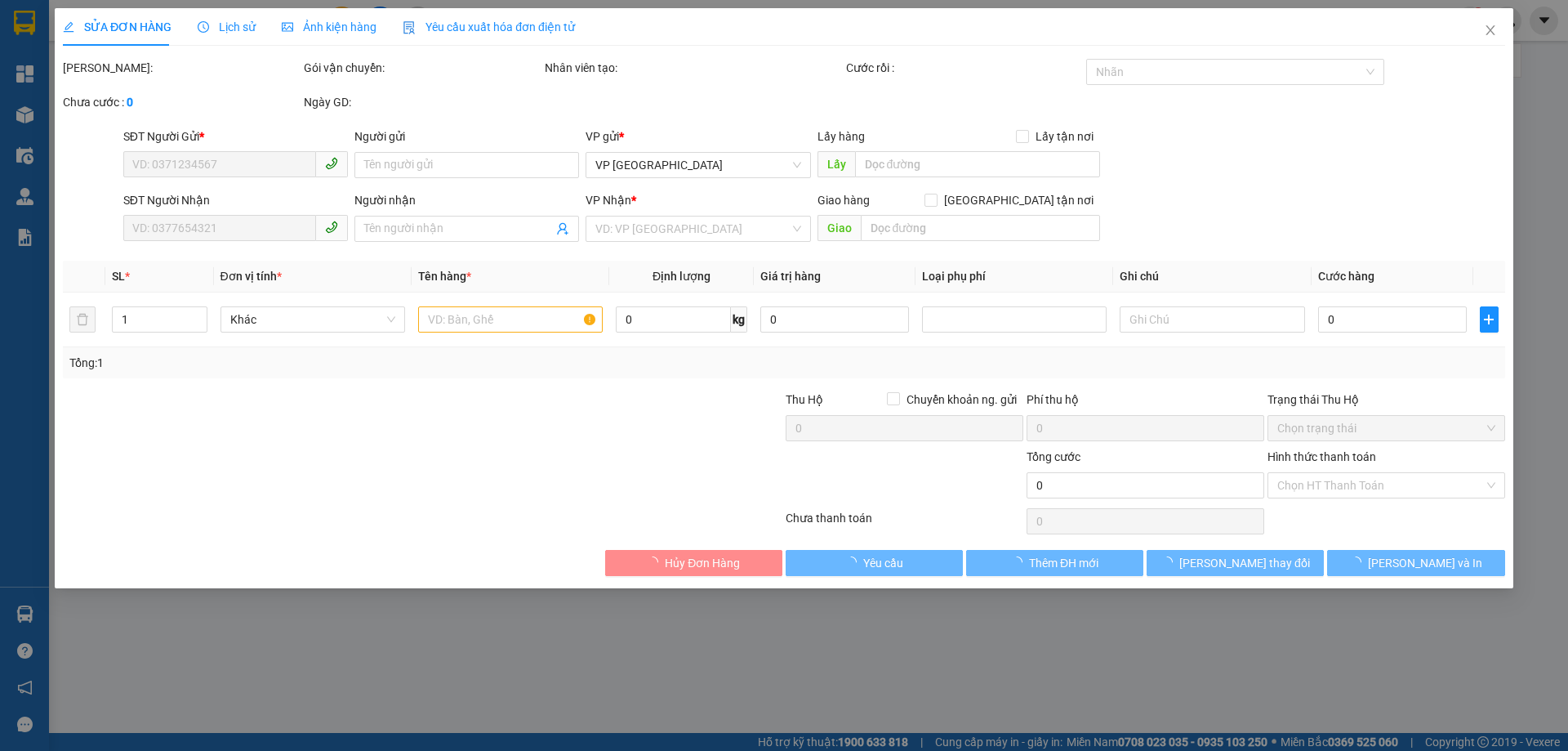
type input "0366469417"
type input "C Nhung"
type input "Ngã 4 X Thành"
type input "0866854458"
type input "A Phong"
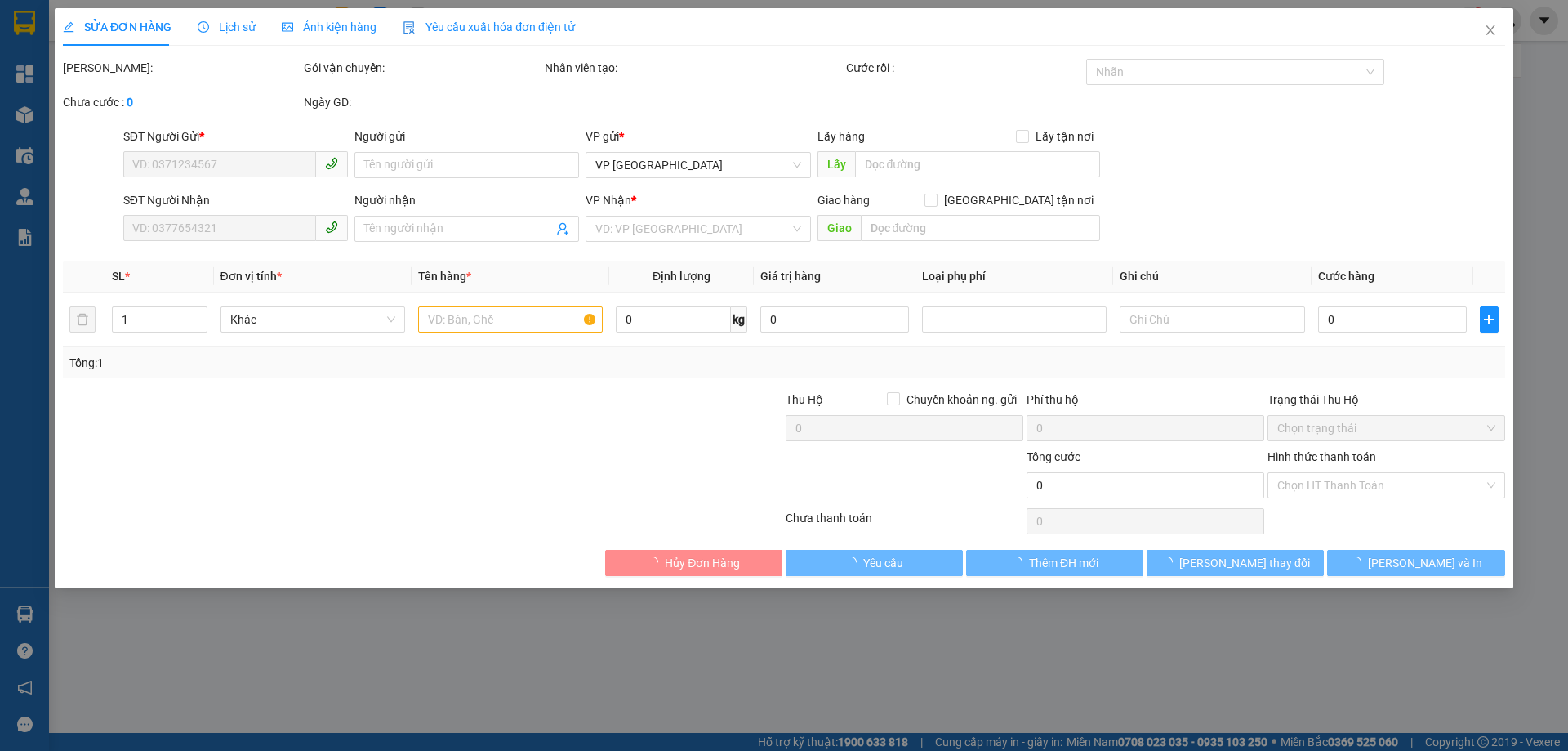
type input "30.000"
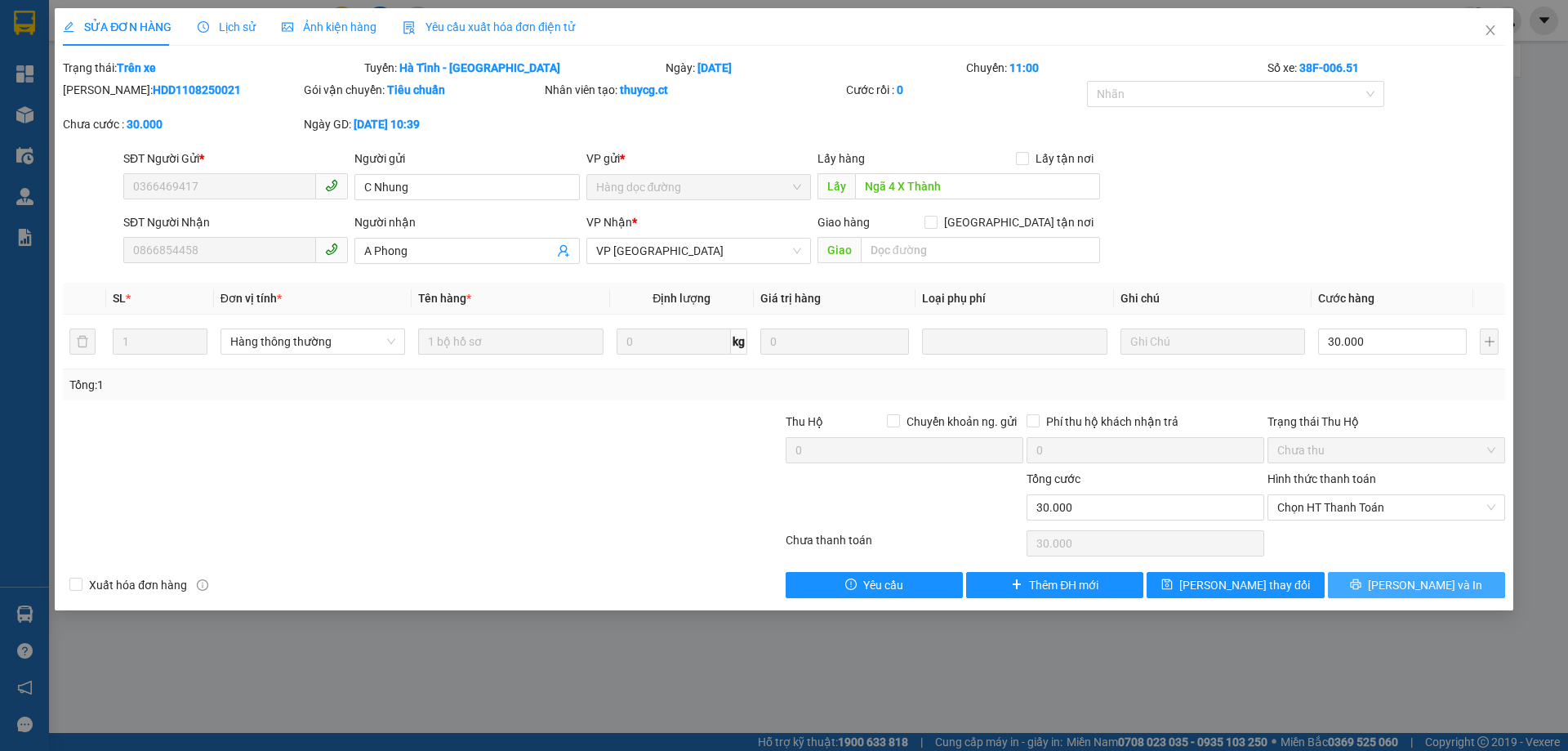
click at [1362, 588] on icon "printer" at bounding box center [1356, 584] width 12 height 12
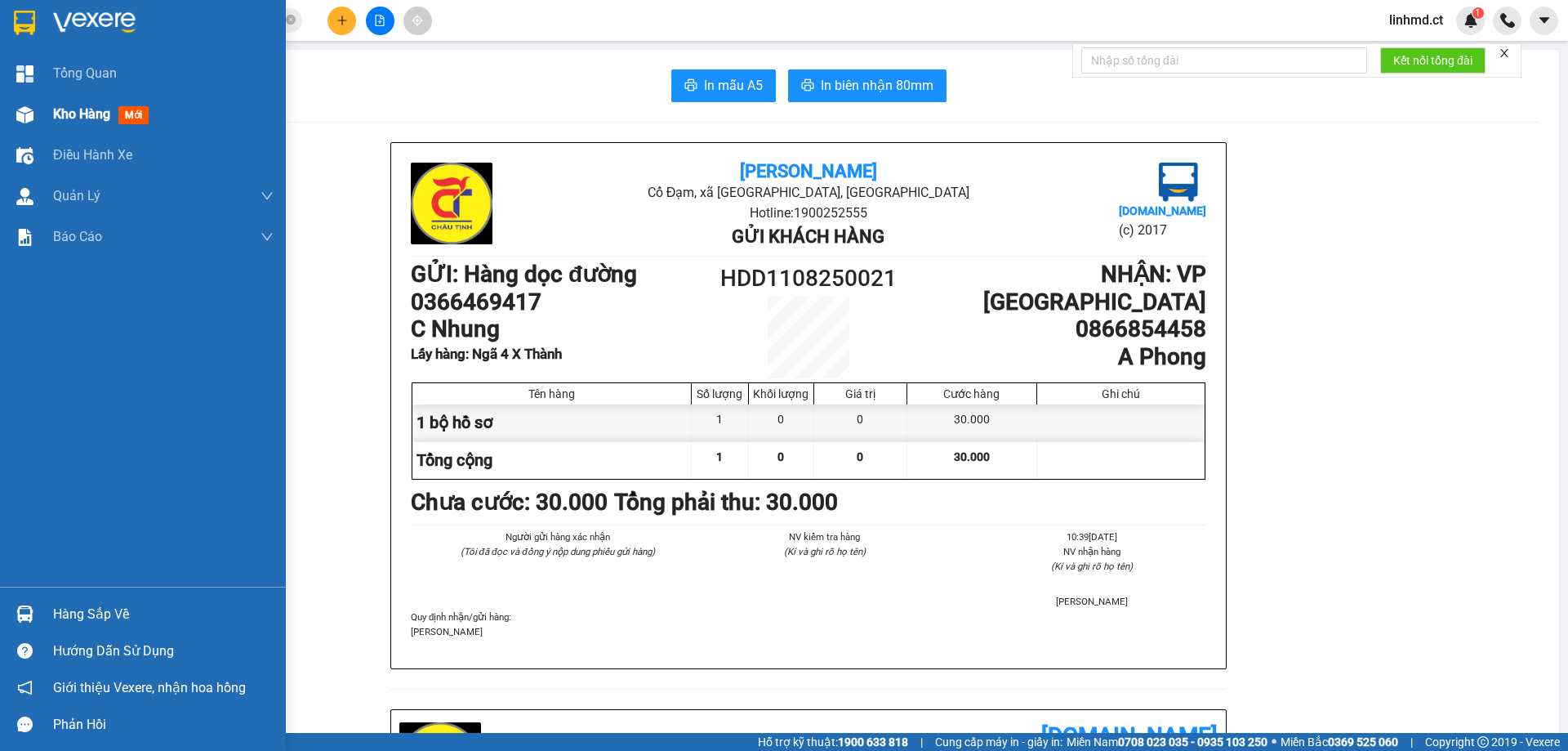
click at [49, 114] on div "Kho hàng mới" at bounding box center [143, 115] width 286 height 41
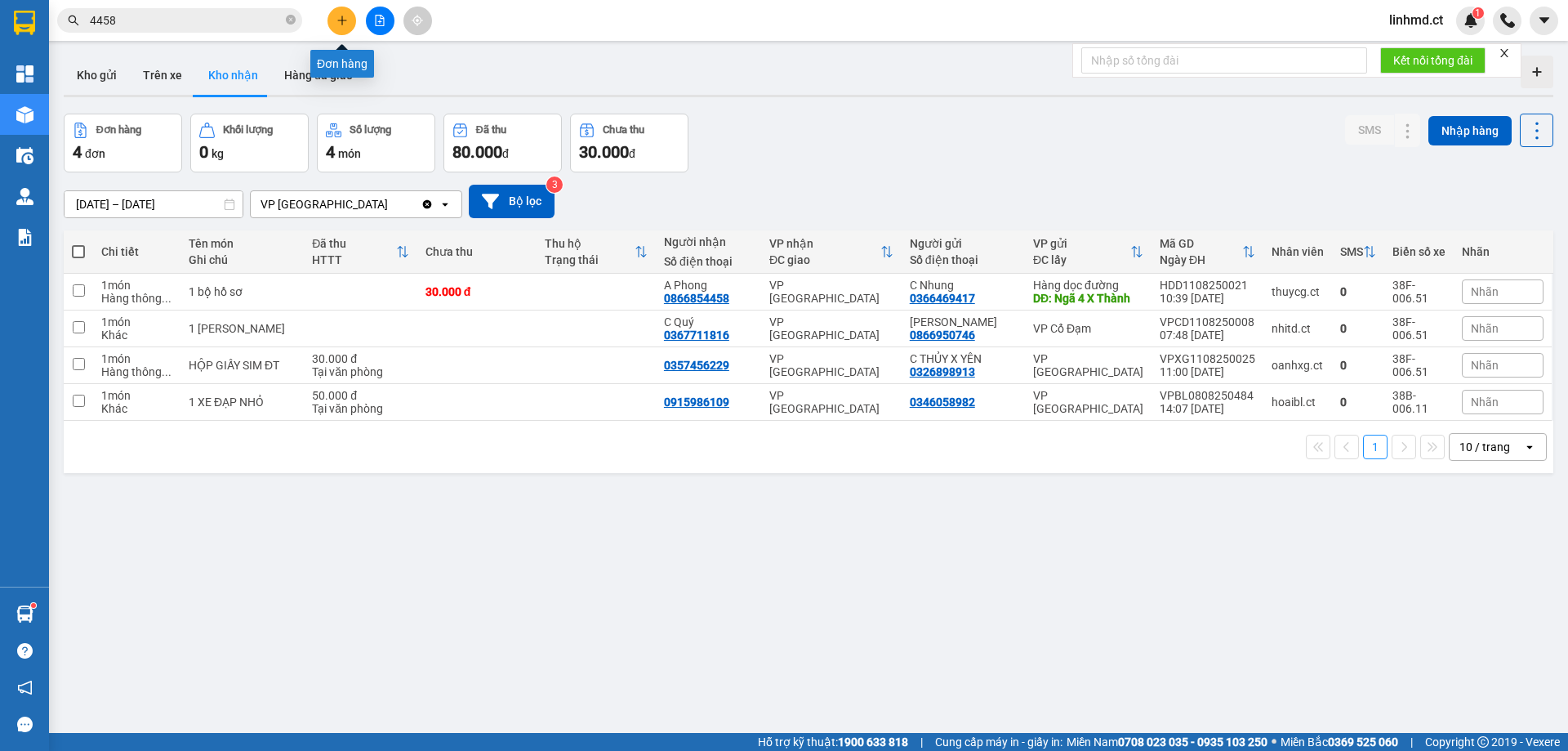
click at [339, 20] on icon "plus" at bounding box center [342, 21] width 12 height 12
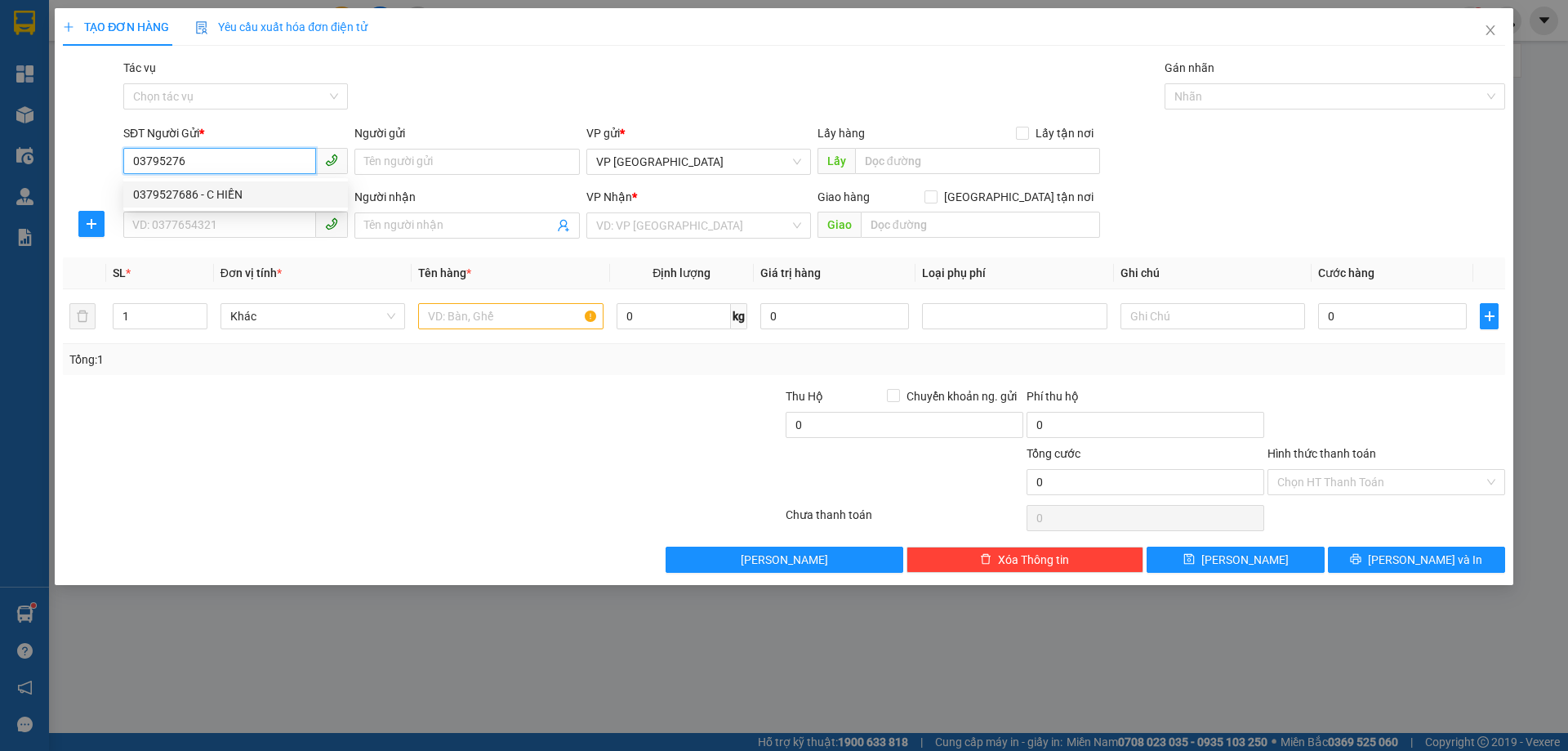
click at [275, 196] on div "0379527686 - C HIỀN" at bounding box center [235, 195] width 205 height 18
type input "0379527686"
type input "C HIỀN"
type input "0389399762"
type input "ÔNG DẦN"
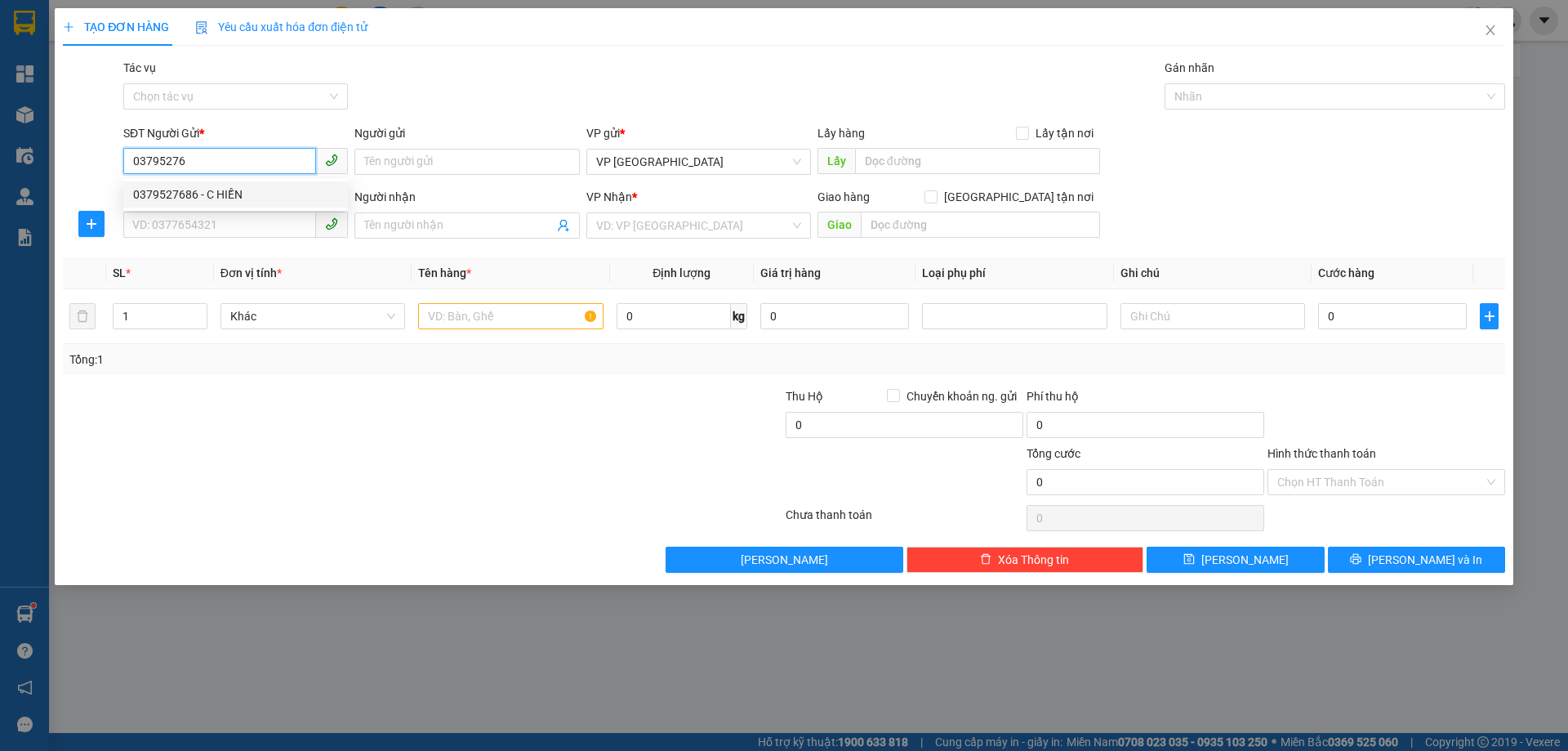
type input "[PERSON_NAME]"
type input "40.000"
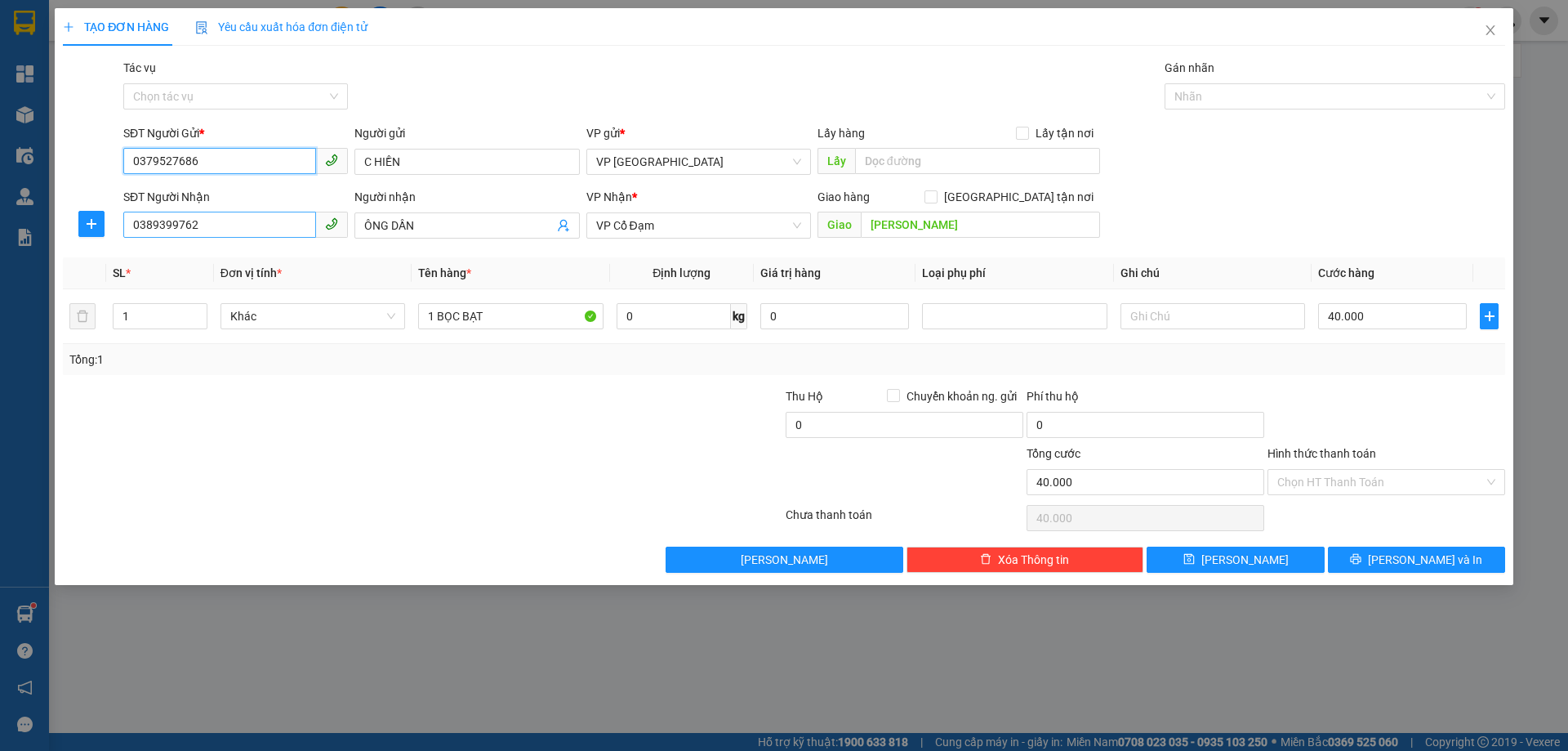
type input "0379527686"
click at [250, 229] on input "0389399762" at bounding box center [220, 224] width 193 height 26
type input "0948805158"
click at [497, 327] on input "1 BỌC BẠT" at bounding box center [511, 316] width 185 height 26
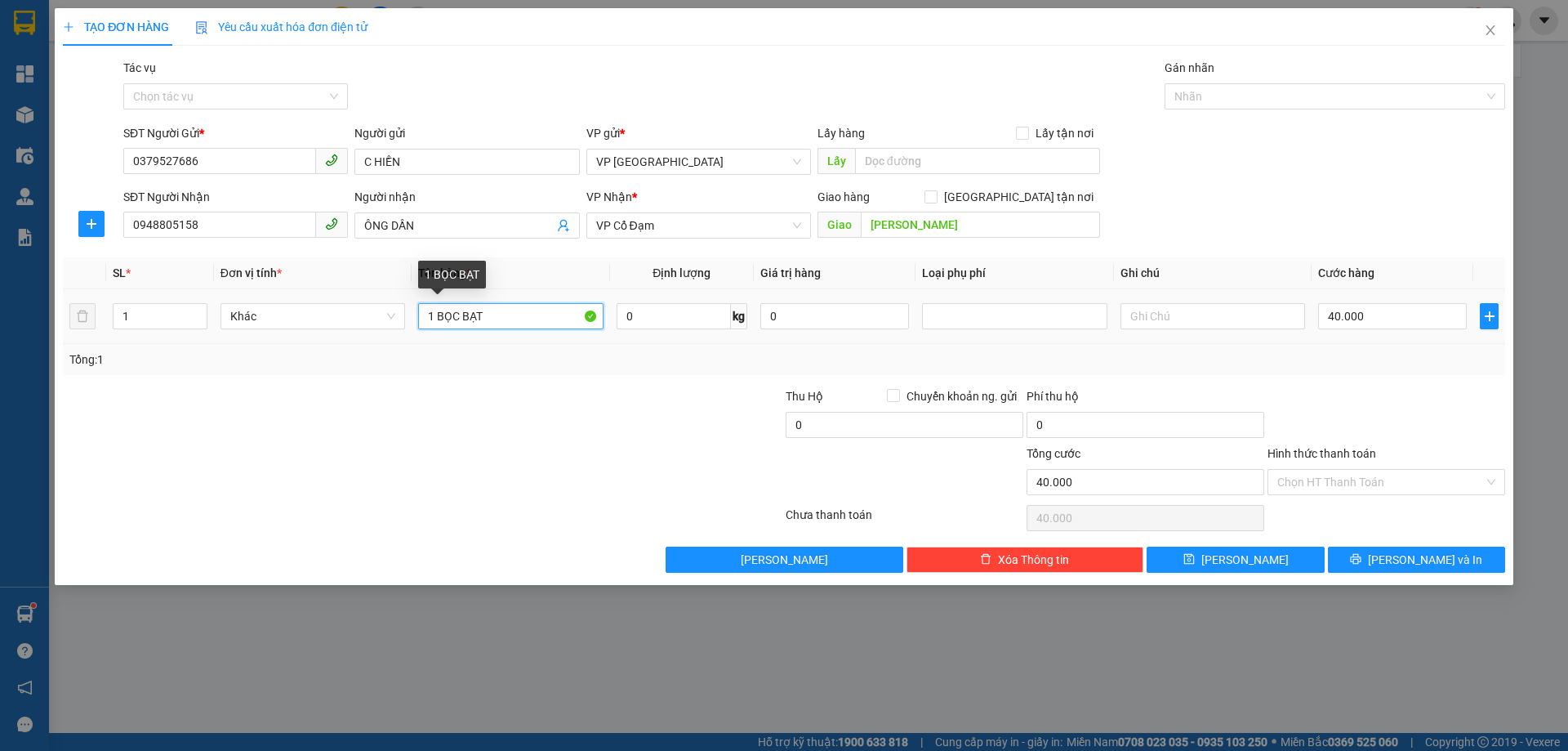
click at [497, 327] on input "1 BỌC BẠT" at bounding box center [511, 316] width 185 height 26
type input "1 HỘP THUỐC"
type input "3"
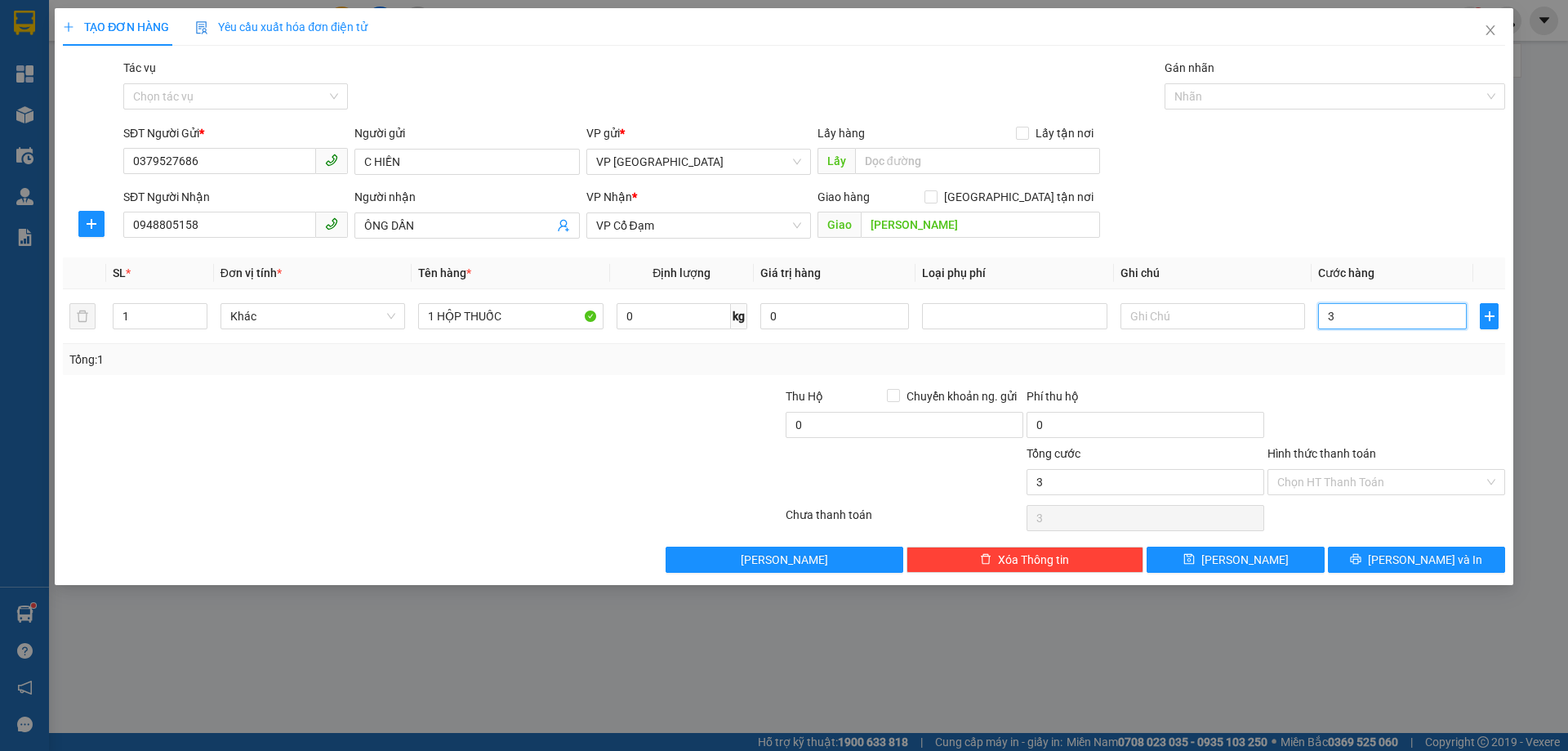
type input "30"
click at [1366, 384] on div "Transit Pickup Surcharge Ids Transit Deliver Surcharge Ids Transit Deliver Surc…" at bounding box center [784, 315] width 1443 height 514
type input "30.000"
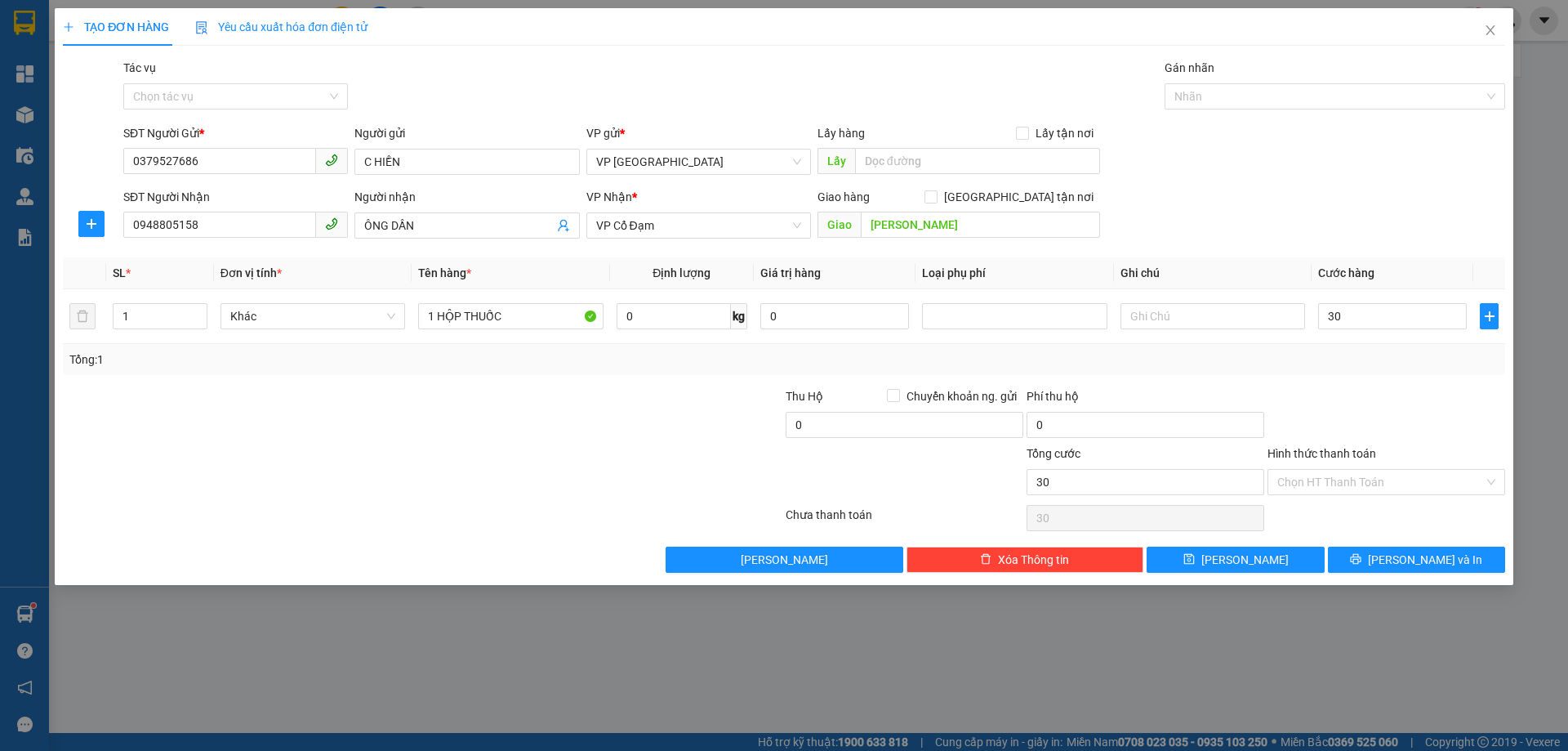
type input "30.000"
click at [1391, 491] on input "Hình thức thanh toán" at bounding box center [1381, 482] width 207 height 25
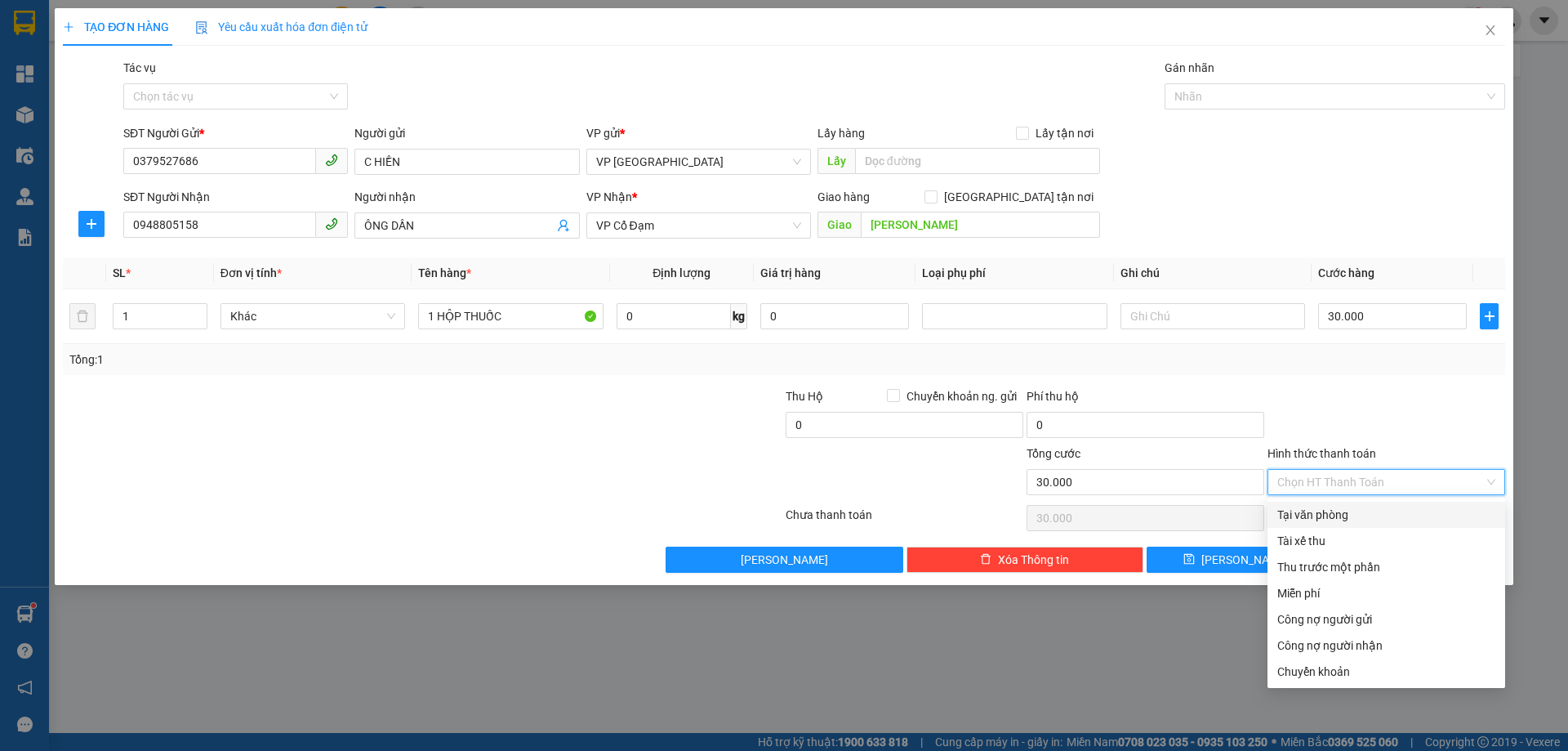
click at [1392, 522] on div "Tại văn phòng" at bounding box center [1387, 515] width 218 height 18
type input "0"
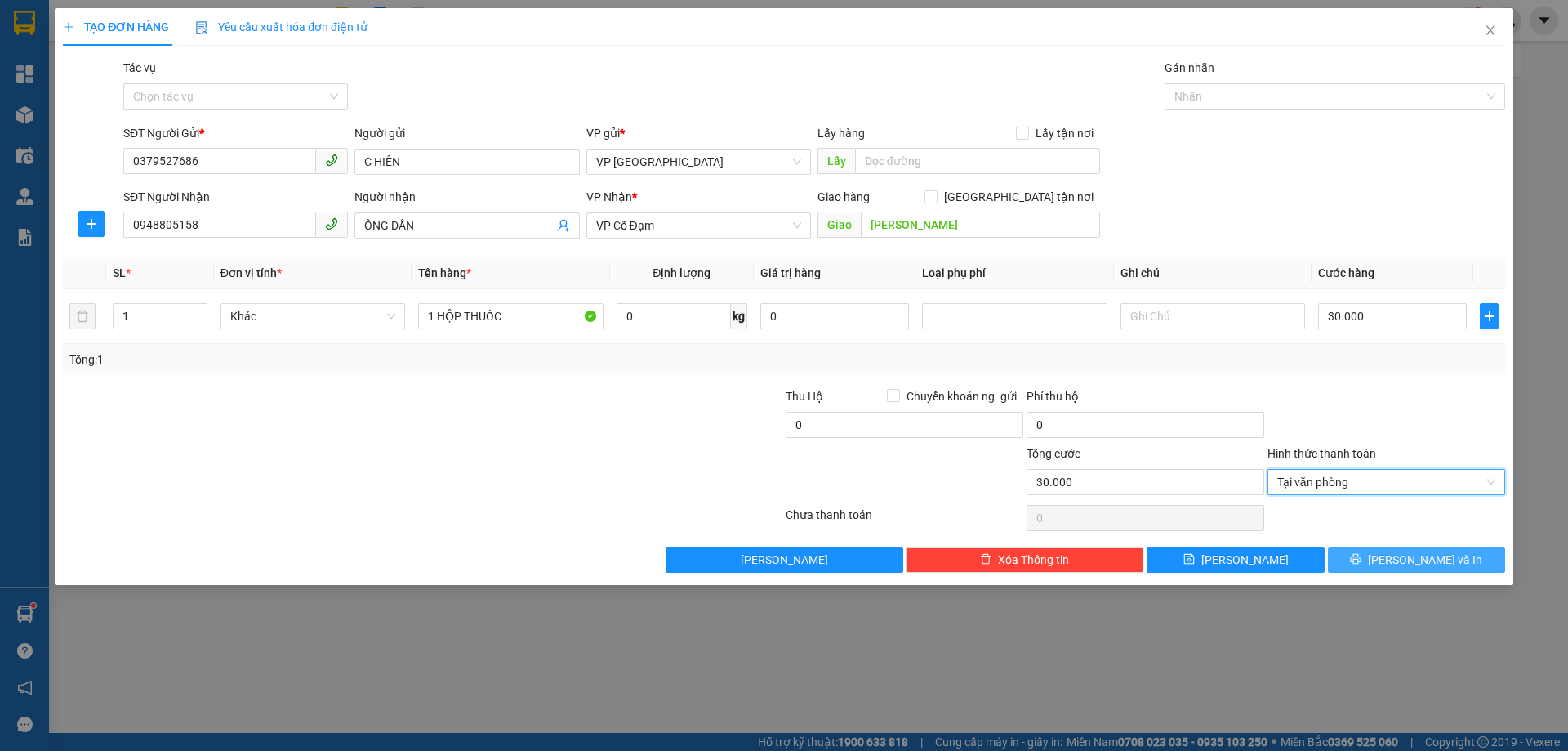
click at [1388, 551] on button "[PERSON_NAME] và In" at bounding box center [1416, 560] width 177 height 26
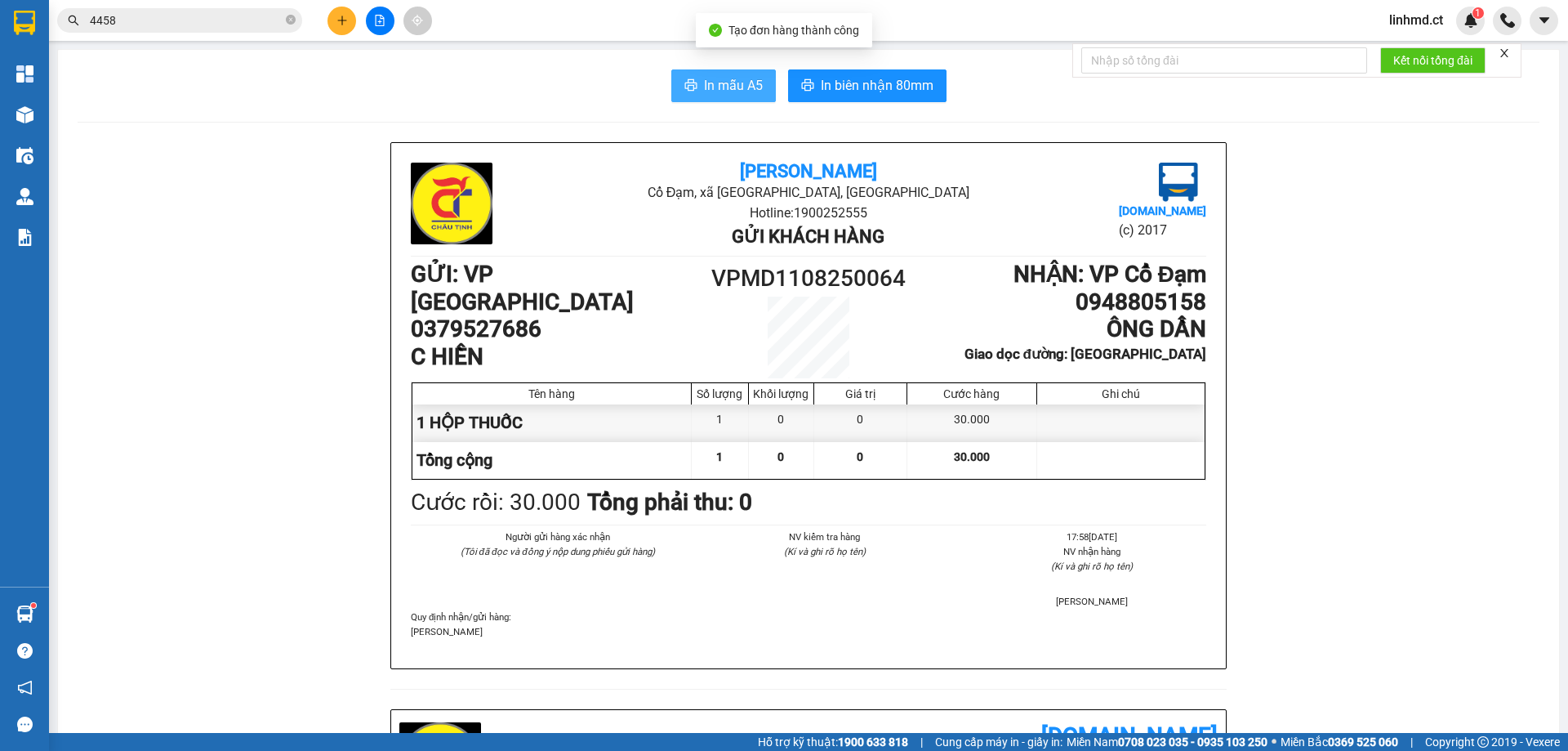
click at [686, 90] on icon "printer" at bounding box center [691, 85] width 13 height 13
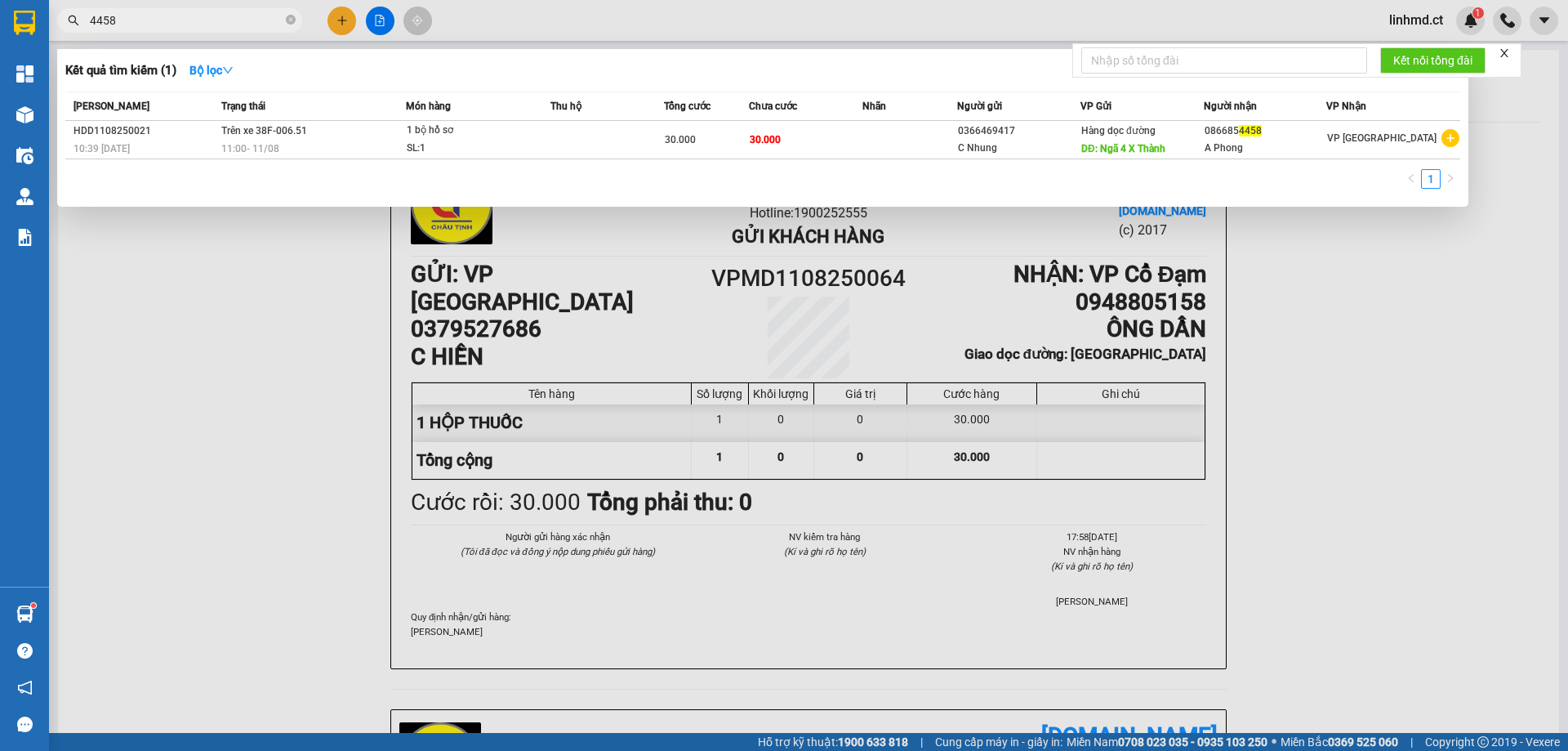
click at [236, 26] on input "4458" at bounding box center [186, 21] width 193 height 18
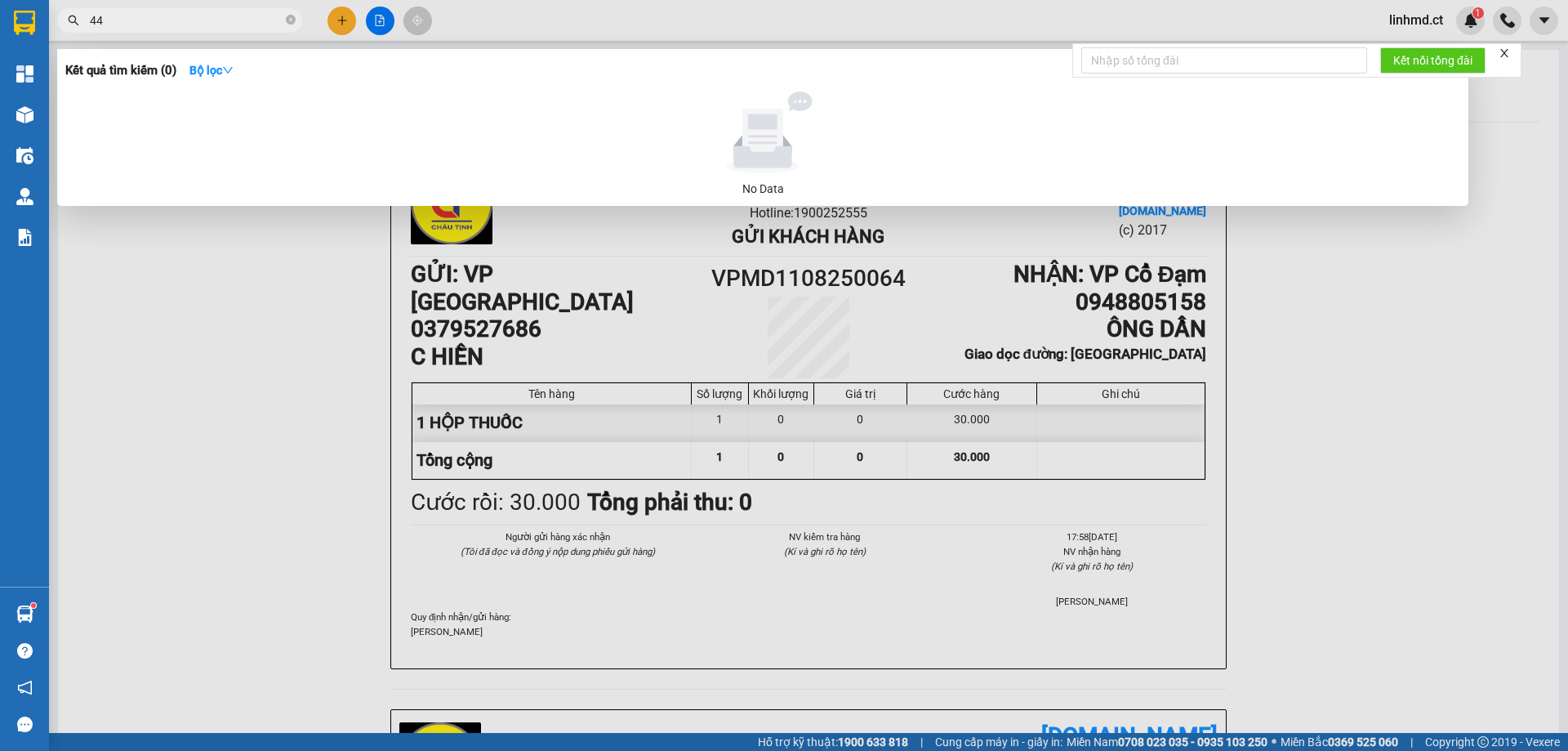
type input "4"
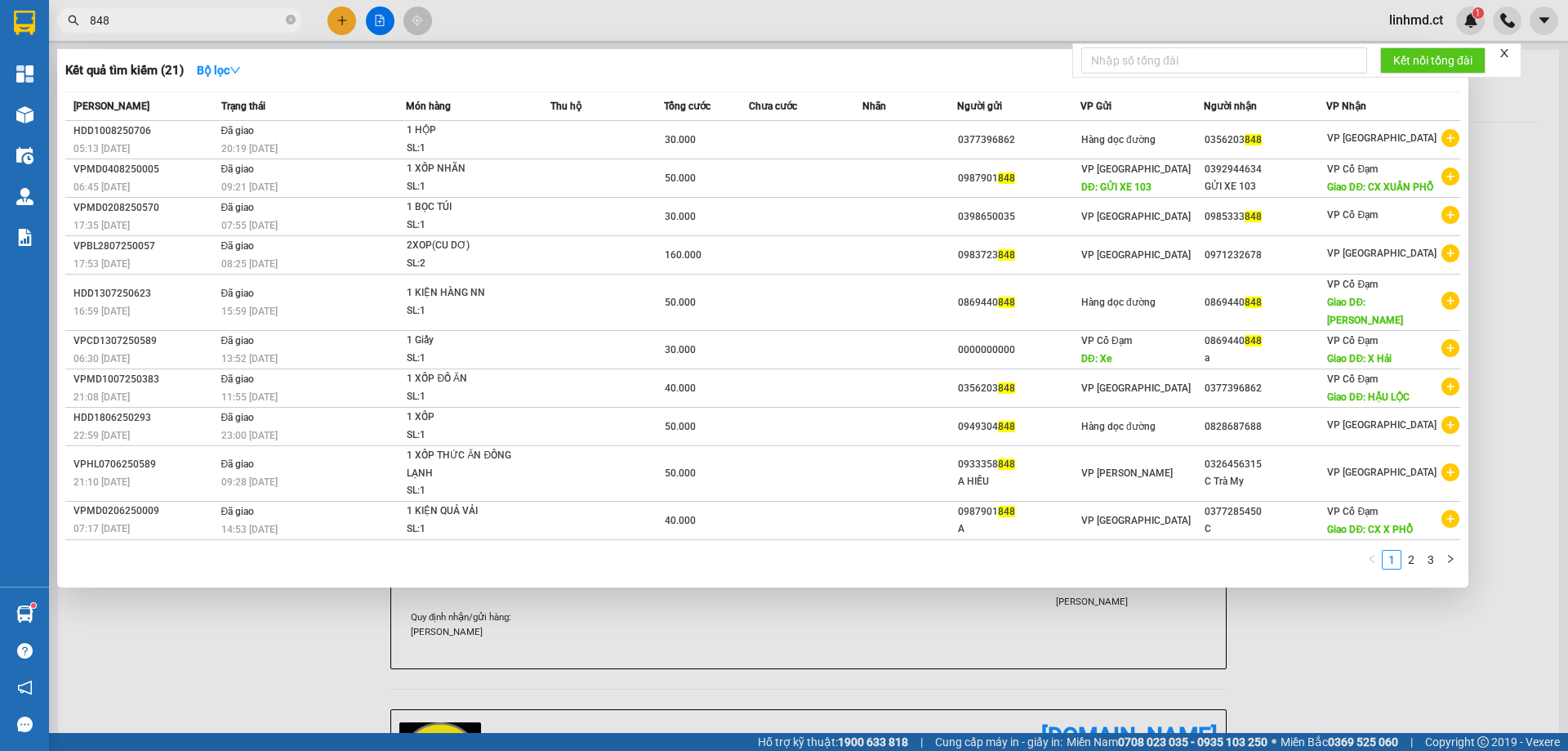
type input "848"
click at [949, 22] on div at bounding box center [784, 376] width 1568 height 751
